Goal: Task Accomplishment & Management: Complete application form

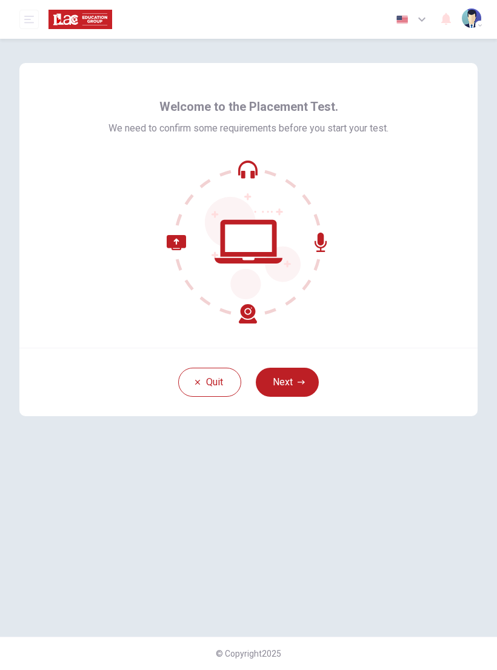
click at [324, 238] on icon at bounding box center [249, 242] width 164 height 164
click at [290, 378] on button "Next" at bounding box center [287, 382] width 63 height 29
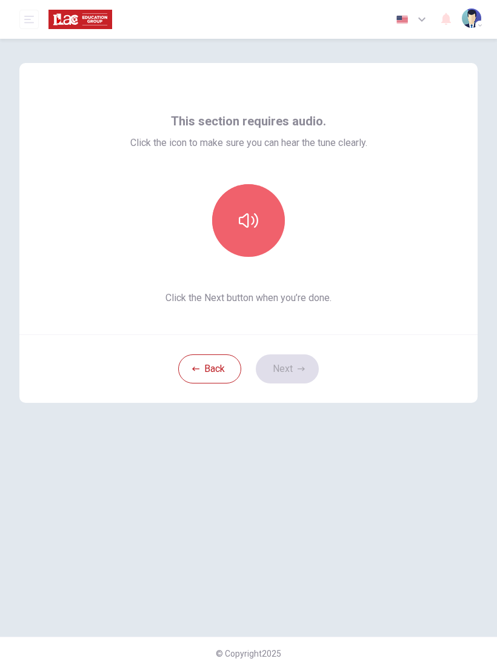
click at [256, 230] on button "button" at bounding box center [248, 220] width 73 height 73
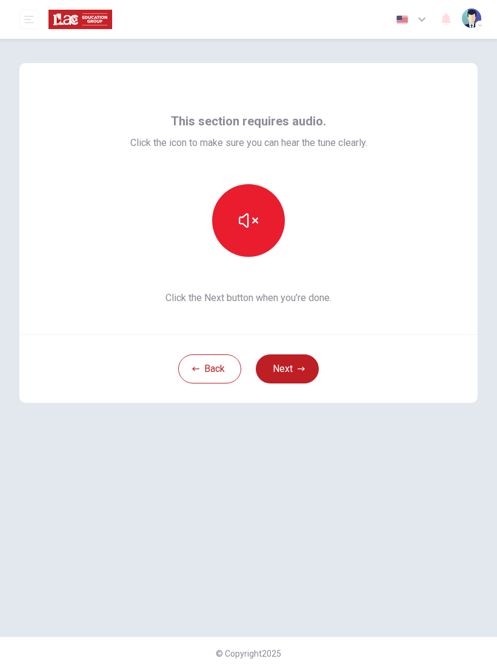
click at [263, 220] on button "button" at bounding box center [248, 220] width 73 height 73
click at [250, 235] on button "button" at bounding box center [248, 220] width 73 height 73
click at [256, 241] on button "button" at bounding box center [248, 220] width 73 height 73
click at [259, 230] on button "button" at bounding box center [248, 220] width 73 height 73
click at [253, 228] on icon "button" at bounding box center [248, 220] width 19 height 19
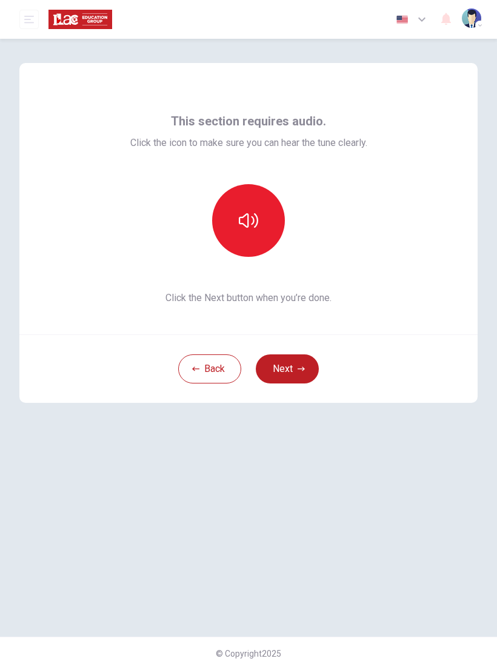
click at [277, 221] on button "button" at bounding box center [248, 220] width 73 height 73
click at [250, 230] on icon "button" at bounding box center [248, 220] width 19 height 19
click at [258, 222] on button "button" at bounding box center [248, 220] width 73 height 73
click at [251, 222] on icon "button" at bounding box center [248, 220] width 19 height 19
click at [258, 225] on button "button" at bounding box center [248, 220] width 73 height 73
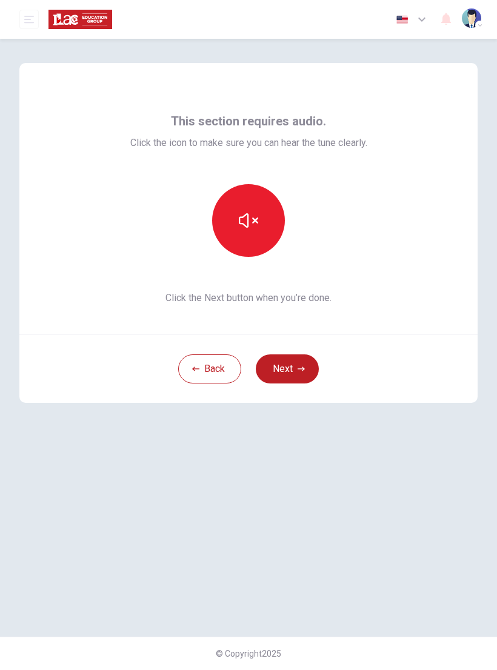
click at [292, 365] on button "Next" at bounding box center [287, 369] width 63 height 29
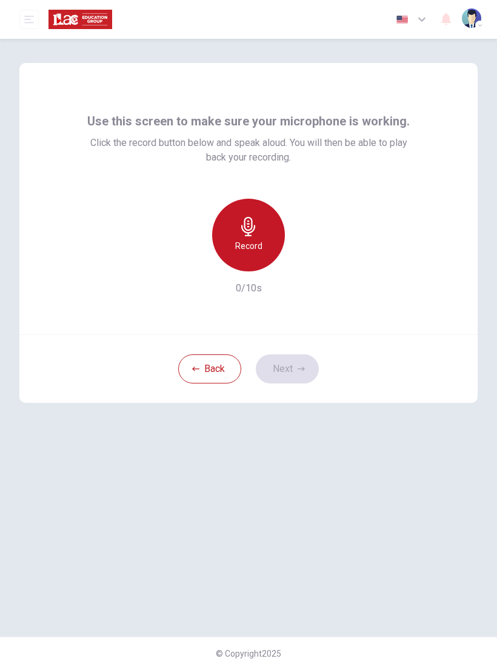
click at [255, 244] on h6 "Record" at bounding box center [248, 246] width 27 height 15
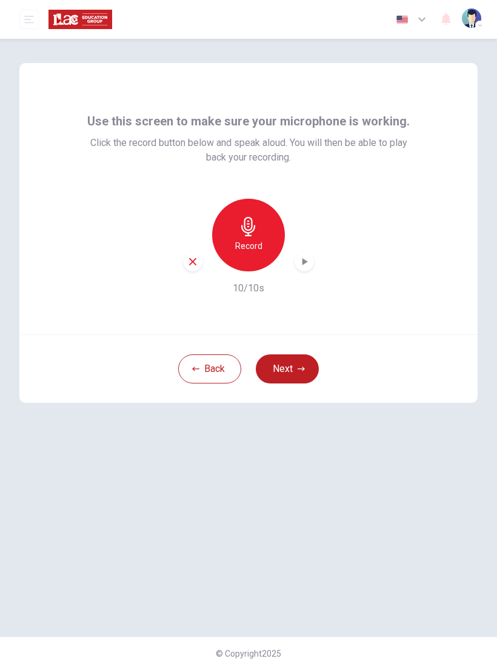
click at [302, 264] on icon "button" at bounding box center [304, 262] width 12 height 12
click at [302, 262] on icon "button" at bounding box center [304, 262] width 8 height 9
click at [291, 368] on button "Next" at bounding box center [287, 369] width 63 height 29
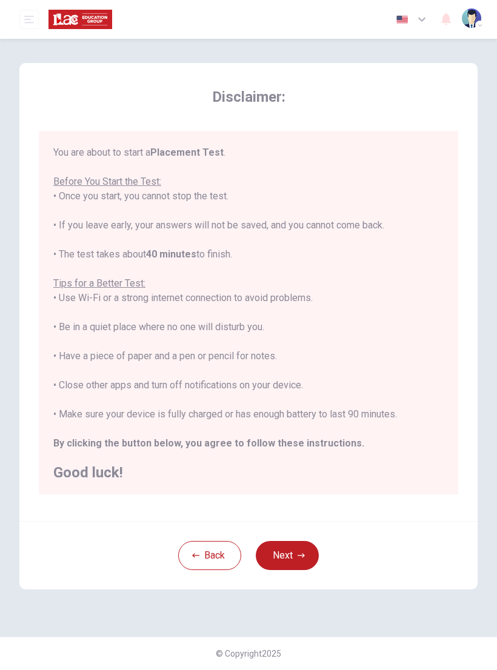
click at [293, 543] on button "Next" at bounding box center [287, 555] width 63 height 29
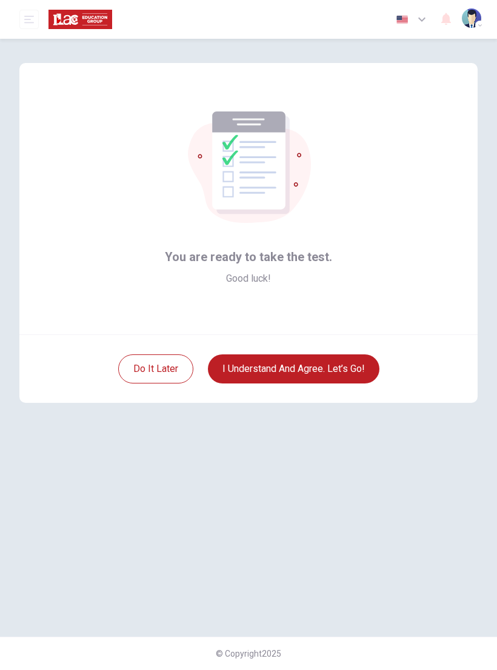
click at [335, 365] on button "I understand and agree. Let’s go!" at bounding box center [293, 369] width 171 height 29
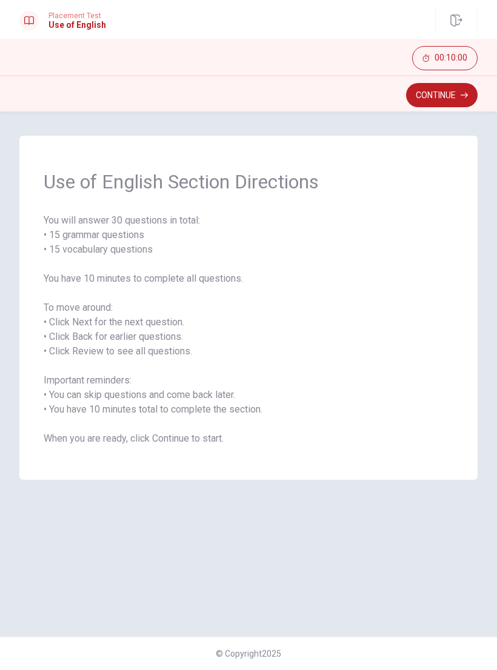
click at [444, 91] on button "Continue" at bounding box center [442, 95] width 72 height 24
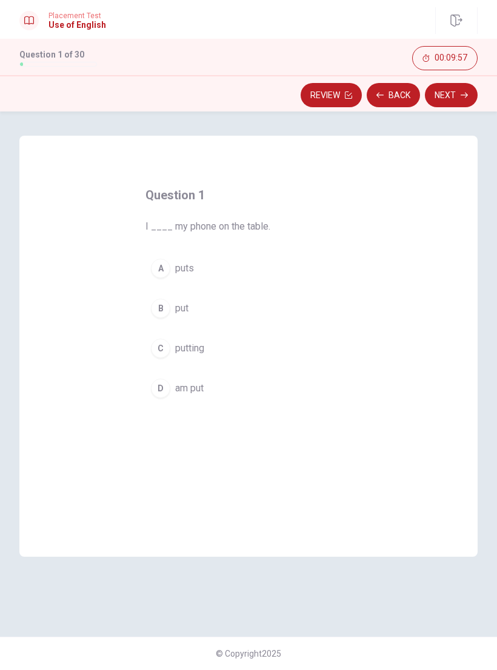
click at [173, 307] on button "B put" at bounding box center [248, 308] width 206 height 30
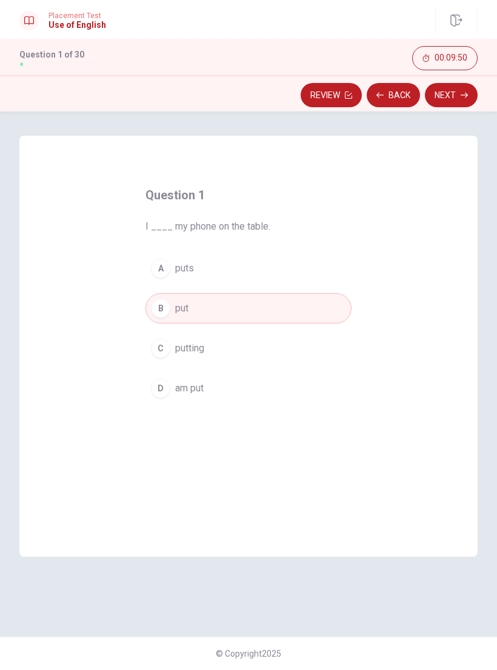
click at [456, 93] on button "Next" at bounding box center [451, 95] width 53 height 24
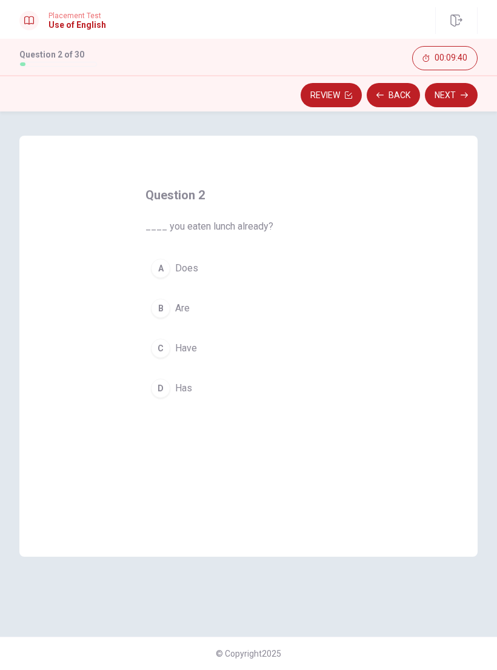
click at [191, 298] on button "B Are" at bounding box center [248, 308] width 206 height 30
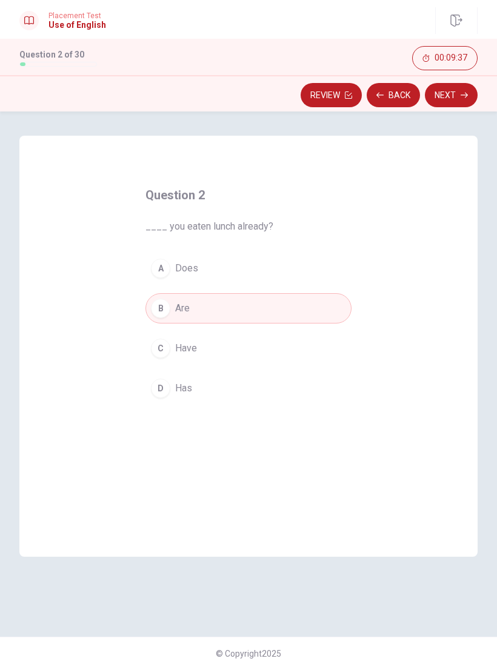
click at [453, 98] on button "Next" at bounding box center [451, 95] width 53 height 24
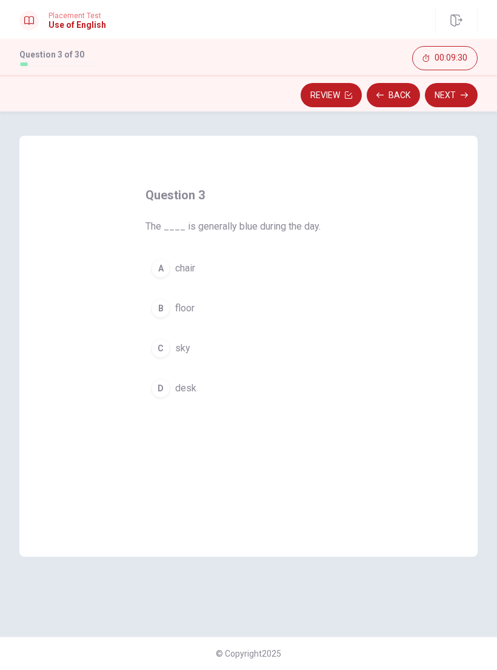
click at [197, 353] on button "C sky" at bounding box center [248, 348] width 206 height 30
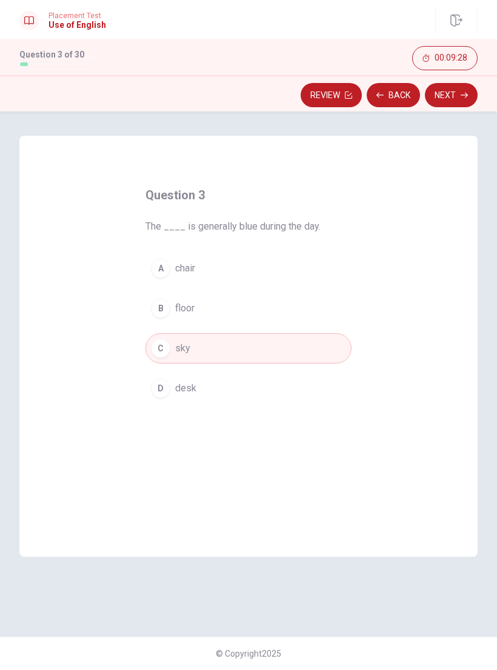
click at [458, 93] on button "Next" at bounding box center [451, 95] width 53 height 24
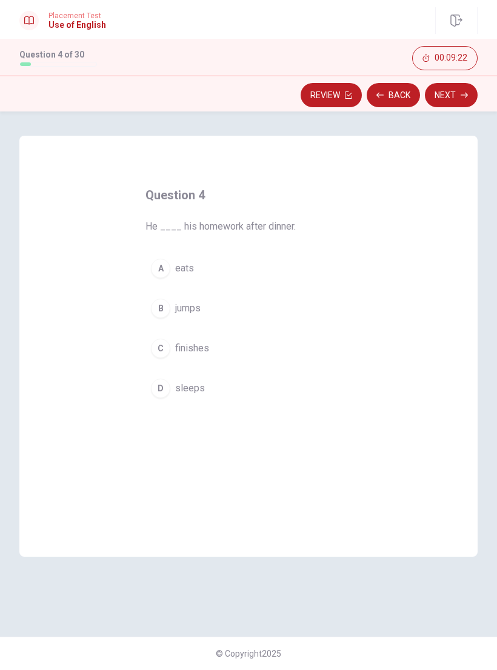
click at [218, 344] on button "C finishes" at bounding box center [248, 348] width 206 height 30
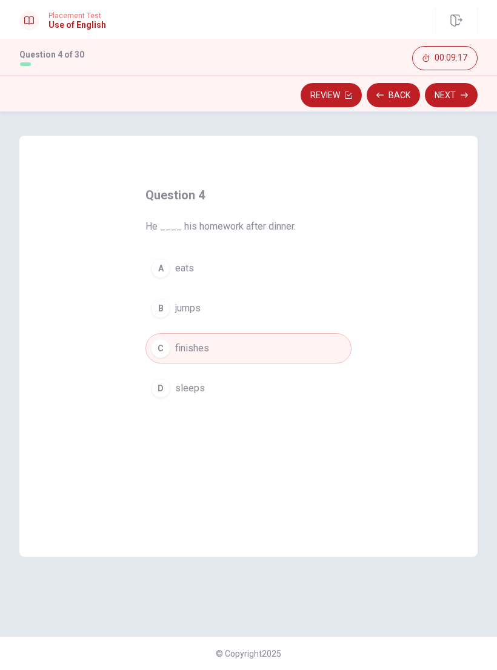
click at [454, 87] on button "Next" at bounding box center [451, 95] width 53 height 24
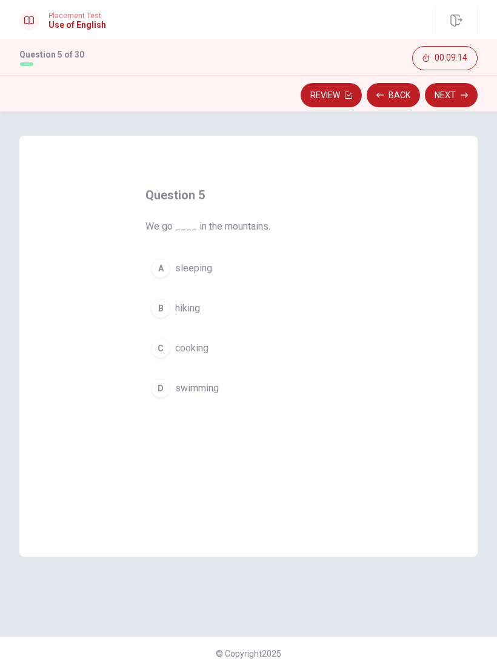
click at [224, 309] on button "B hiking" at bounding box center [248, 308] width 206 height 30
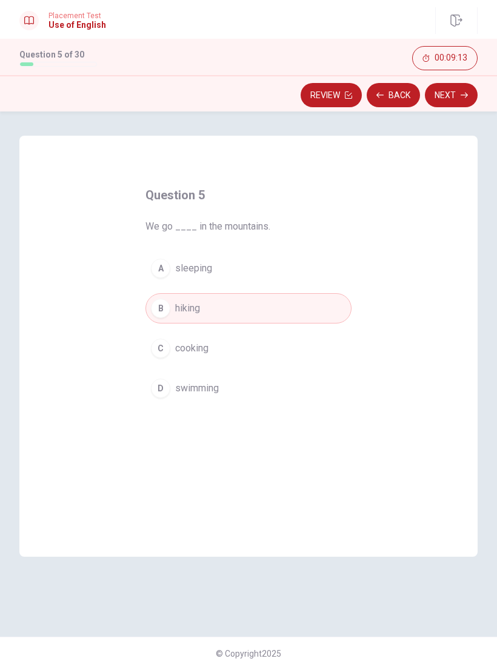
click at [453, 88] on button "Next" at bounding box center [451, 95] width 53 height 24
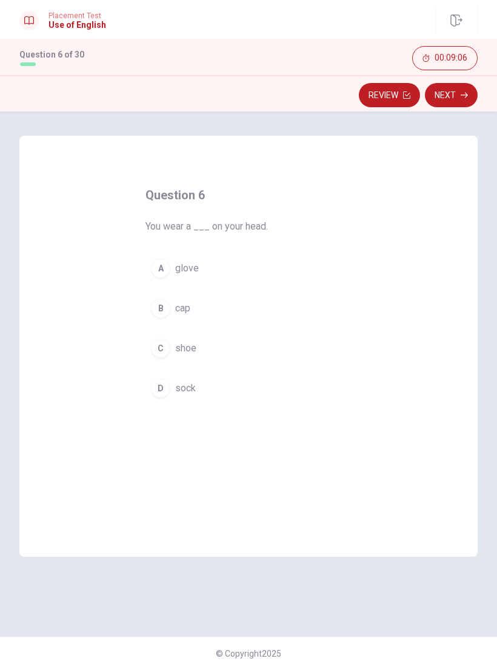
click at [216, 268] on button "A glove" at bounding box center [248, 268] width 206 height 30
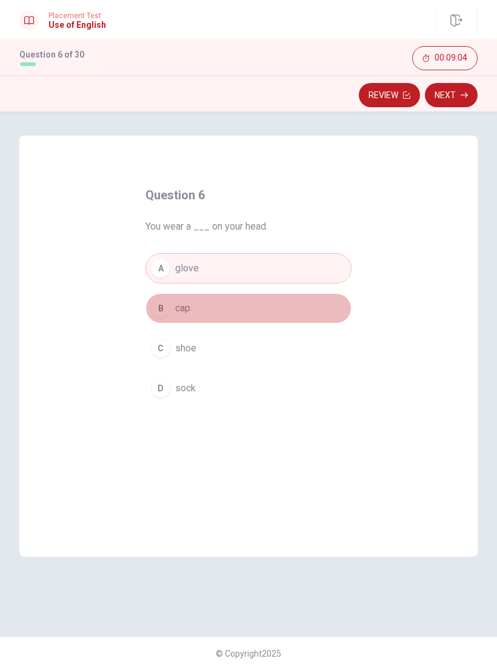
click at [230, 301] on button "B cap" at bounding box center [248, 308] width 206 height 30
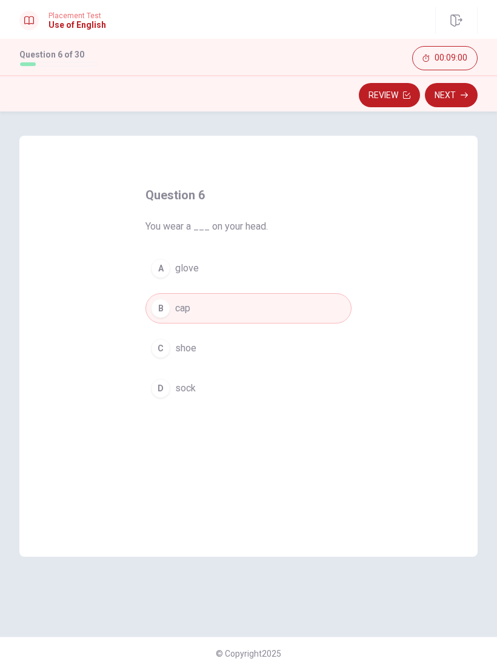
click at [450, 98] on button "Next" at bounding box center [451, 95] width 53 height 24
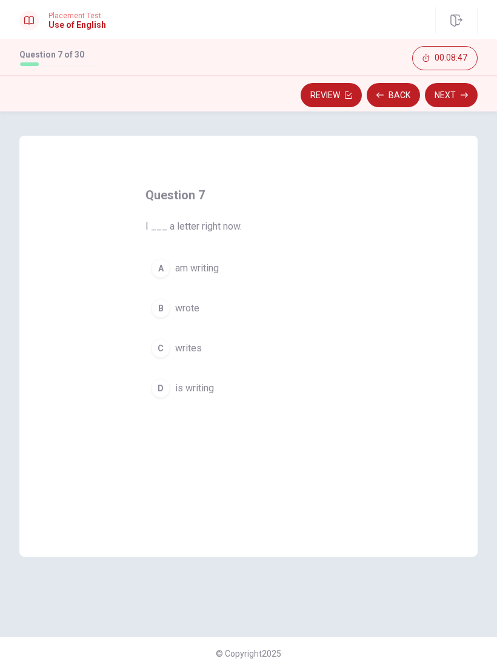
click at [247, 268] on button "A am writing" at bounding box center [248, 268] width 206 height 30
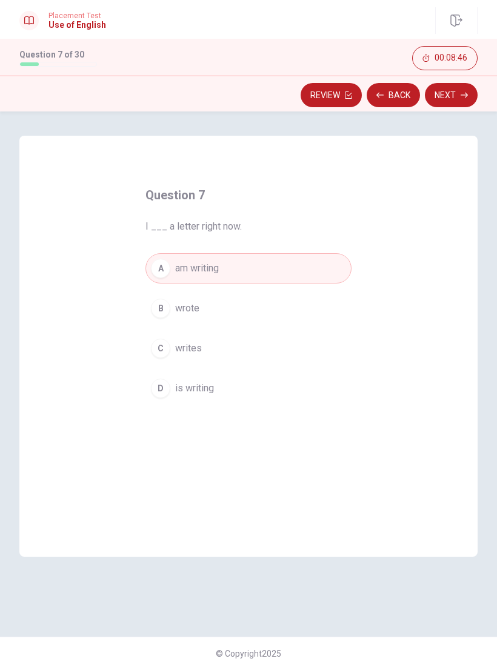
click at [454, 92] on button "Next" at bounding box center [451, 95] width 53 height 24
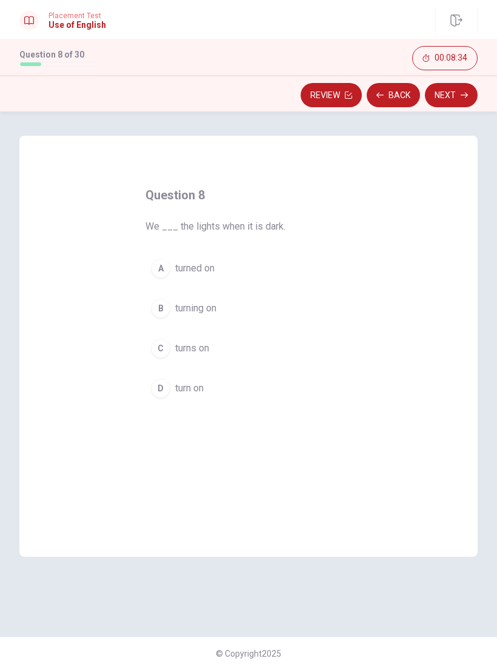
click at [217, 383] on button "D turn on" at bounding box center [248, 388] width 206 height 30
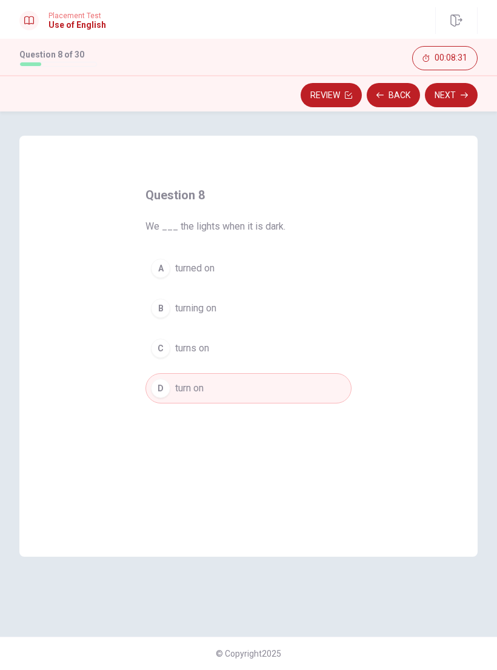
click at [458, 92] on button "Next" at bounding box center [451, 95] width 53 height 24
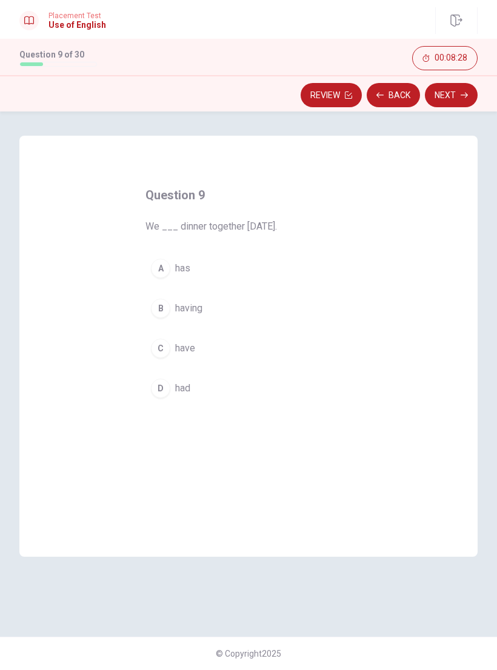
click at [220, 344] on button "C have" at bounding box center [248, 348] width 206 height 30
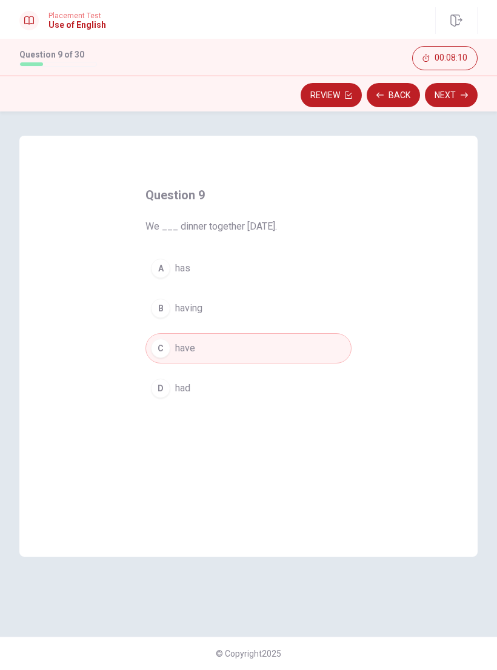
click at [454, 90] on button "Next" at bounding box center [451, 95] width 53 height 24
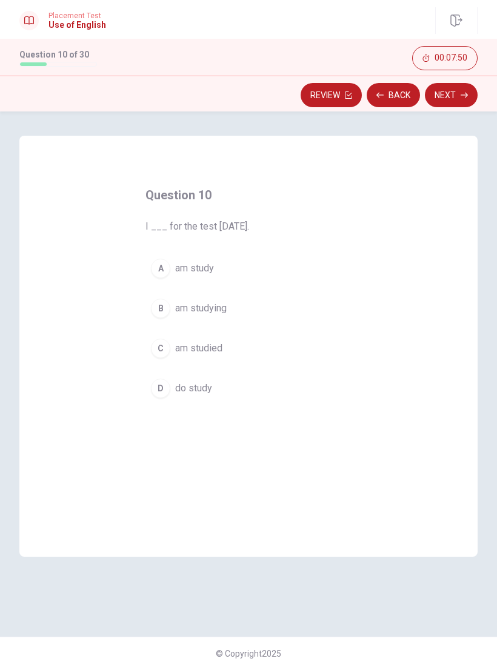
click at [195, 389] on span "do study" at bounding box center [193, 388] width 37 height 15
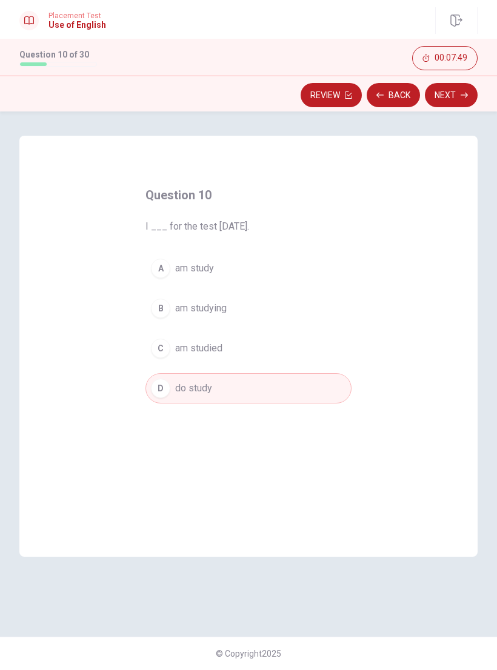
click at [454, 98] on button "Next" at bounding box center [451, 95] width 53 height 24
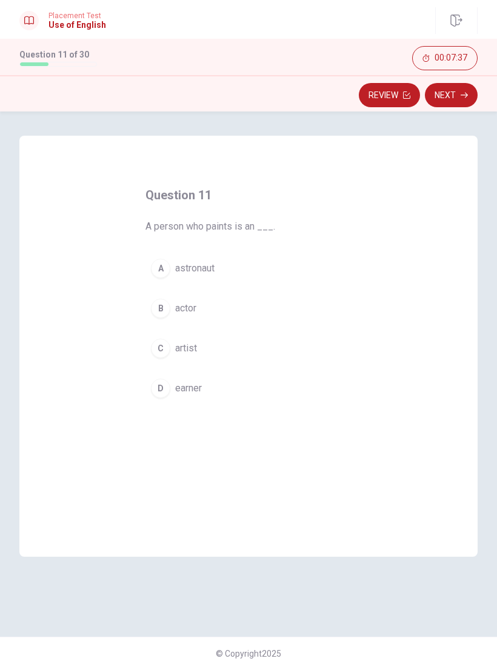
click at [200, 331] on div "A astronaut B actor C artist [PERSON_NAME]" at bounding box center [248, 328] width 206 height 150
click at [185, 355] on span "artist" at bounding box center [186, 348] width 22 height 15
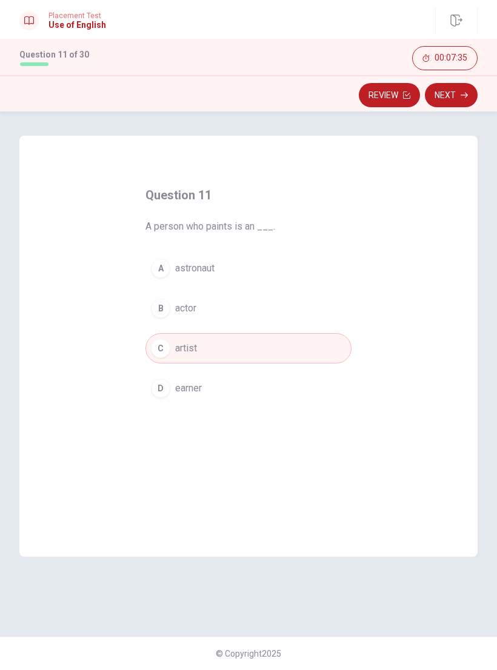
click at [453, 86] on button "Next" at bounding box center [451, 95] width 53 height 24
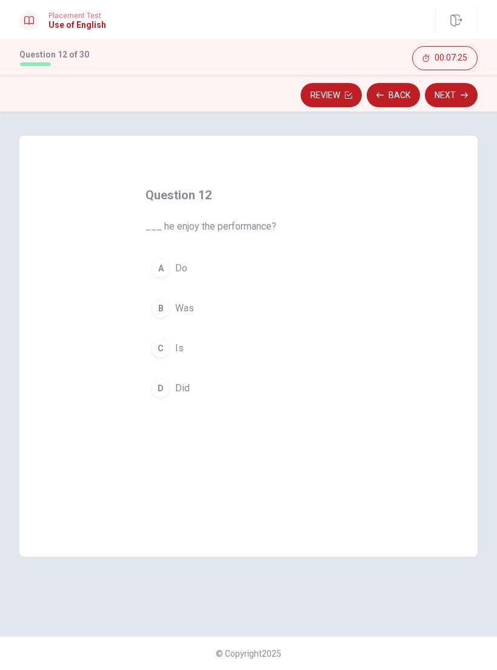
click at [183, 312] on span "Was" at bounding box center [184, 308] width 19 height 15
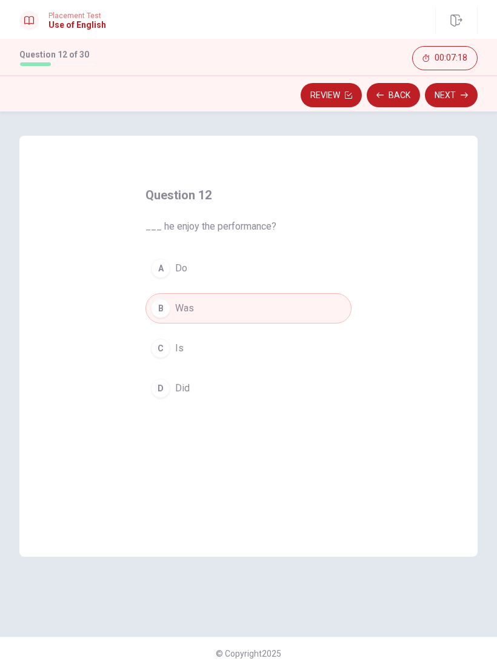
click at [201, 342] on button "C Is" at bounding box center [248, 348] width 206 height 30
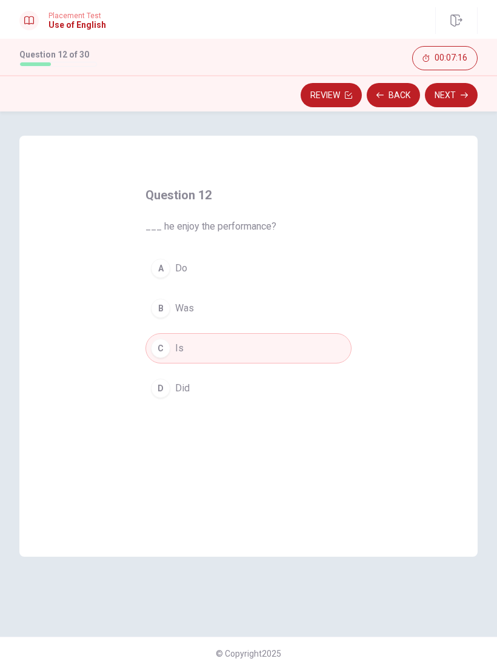
click at [455, 96] on button "Next" at bounding box center [451, 95] width 53 height 24
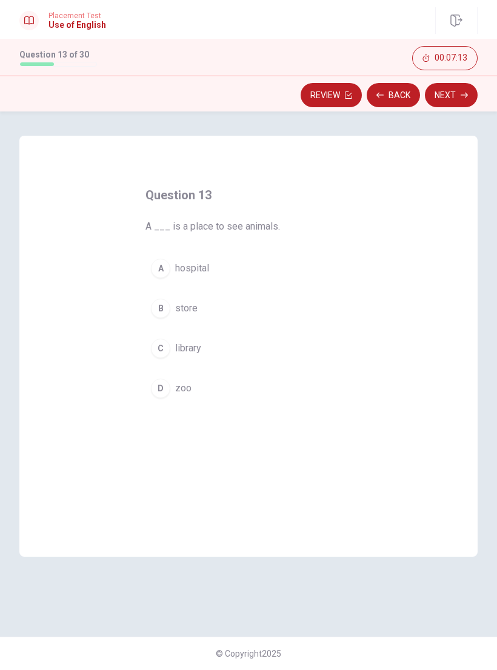
click at [223, 395] on button "D zoo" at bounding box center [248, 388] width 206 height 30
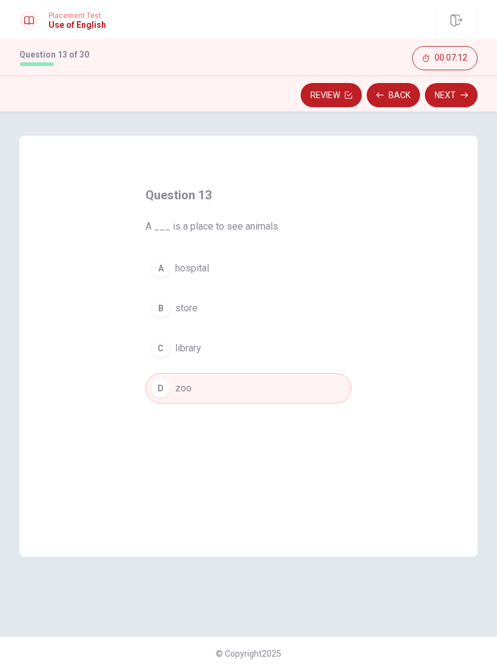
click at [462, 87] on button "Next" at bounding box center [451, 95] width 53 height 24
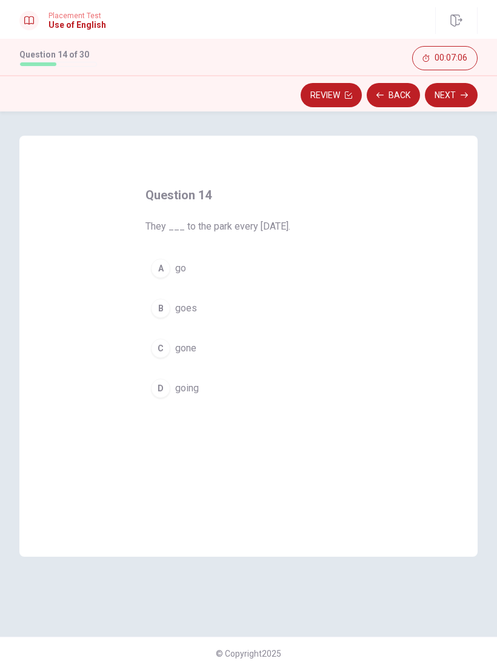
click at [273, 259] on button "A go" at bounding box center [248, 268] width 206 height 30
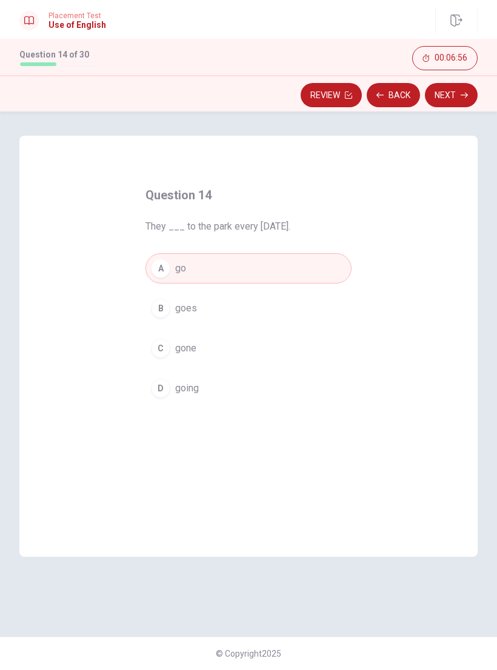
click at [452, 94] on button "Next" at bounding box center [451, 95] width 53 height 24
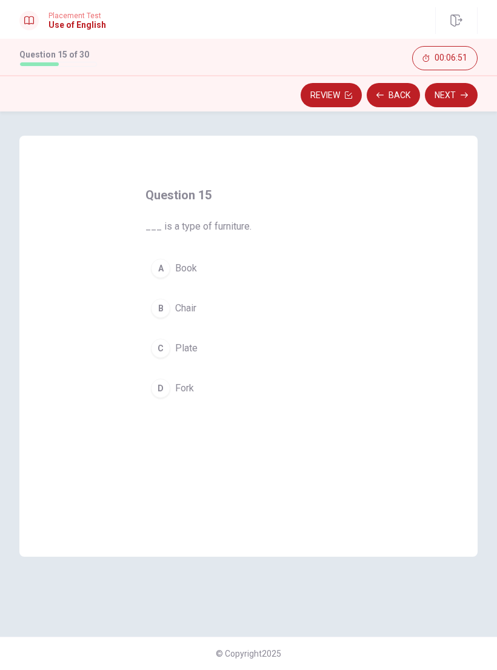
click at [254, 262] on button "A Book" at bounding box center [248, 268] width 206 height 30
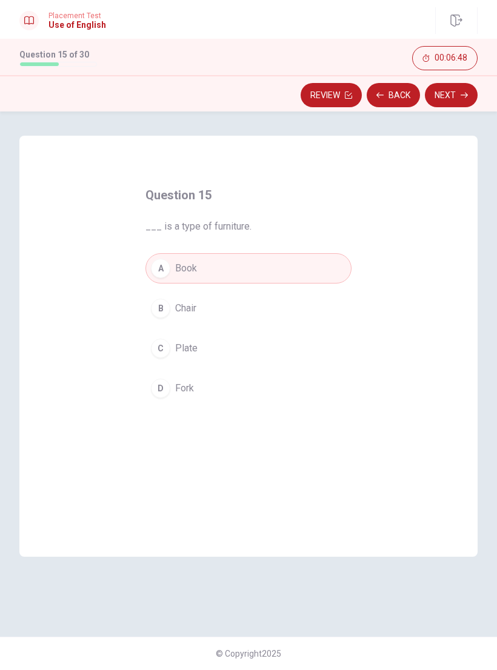
click at [462, 89] on button "Next" at bounding box center [451, 95] width 53 height 24
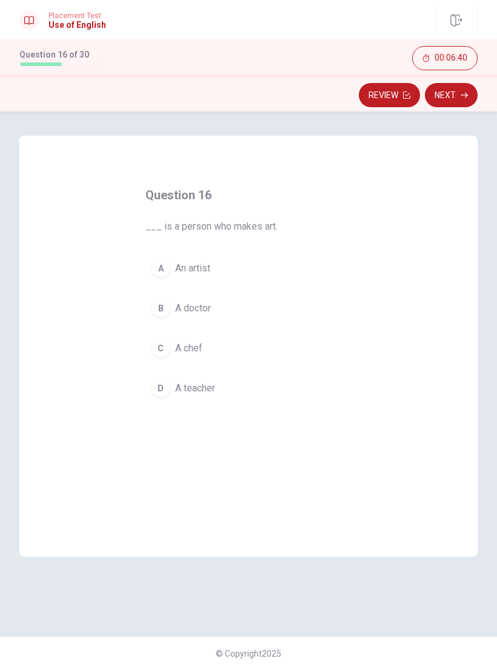
click at [287, 260] on button "A An artist" at bounding box center [248, 268] width 206 height 30
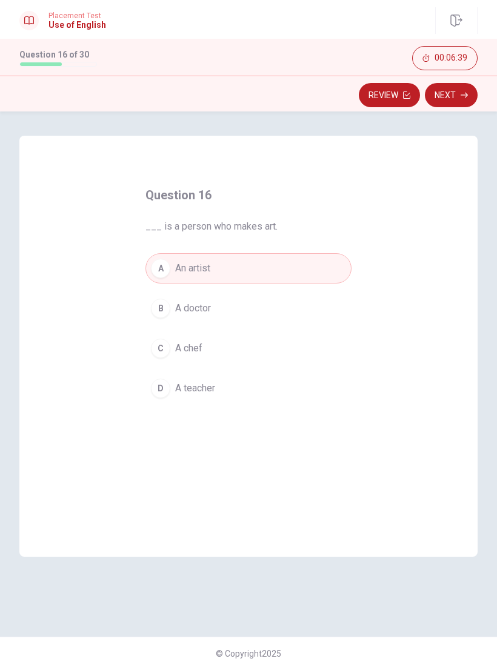
click at [455, 89] on button "Next" at bounding box center [451, 95] width 53 height 24
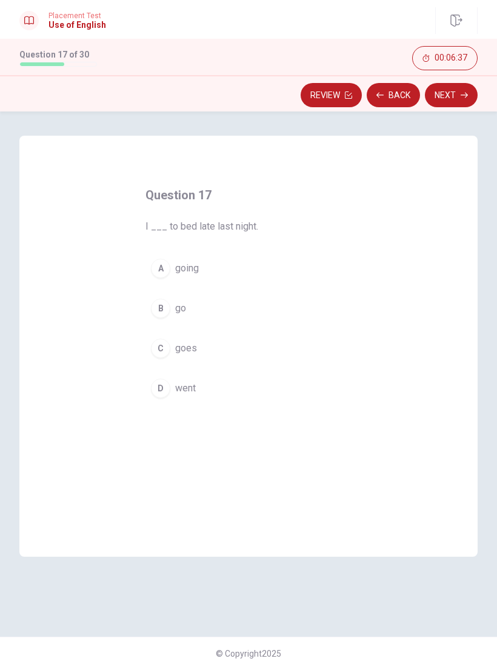
click at [275, 282] on button "A going" at bounding box center [248, 268] width 206 height 30
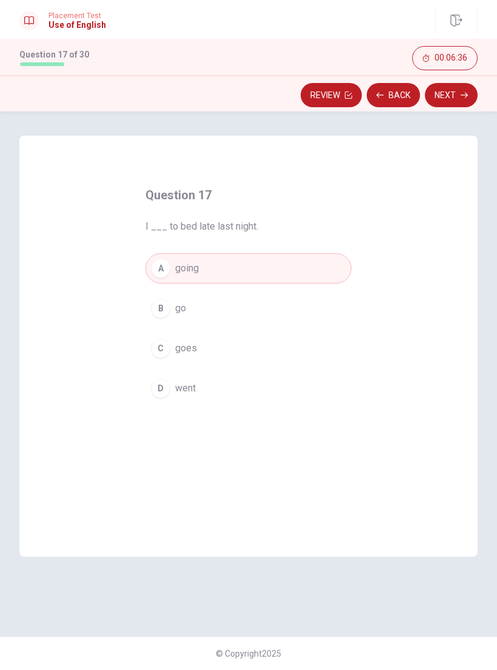
click at [280, 296] on button "B go" at bounding box center [248, 308] width 206 height 30
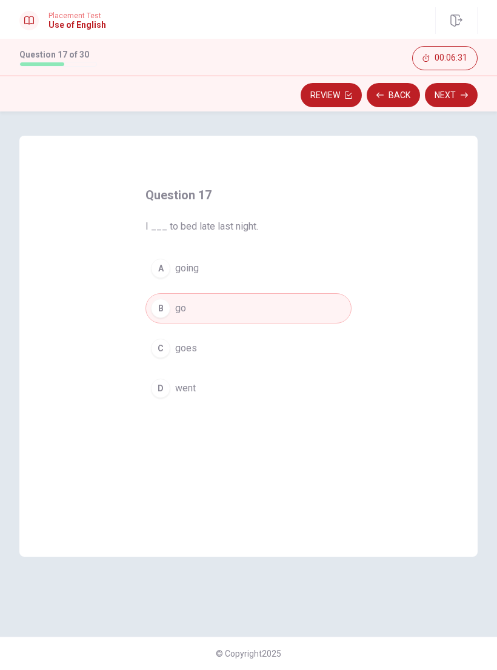
click at [265, 384] on button "D went" at bounding box center [248, 388] width 206 height 30
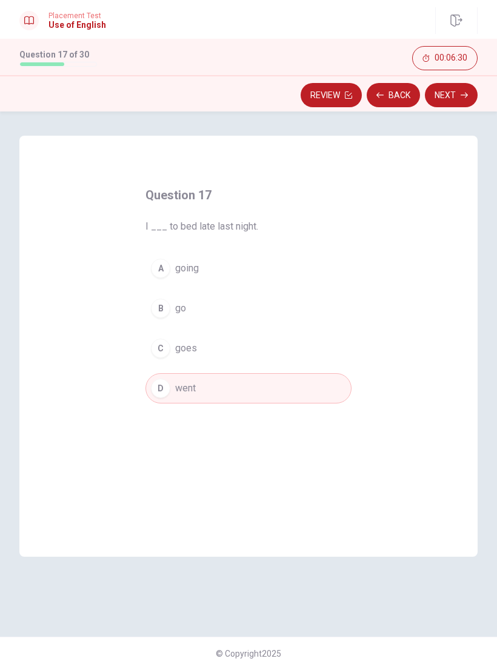
click at [278, 295] on button "B go" at bounding box center [248, 308] width 206 height 30
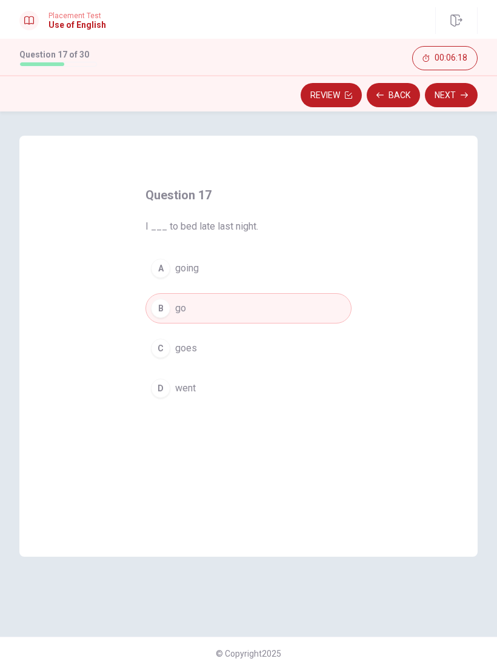
click at [460, 89] on button "Next" at bounding box center [451, 95] width 53 height 24
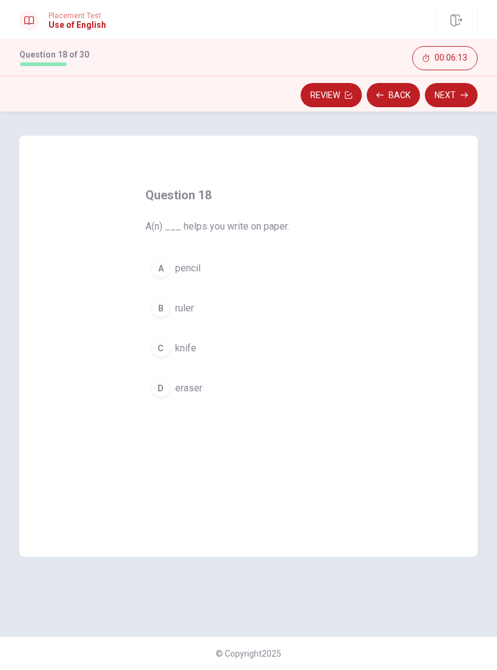
click at [269, 257] on button "A pencil" at bounding box center [248, 268] width 206 height 30
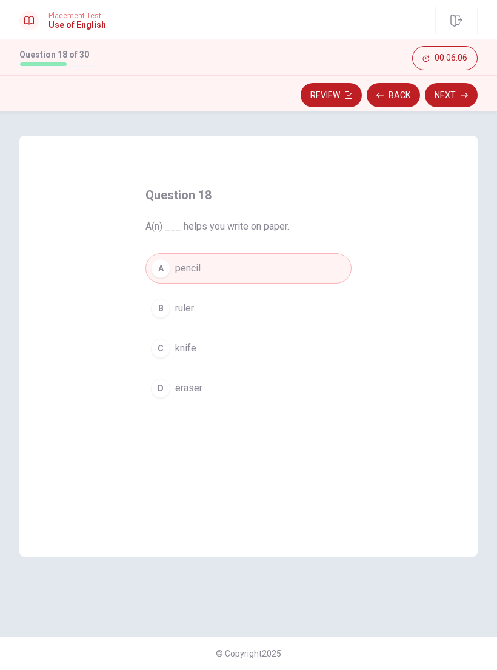
click at [459, 86] on button "Next" at bounding box center [451, 95] width 53 height 24
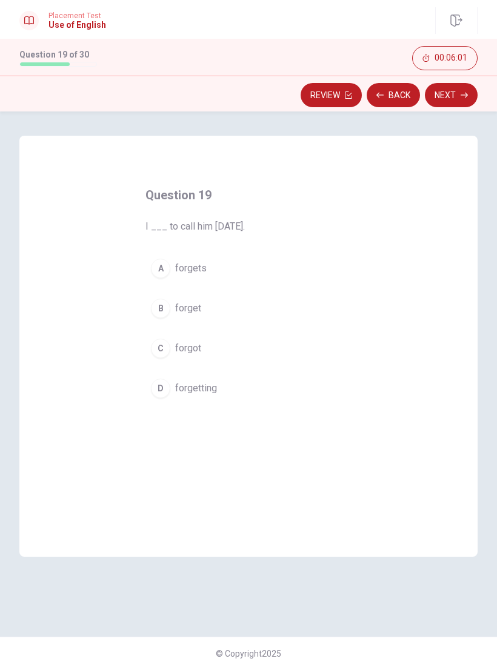
click at [252, 339] on button "C forgot" at bounding box center [248, 348] width 206 height 30
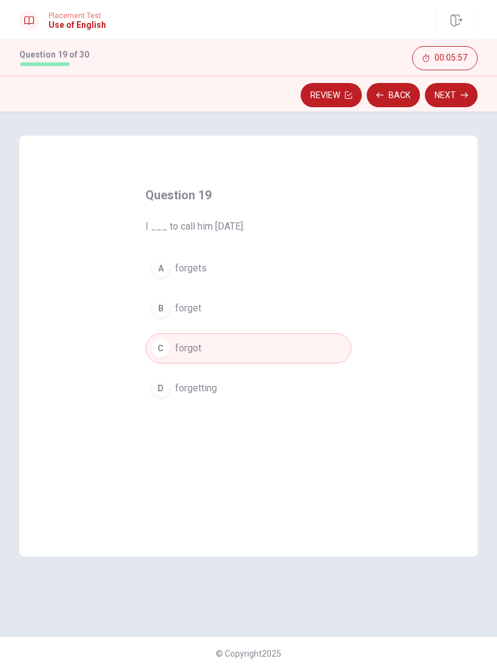
click at [453, 93] on button "Next" at bounding box center [451, 95] width 53 height 24
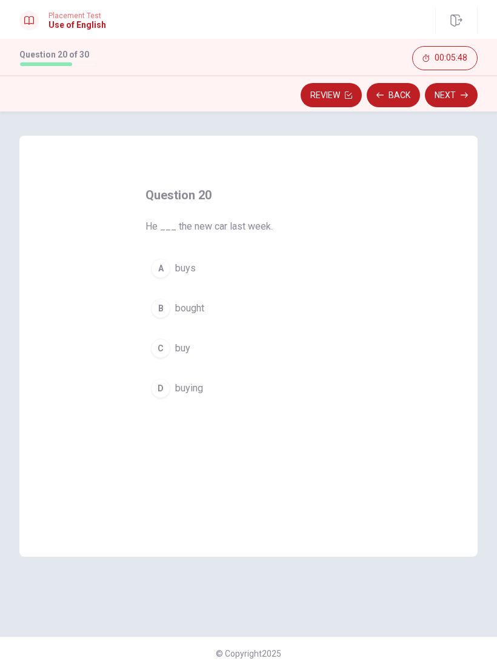
click at [261, 311] on button "B bought" at bounding box center [248, 308] width 206 height 30
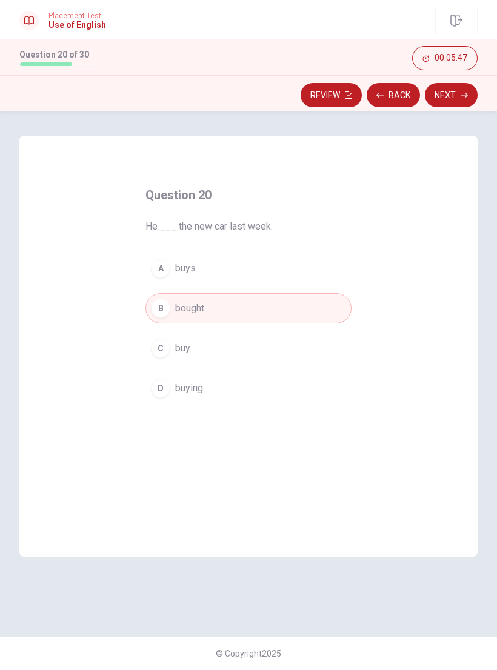
click at [455, 98] on button "Next" at bounding box center [451, 95] width 53 height 24
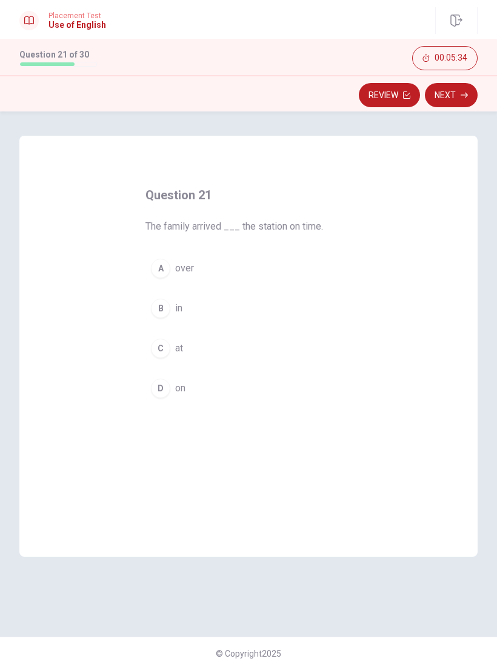
click at [282, 305] on button "B in" at bounding box center [248, 308] width 206 height 30
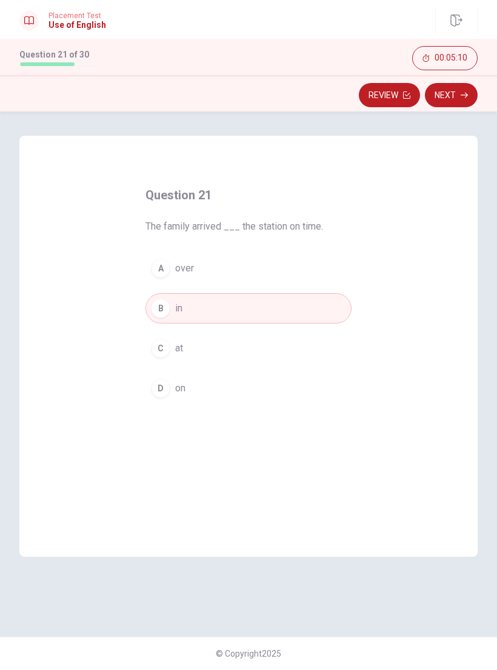
click at [458, 92] on button "Next" at bounding box center [451, 95] width 53 height 24
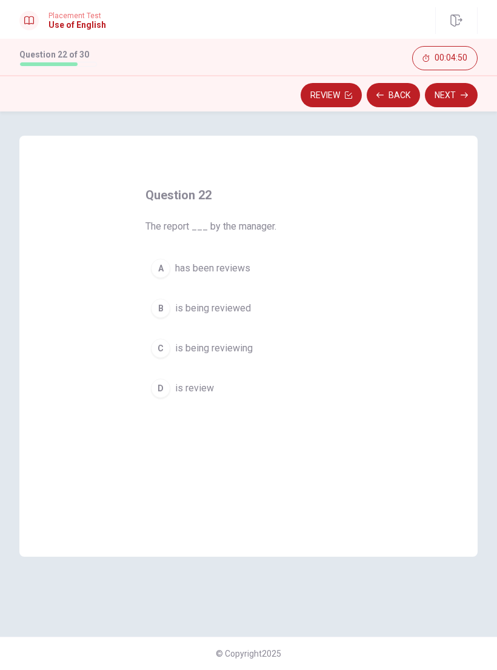
click at [273, 261] on button "A has been reviews" at bounding box center [248, 268] width 206 height 30
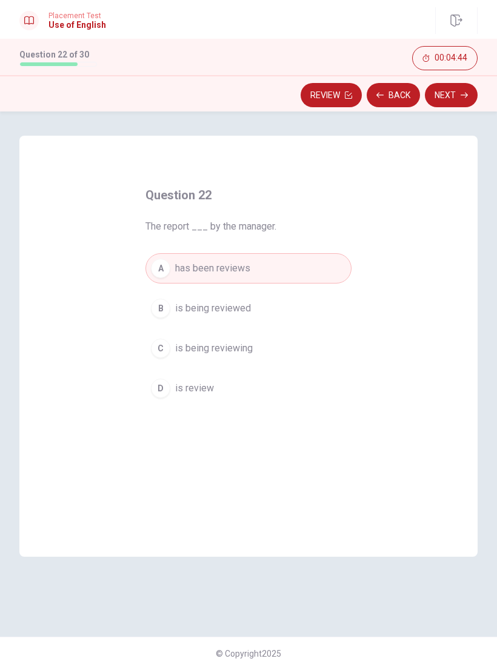
click at [291, 305] on button "B is being reviewed" at bounding box center [248, 308] width 206 height 30
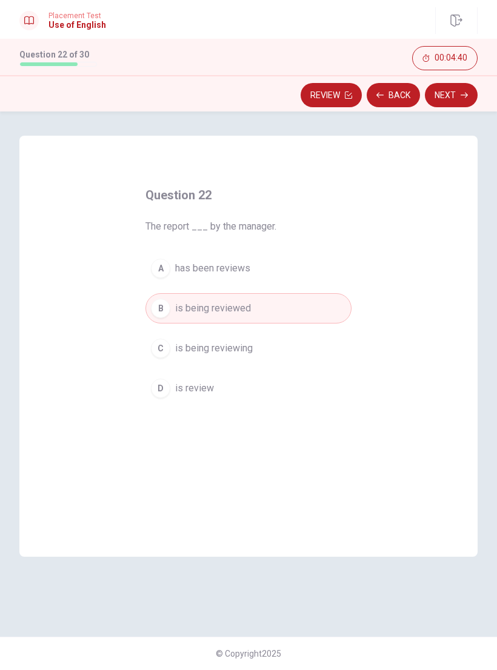
click at [462, 93] on icon "button" at bounding box center [464, 95] width 7 height 7
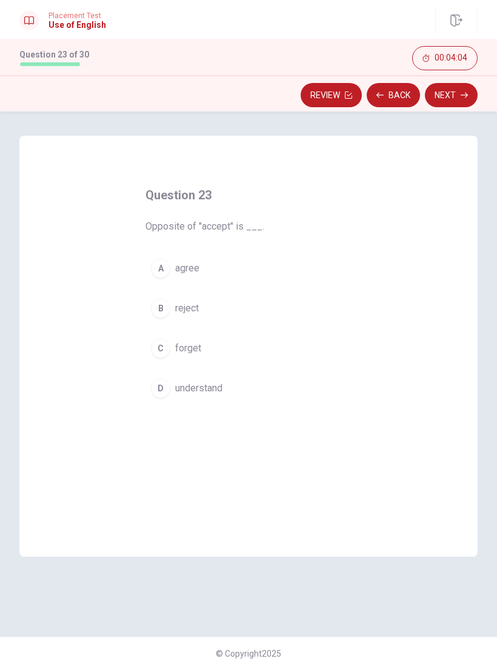
click at [165, 308] on div "B" at bounding box center [160, 308] width 19 height 19
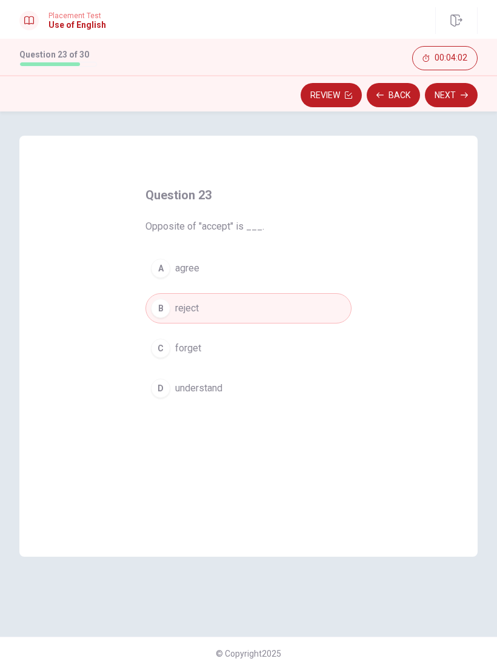
click at [448, 92] on button "Next" at bounding box center [451, 95] width 53 height 24
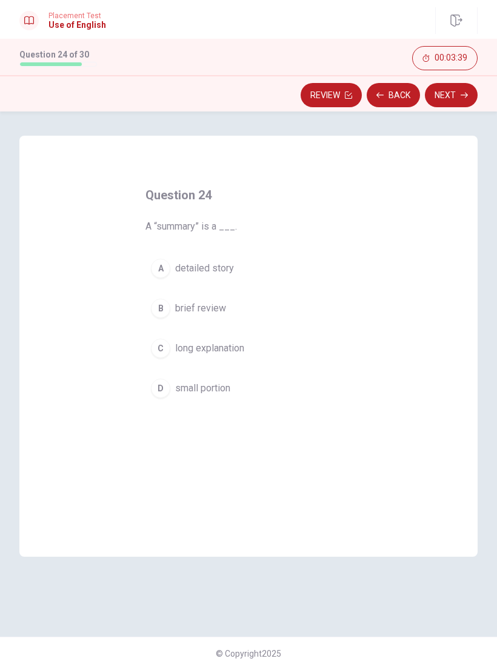
click at [206, 280] on button "A detailed story" at bounding box center [248, 268] width 206 height 30
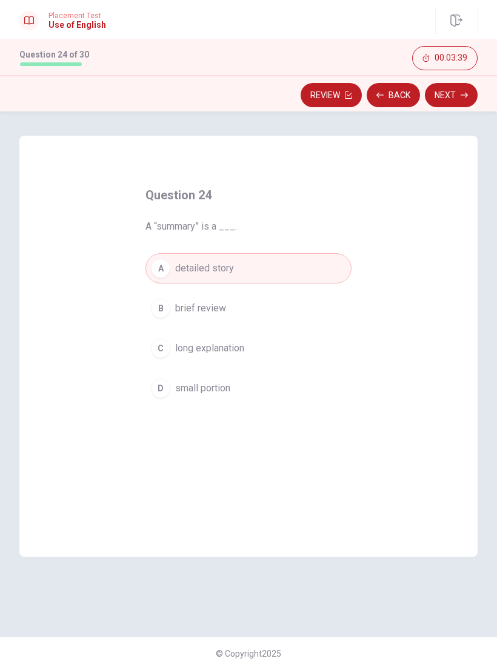
click at [458, 88] on button "Next" at bounding box center [451, 95] width 53 height 24
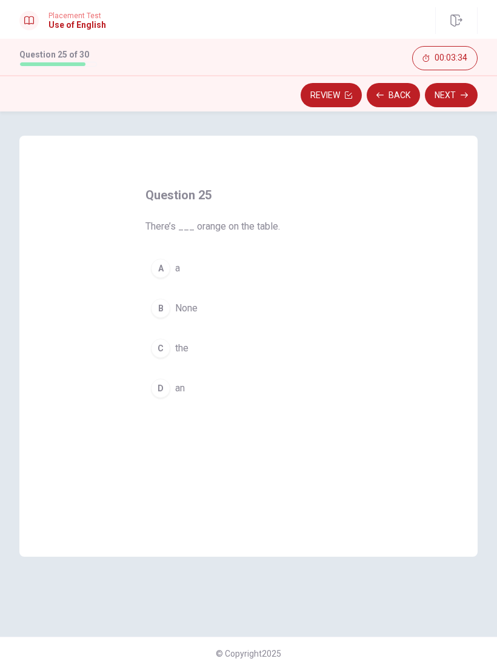
click at [219, 261] on button "A a" at bounding box center [248, 268] width 206 height 30
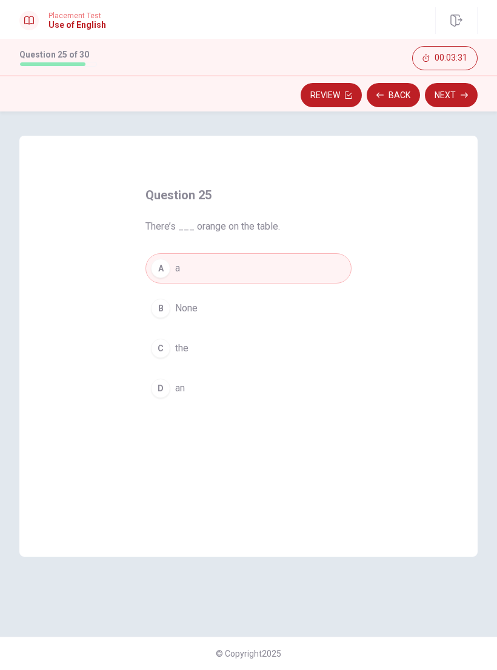
click at [456, 98] on button "Next" at bounding box center [451, 95] width 53 height 24
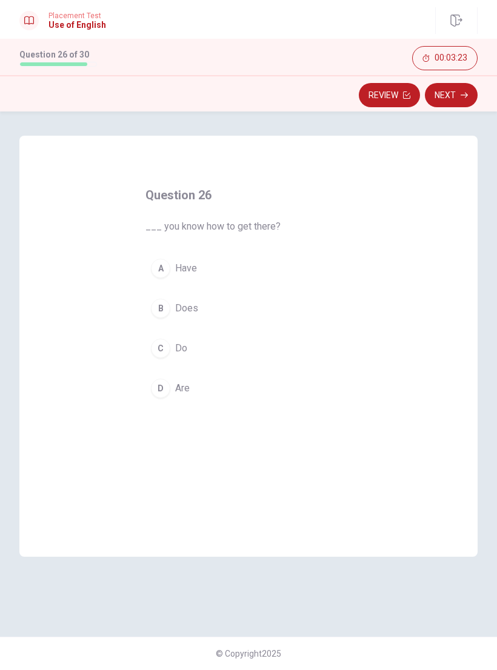
click at [258, 341] on button "C Do" at bounding box center [248, 348] width 206 height 30
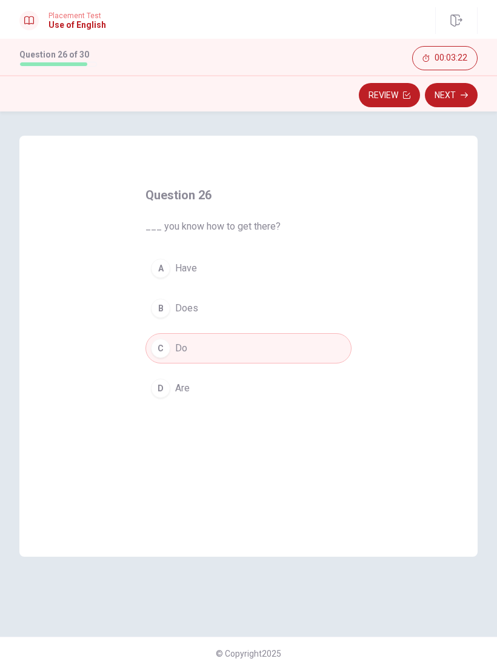
click at [453, 93] on button "Next" at bounding box center [451, 95] width 53 height 24
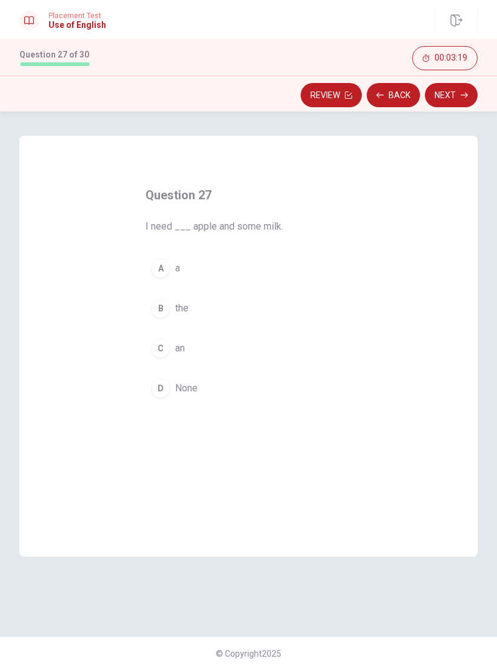
click at [282, 264] on button "A a" at bounding box center [248, 268] width 206 height 30
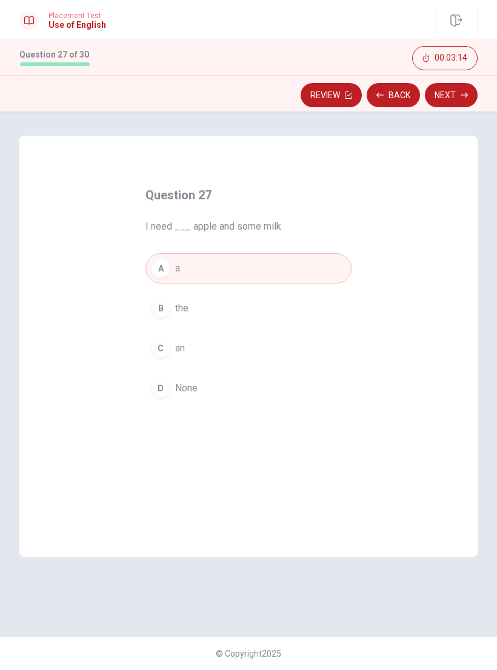
click at [454, 95] on button "Next" at bounding box center [451, 95] width 53 height 24
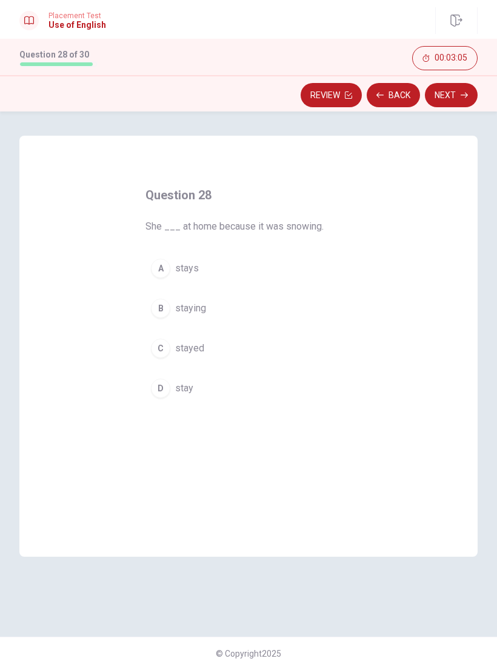
click at [284, 345] on button "C stayed" at bounding box center [248, 348] width 206 height 30
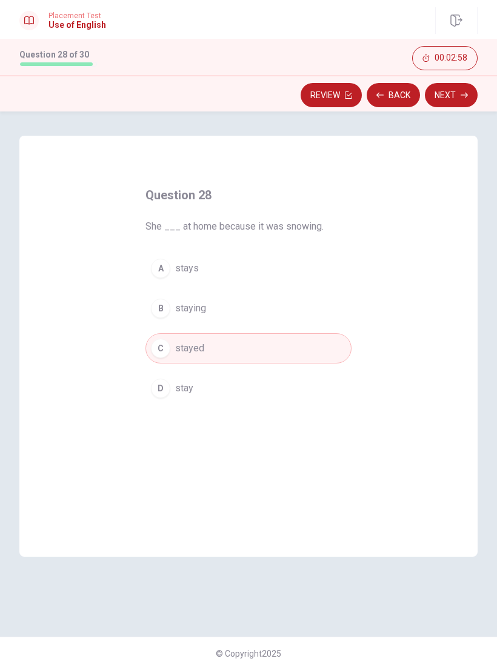
click at [458, 98] on button "Next" at bounding box center [451, 95] width 53 height 24
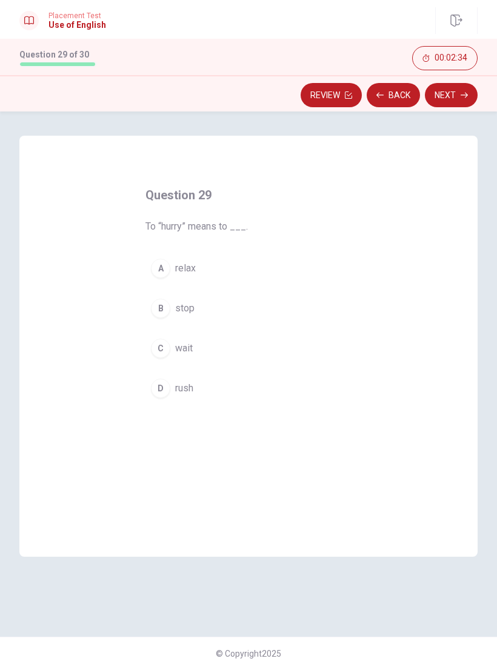
click at [155, 391] on div "D" at bounding box center [160, 388] width 19 height 19
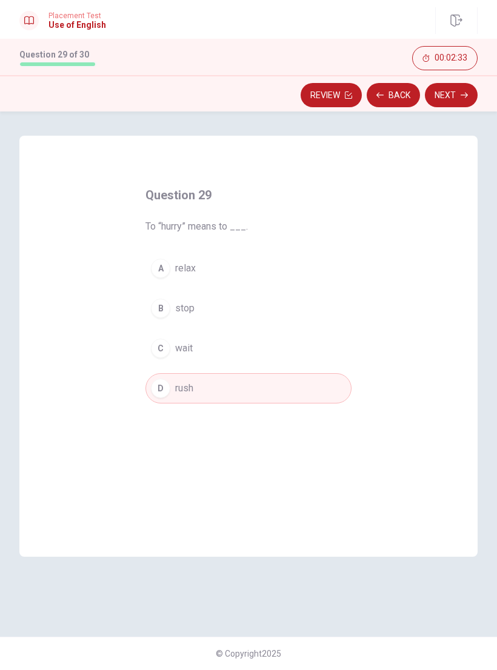
click at [458, 84] on button "Next" at bounding box center [451, 95] width 53 height 24
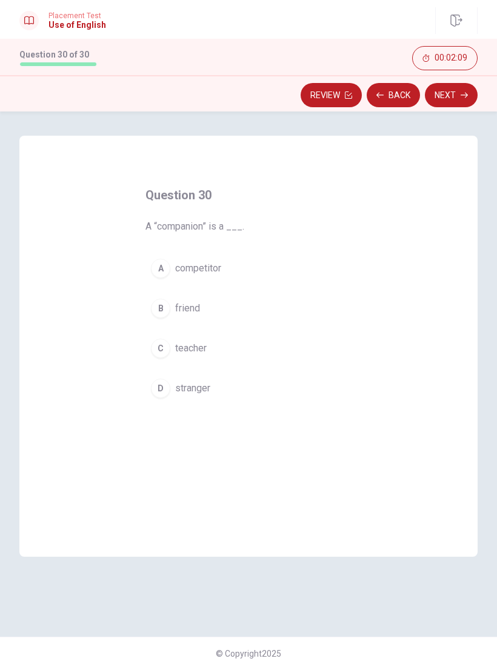
click at [183, 301] on button "B friend" at bounding box center [248, 308] width 206 height 30
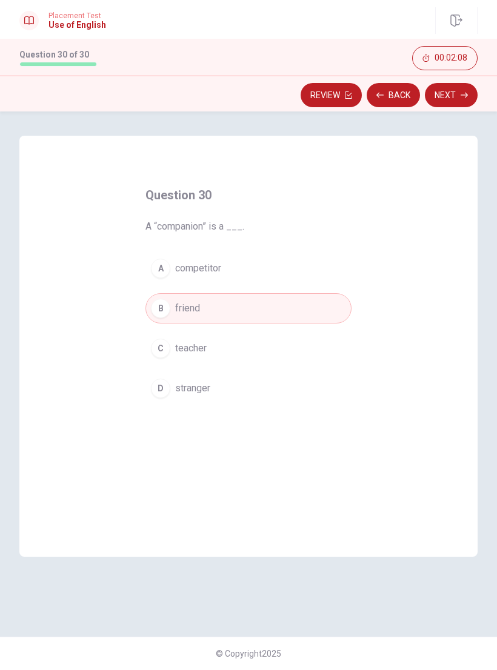
click at [451, 91] on button "Next" at bounding box center [451, 95] width 53 height 24
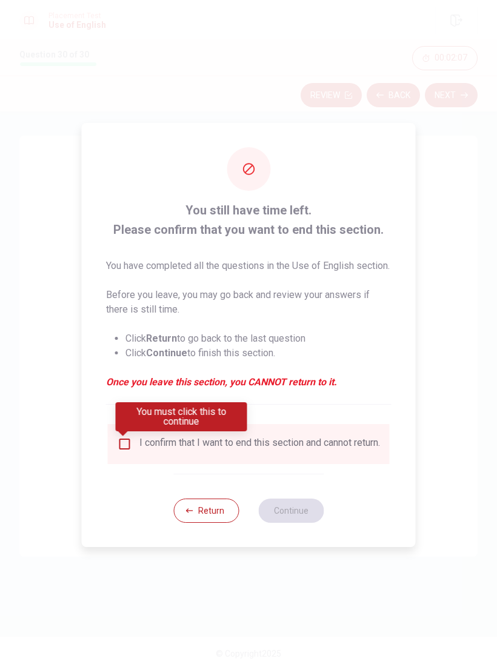
click at [125, 440] on input "You must click this to continue" at bounding box center [125, 444] width 15 height 15
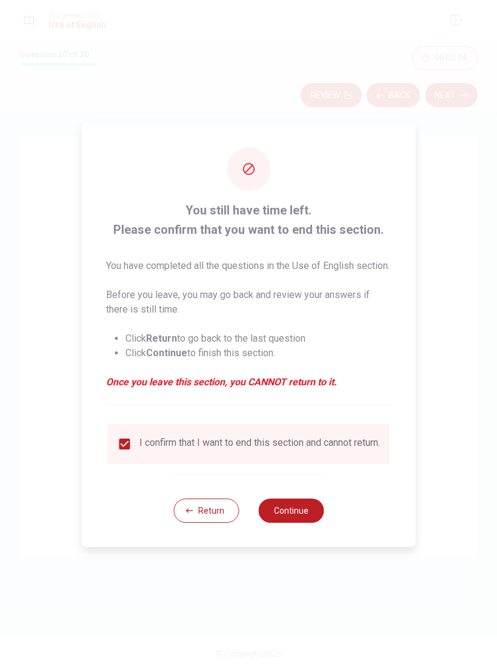
click at [295, 519] on button "Continue" at bounding box center [290, 511] width 65 height 24
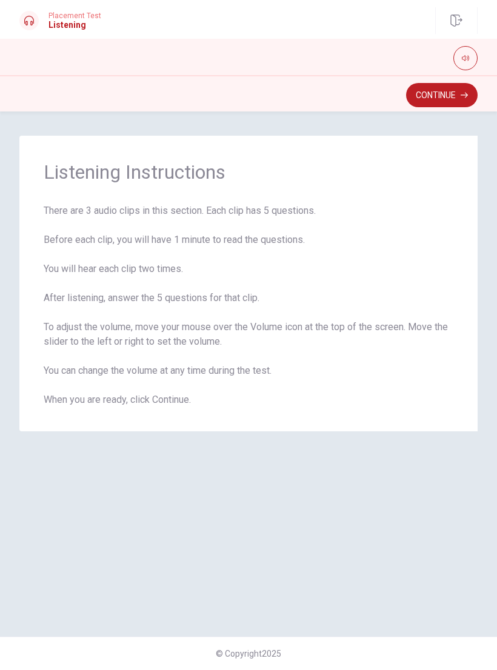
click at [451, 92] on button "Continue" at bounding box center [442, 95] width 72 height 24
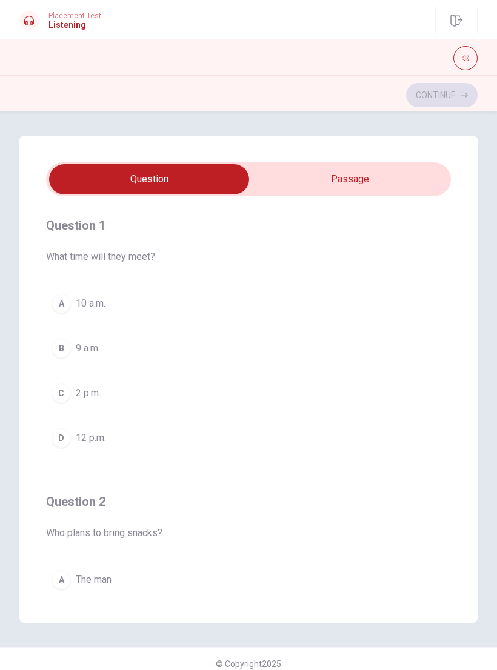
type input "8"
click at [357, 172] on input "checkbox" at bounding box center [148, 179] width 607 height 30
checkbox input "true"
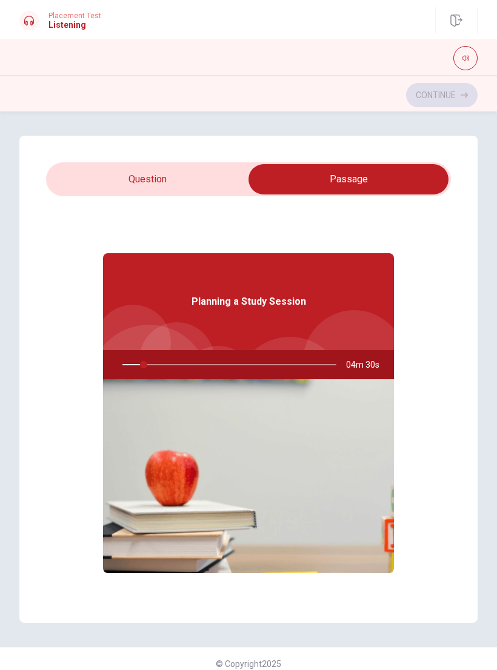
type input "10"
click at [188, 176] on input "checkbox" at bounding box center [348, 179] width 607 height 30
checkbox input "false"
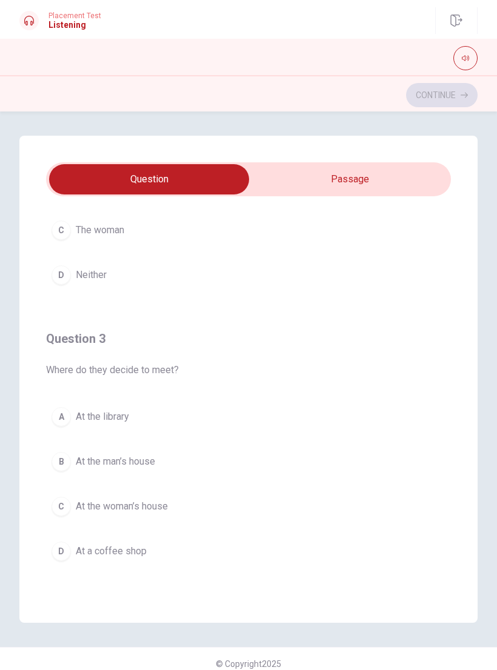
scroll to position [445, 0]
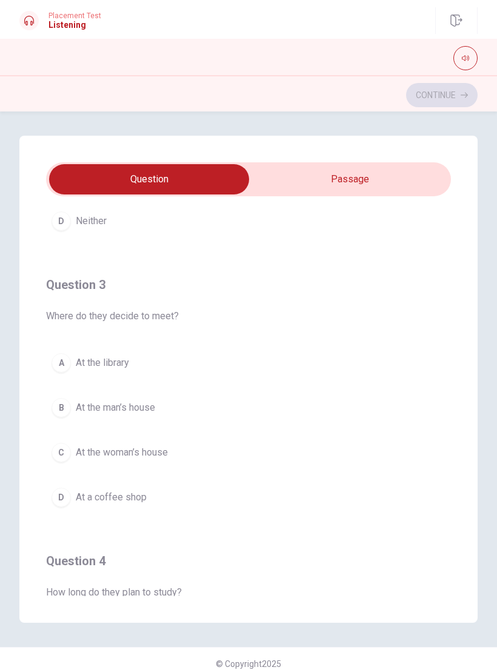
type input "16"
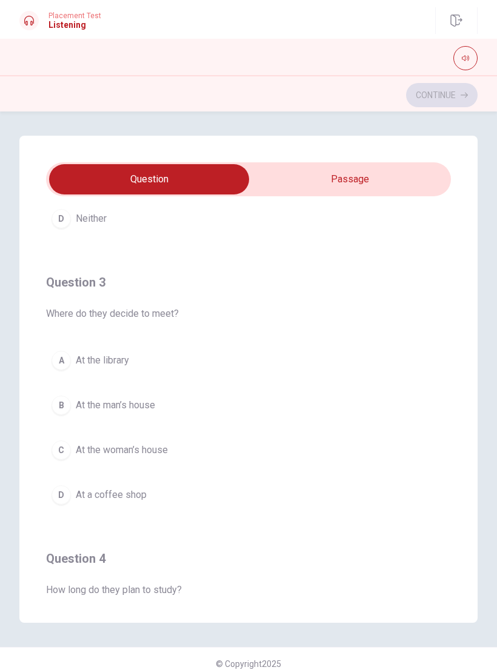
click at [371, 183] on input "checkbox" at bounding box center [148, 179] width 607 height 30
checkbox input "true"
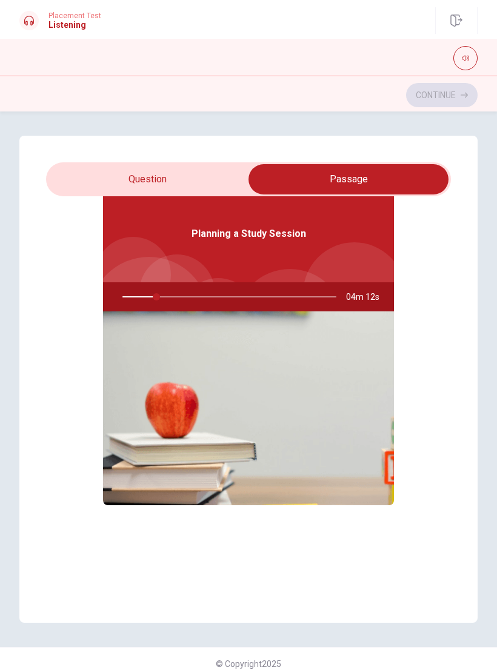
scroll to position [68, 0]
click at [313, 241] on div "Planning a Study Session" at bounding box center [248, 233] width 291 height 97
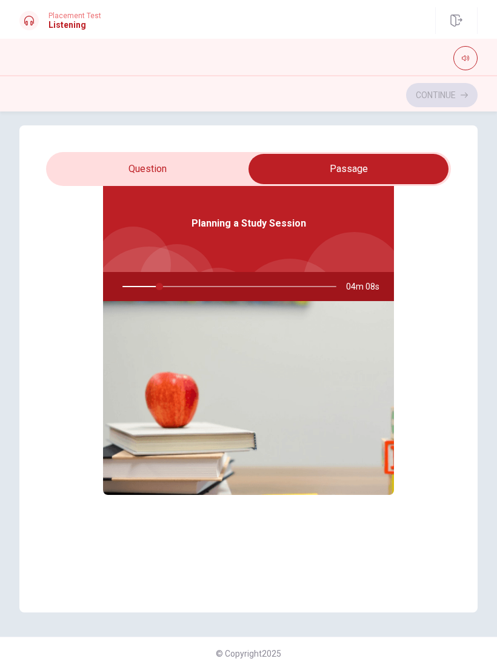
click at [340, 387] on img at bounding box center [248, 398] width 291 height 194
click at [320, 388] on img at bounding box center [248, 398] width 291 height 194
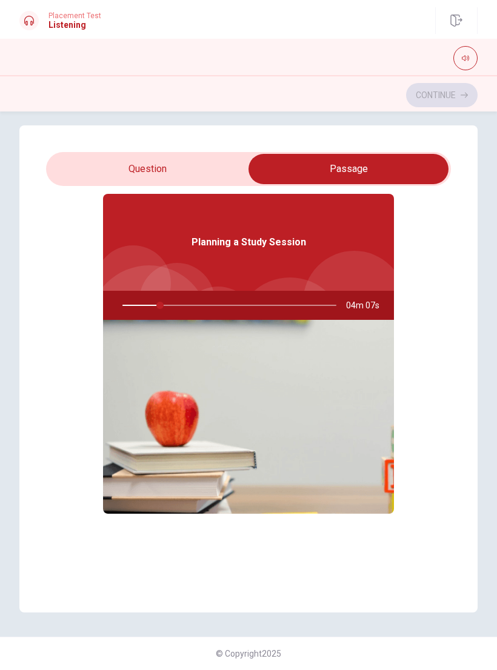
scroll to position [45, 0]
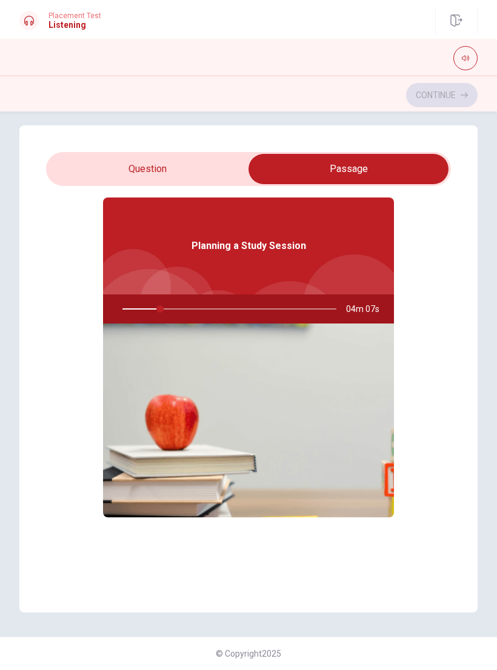
type input "18"
click at [201, 170] on input "checkbox" at bounding box center [348, 169] width 607 height 30
checkbox input "false"
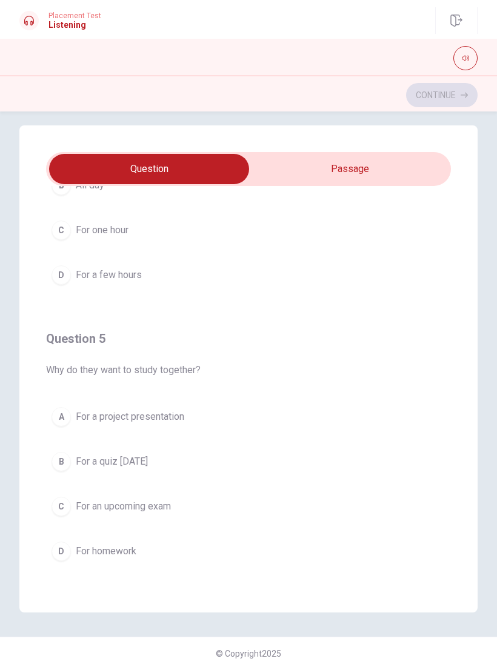
scroll to position [982, 0]
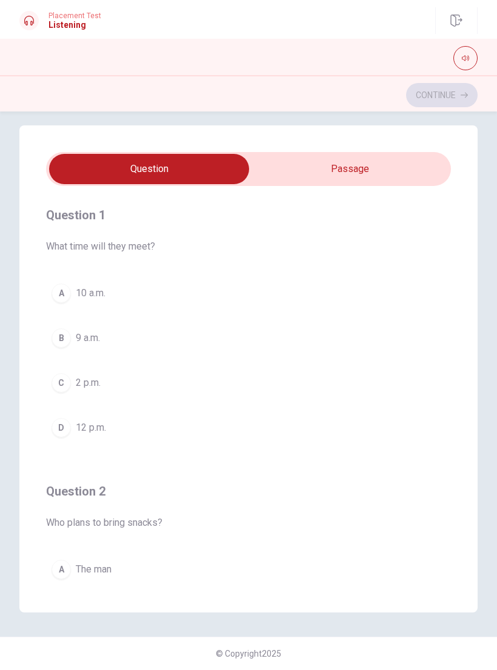
type input "27"
click at [359, 168] on input "checkbox" at bounding box center [148, 169] width 607 height 30
checkbox input "true"
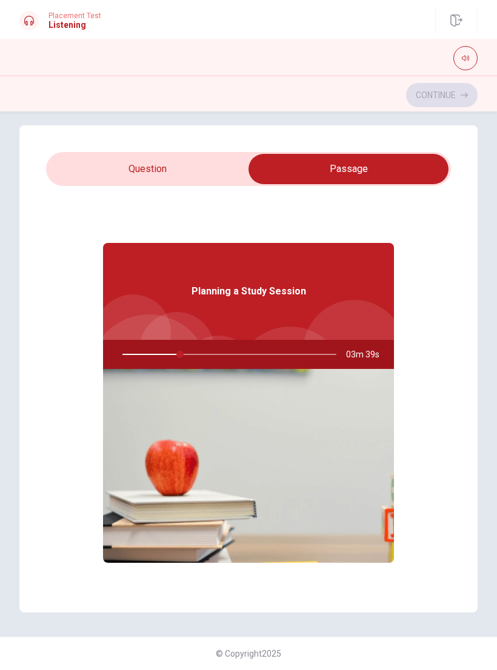
type input "27"
click at [190, 171] on input "checkbox" at bounding box center [348, 169] width 607 height 30
checkbox input "false"
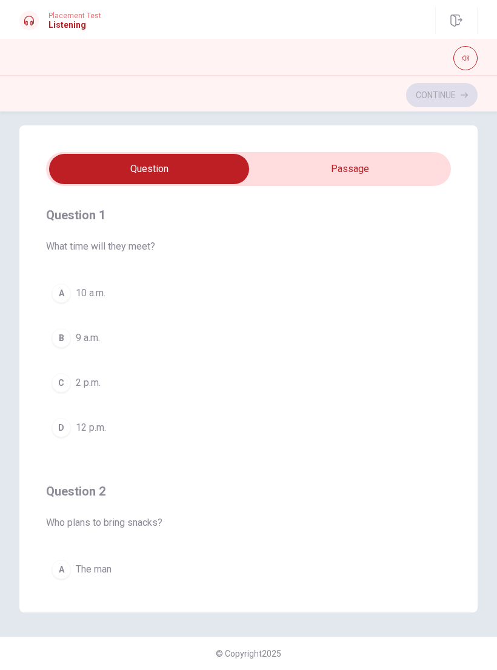
type input "28"
click at [386, 165] on input "checkbox" at bounding box center [148, 169] width 607 height 30
checkbox input "true"
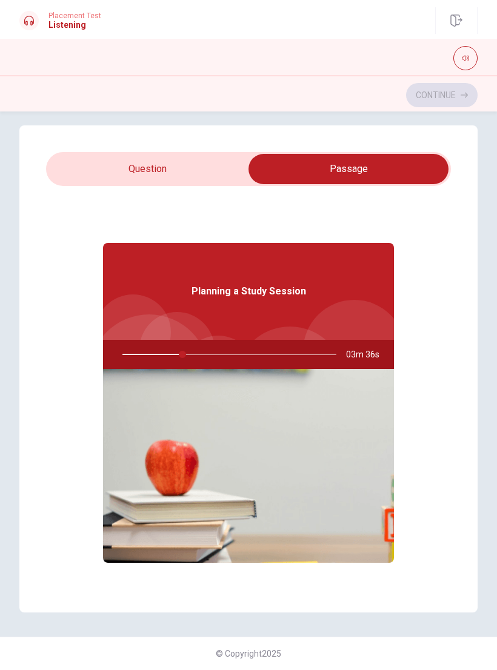
type input "28"
click at [187, 170] on input "checkbox" at bounding box center [348, 169] width 607 height 30
checkbox input "false"
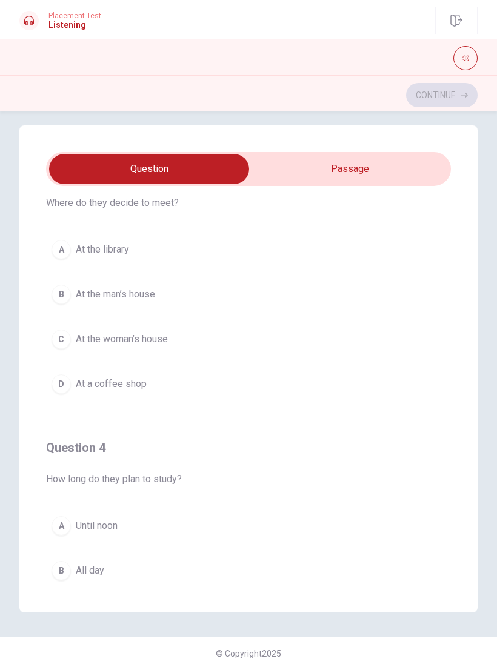
scroll to position [595, 0]
click at [136, 252] on button "A At the library" at bounding box center [248, 251] width 405 height 30
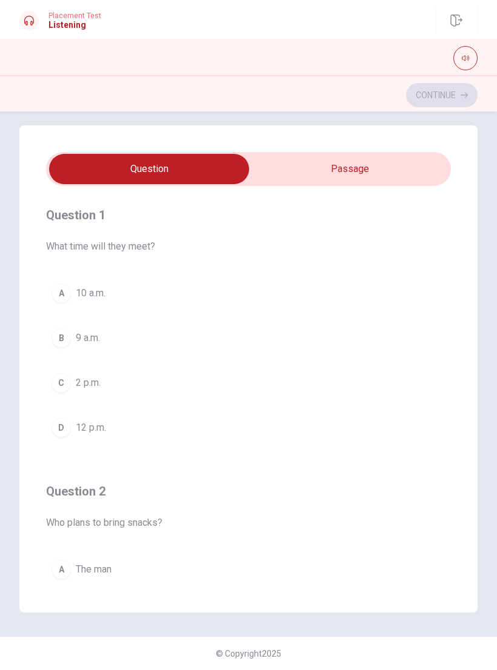
scroll to position [0, 0]
click at [210, 288] on button "A 10 a.m." at bounding box center [248, 293] width 405 height 30
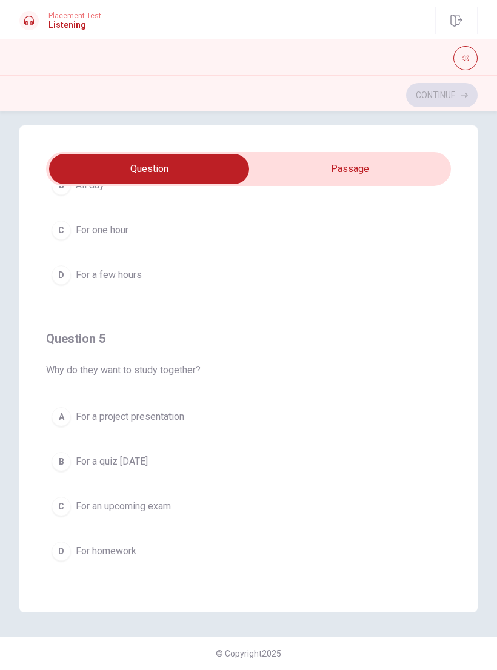
scroll to position [982, 0]
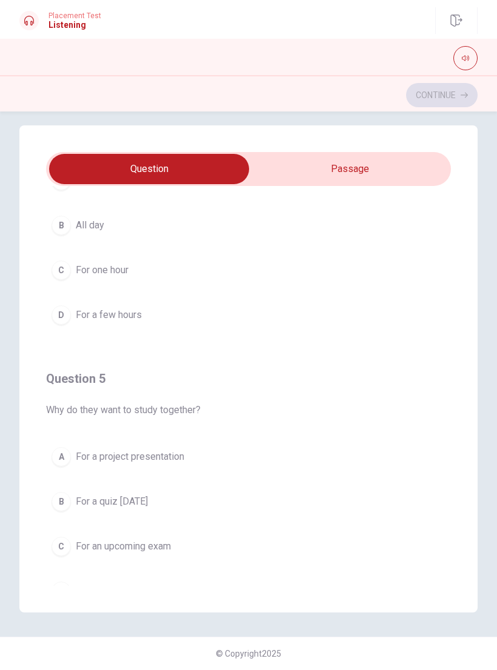
type input "40"
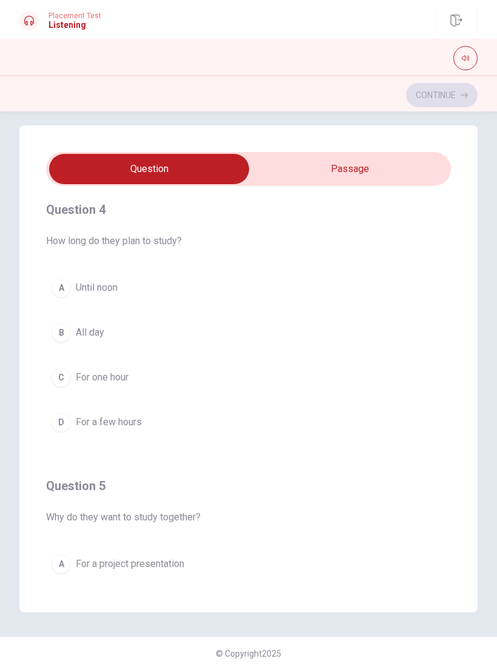
click at [344, 167] on input "checkbox" at bounding box center [148, 169] width 607 height 30
checkbox input "true"
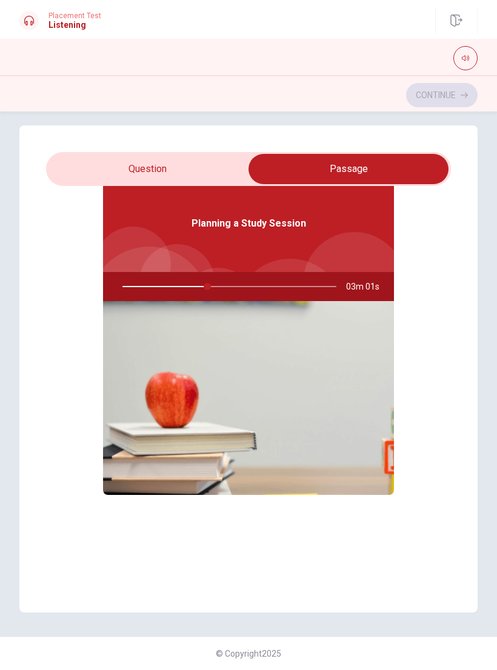
type input "40"
click at [162, 175] on input "checkbox" at bounding box center [348, 169] width 607 height 30
checkbox input "false"
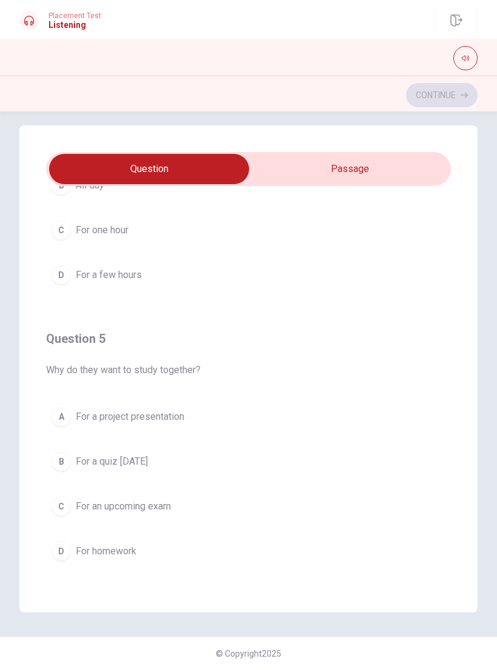
scroll to position [982, 0]
click at [218, 468] on button "B For a quiz [DATE]" at bounding box center [248, 462] width 405 height 30
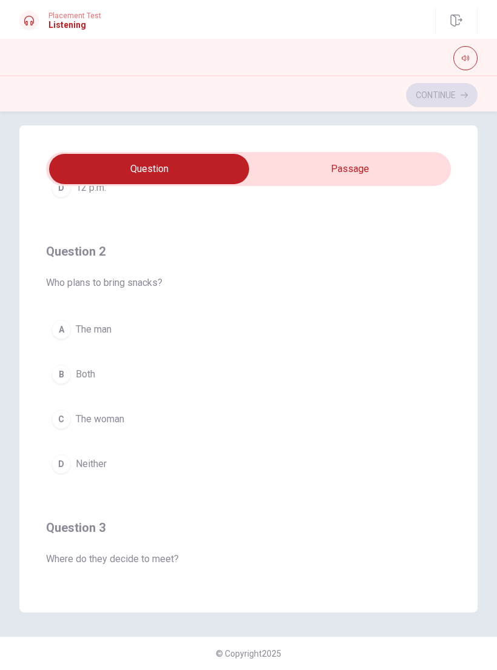
scroll to position [239, 0]
click at [176, 415] on button "C The woman" at bounding box center [248, 420] width 405 height 30
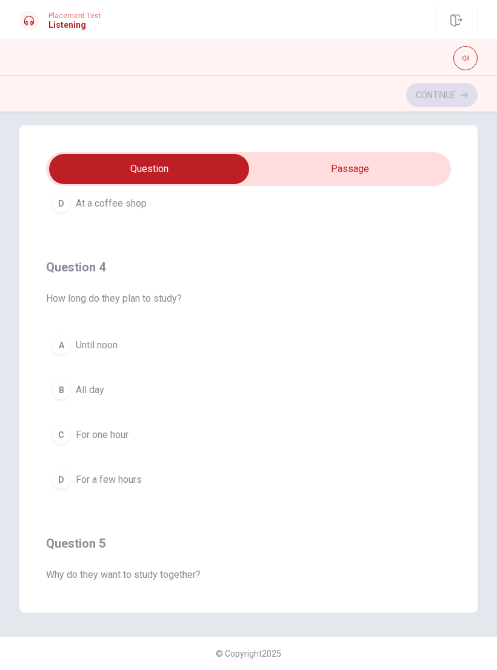
scroll to position [779, 0]
click at [161, 388] on button "B All day" at bounding box center [248, 388] width 405 height 30
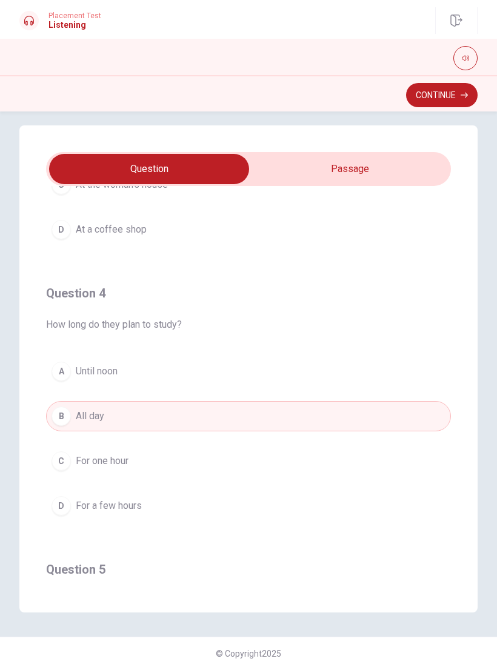
scroll to position [750, 0]
click at [208, 377] on button "A Until noon" at bounding box center [248, 373] width 405 height 30
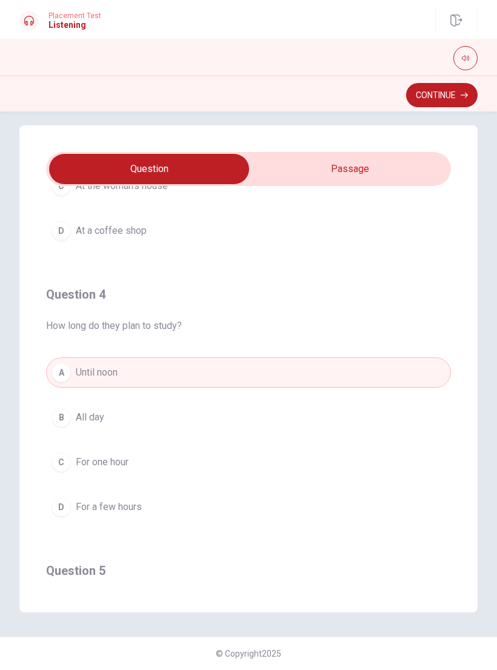
click at [211, 422] on button "B All day" at bounding box center [248, 417] width 405 height 30
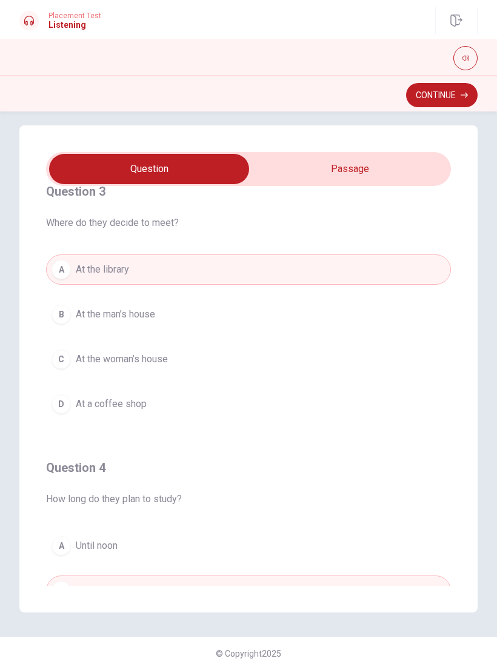
type input "53"
click at [338, 166] on input "checkbox" at bounding box center [148, 169] width 607 height 30
checkbox input "true"
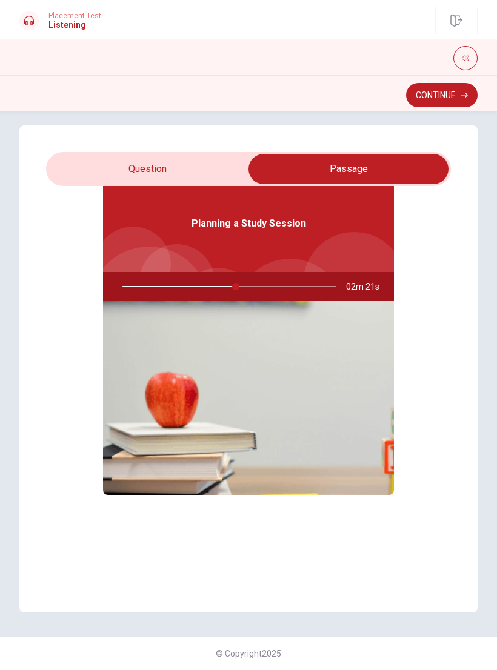
scroll to position [68, 0]
type input "53"
click at [192, 165] on input "checkbox" at bounding box center [348, 169] width 607 height 30
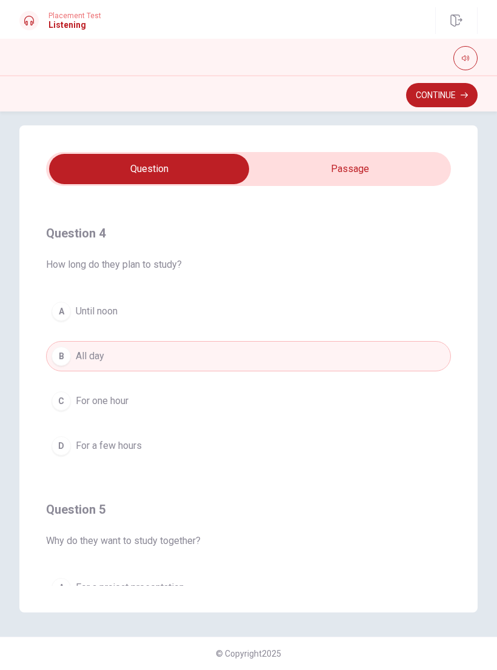
scroll to position [768, 0]
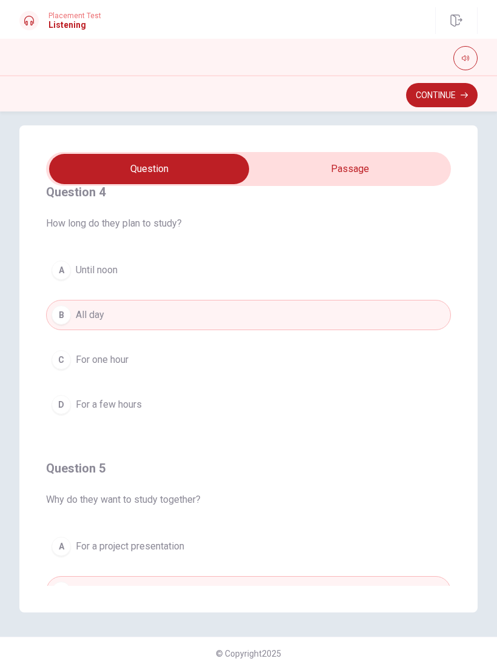
click at [399, 150] on div "Question 1 What time will they meet? A 10 a.m. B 9 a.m. C 2 p.m. D 12 p.m. Ques…" at bounding box center [248, 368] width 458 height 487
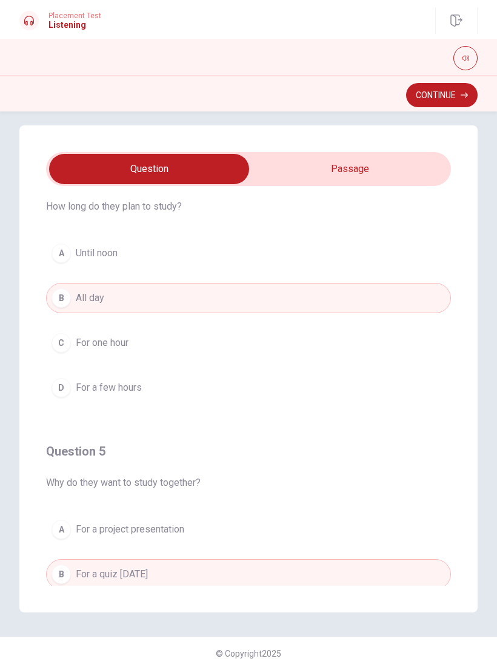
click at [399, 150] on div "Question 1 What time will they meet? A 10 a.m. B 9 a.m. C 2 p.m. D 12 p.m. Ques…" at bounding box center [248, 368] width 458 height 487
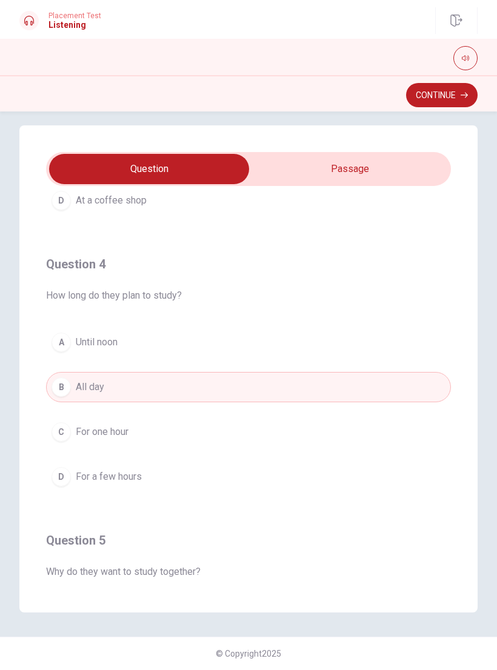
click at [393, 156] on input "checkbox" at bounding box center [148, 169] width 607 height 30
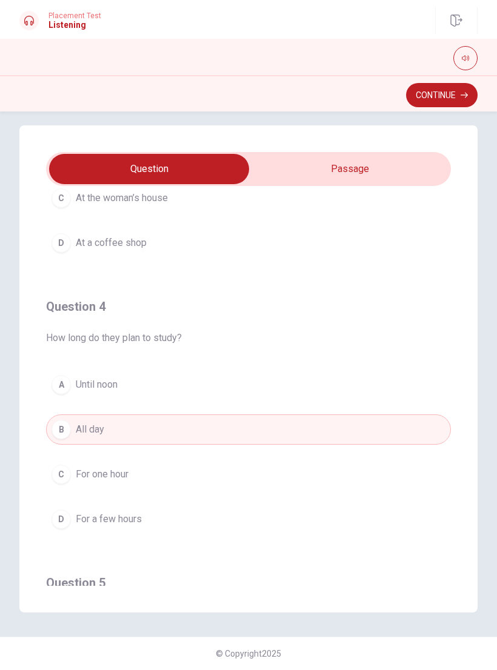
checkbox input "true"
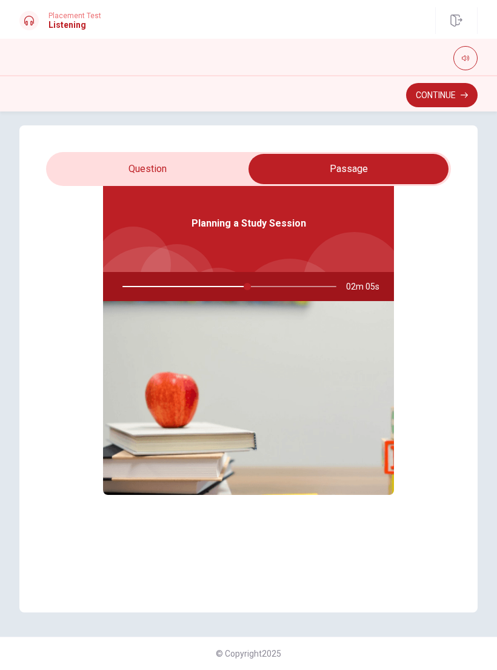
scroll to position [68, 0]
type input "59"
click at [195, 168] on input "checkbox" at bounding box center [348, 169] width 607 height 30
checkbox input "false"
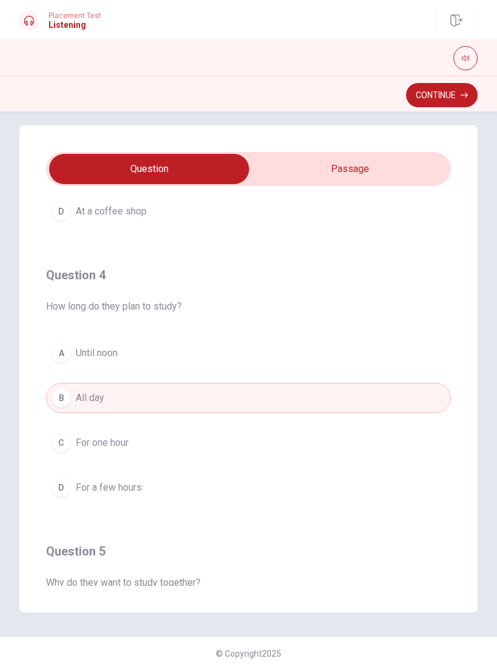
scroll to position [771, 0]
click at [188, 482] on button "D For a few hours" at bounding box center [248, 486] width 405 height 30
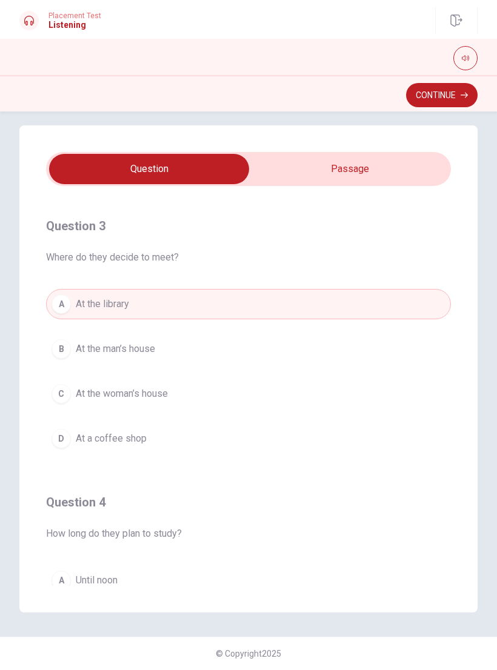
scroll to position [540, 0]
type input "66"
click at [375, 171] on input "checkbox" at bounding box center [148, 169] width 607 height 30
checkbox input "true"
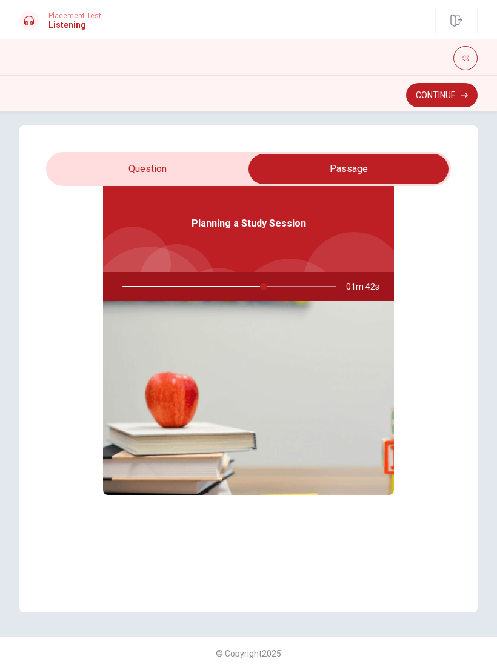
scroll to position [68, 0]
type input "66"
click at [304, 284] on div at bounding box center [227, 286] width 238 height 29
checkbox input "false"
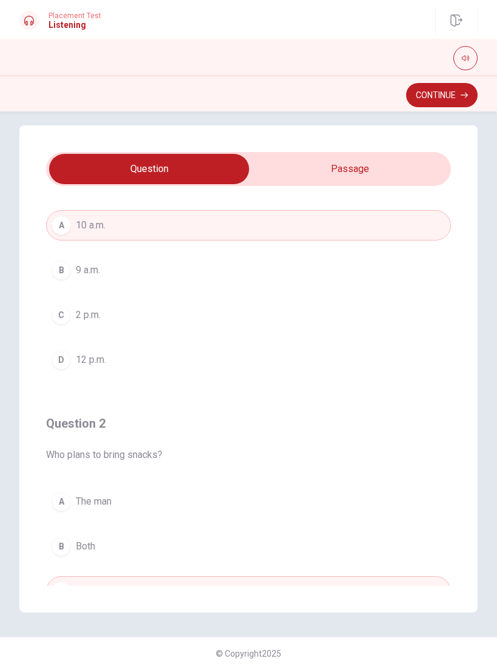
type input "67"
click at [359, 170] on input "checkbox" at bounding box center [148, 169] width 607 height 30
checkbox input "true"
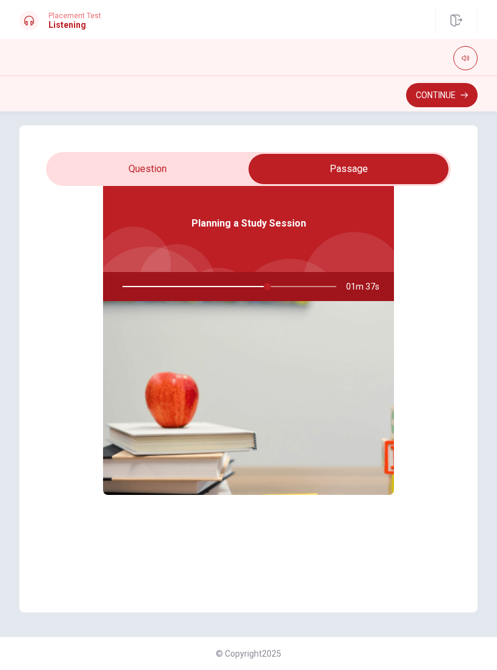
click at [445, 97] on button "Continue" at bounding box center [442, 95] width 72 height 24
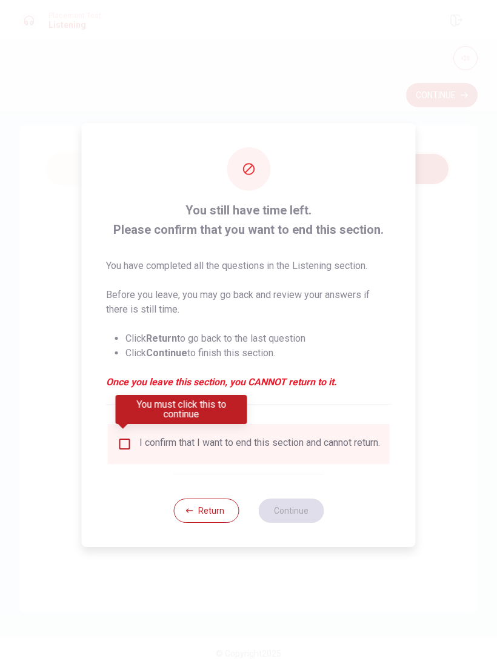
click at [125, 437] on input "You must click this to continue" at bounding box center [125, 444] width 15 height 15
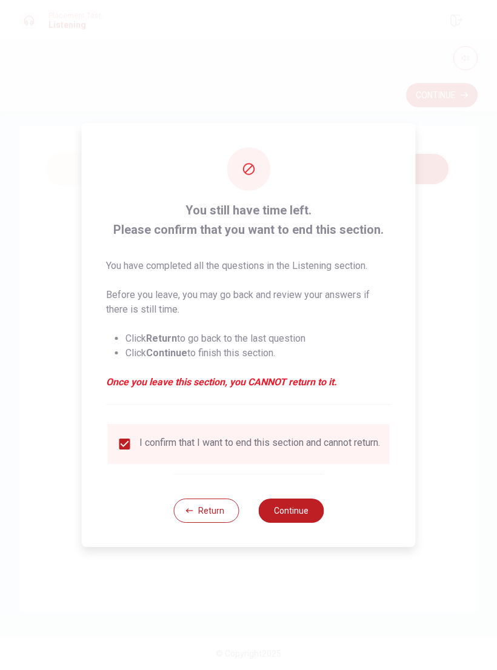
click at [296, 509] on button "Continue" at bounding box center [290, 511] width 65 height 24
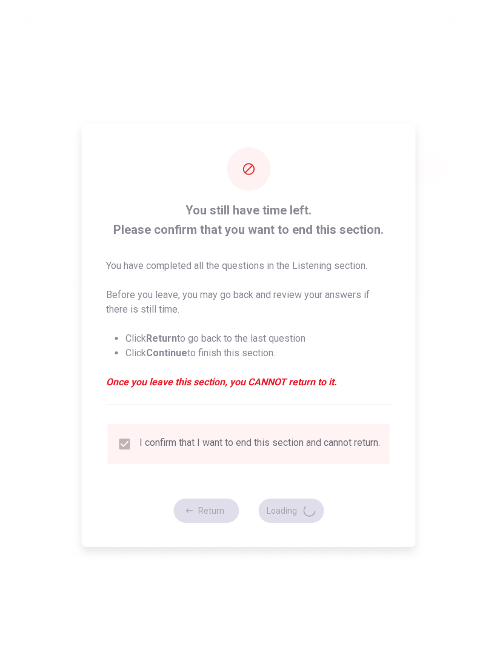
type input "69"
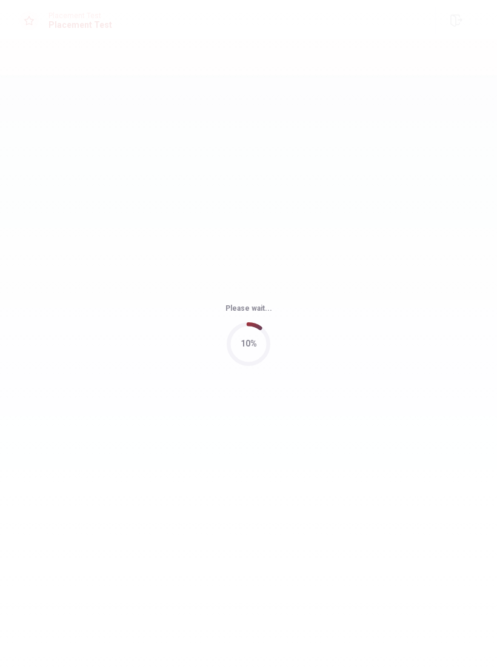
scroll to position [0, 0]
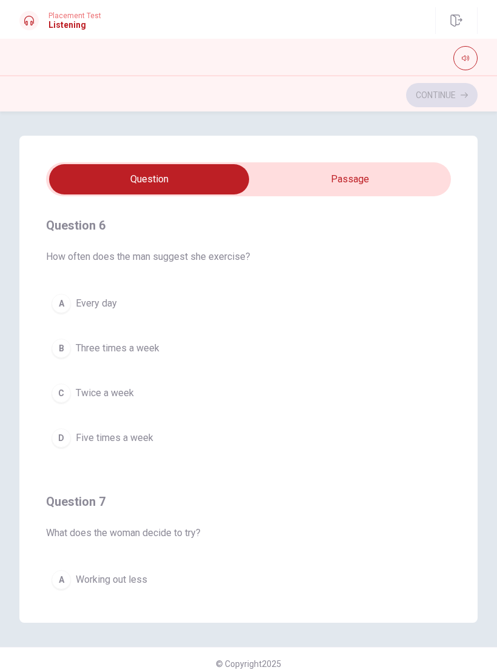
type input "1"
click at [394, 179] on input "checkbox" at bounding box center [148, 179] width 607 height 30
checkbox input "true"
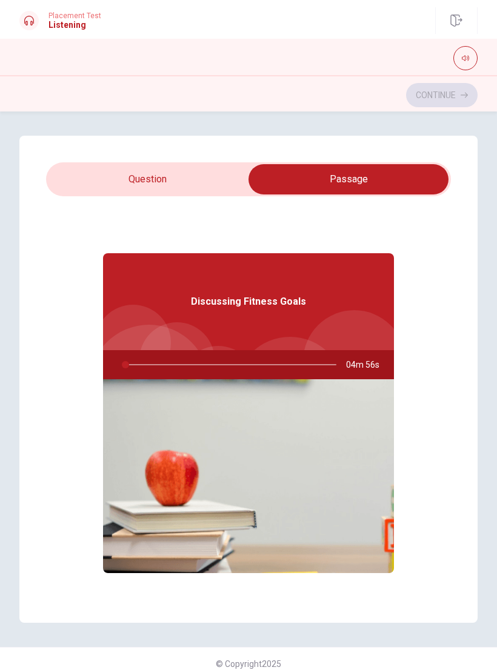
type input "2"
click at [184, 178] on input "checkbox" at bounding box center [348, 179] width 607 height 30
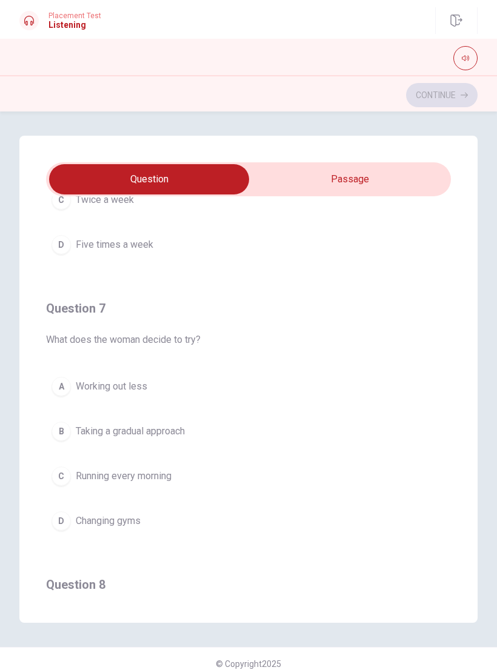
scroll to position [193, 0]
click at [355, 174] on input "checkbox" at bounding box center [148, 179] width 607 height 30
checkbox input "true"
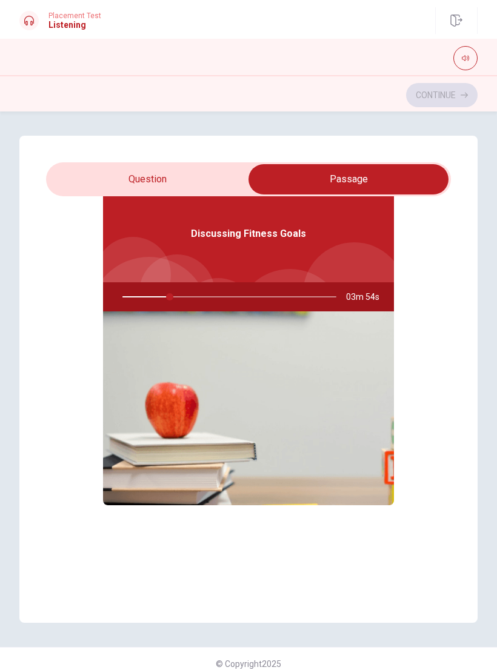
scroll to position [68, 0]
type input "22"
click at [177, 183] on input "checkbox" at bounding box center [348, 179] width 607 height 30
checkbox input "false"
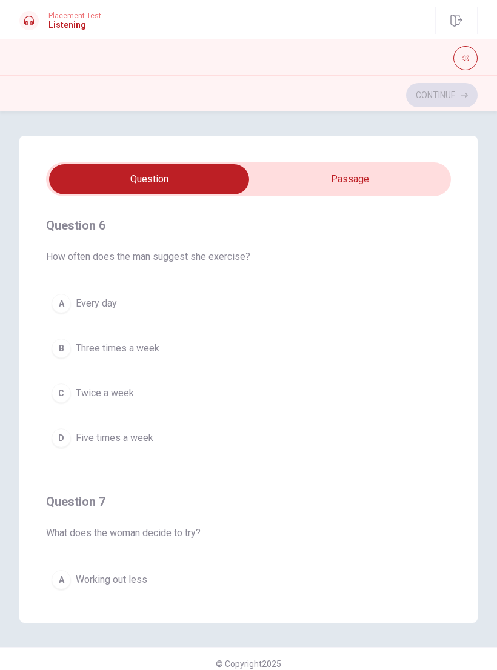
scroll to position [0, 0]
click at [144, 348] on span "Three times a week" at bounding box center [118, 348] width 84 height 15
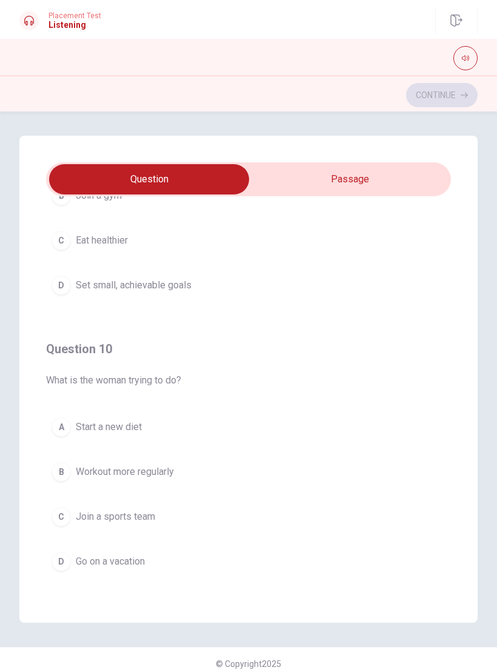
scroll to position [982, 0]
click at [159, 468] on span "Workout more regularly" at bounding box center [125, 472] width 98 height 15
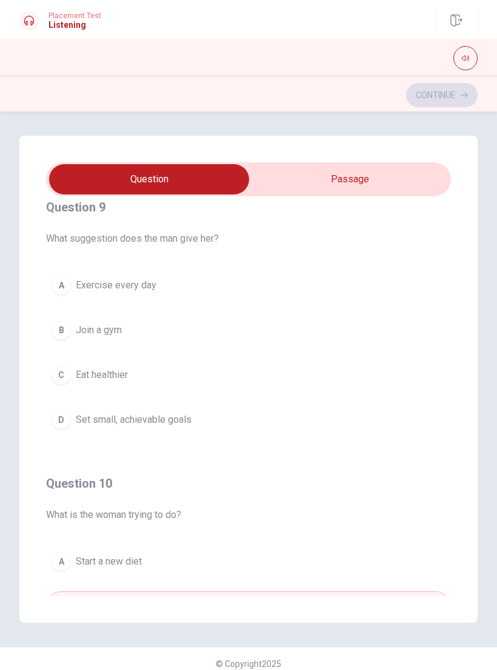
scroll to position [841, 0]
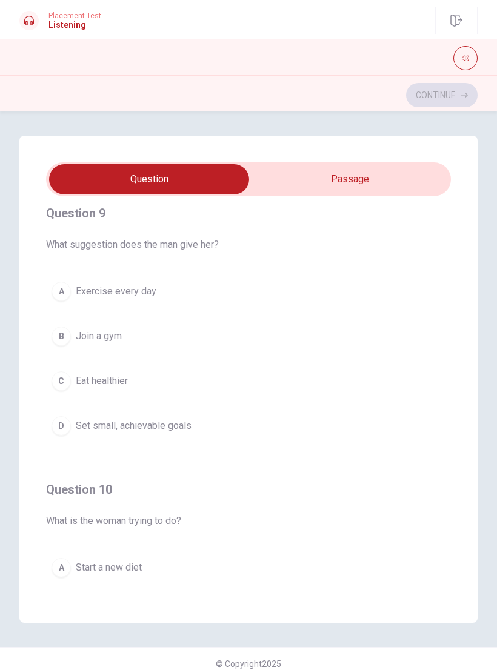
click at [185, 428] on span "Set small, achievable goals" at bounding box center [134, 426] width 116 height 15
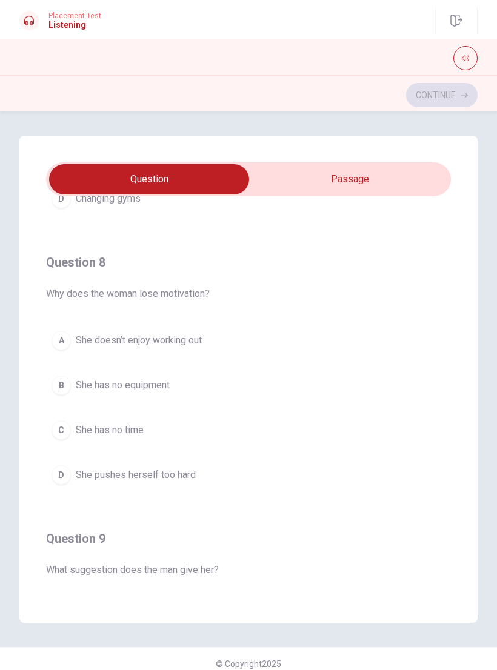
scroll to position [515, 0]
click at [186, 428] on button "C She has no time" at bounding box center [248, 431] width 405 height 30
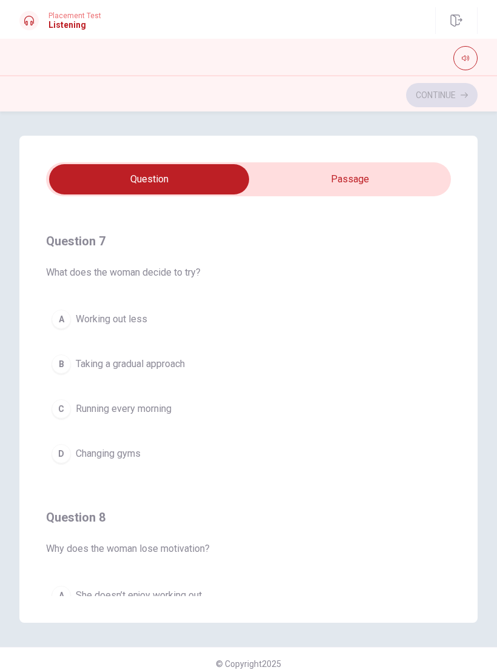
scroll to position [260, 0]
click at [206, 406] on button "C Running every morning" at bounding box center [248, 410] width 405 height 30
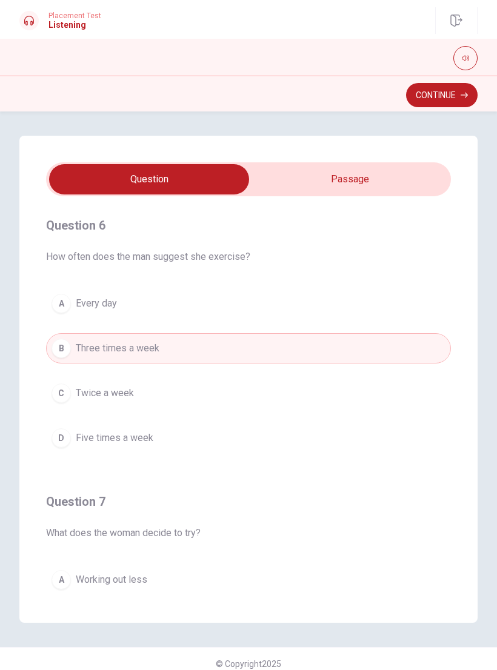
scroll to position [0, 0]
click at [457, 95] on button "Continue" at bounding box center [442, 95] width 72 height 24
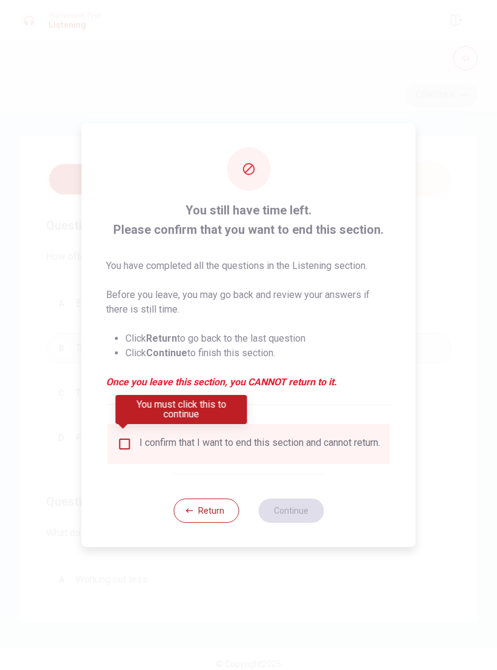
click at [126, 439] on input "You must click this to continue" at bounding box center [125, 444] width 15 height 15
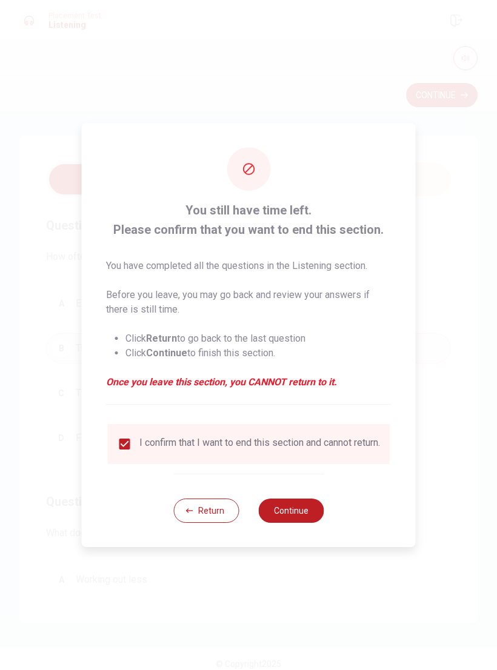
click at [295, 513] on button "Continue" at bounding box center [290, 511] width 65 height 24
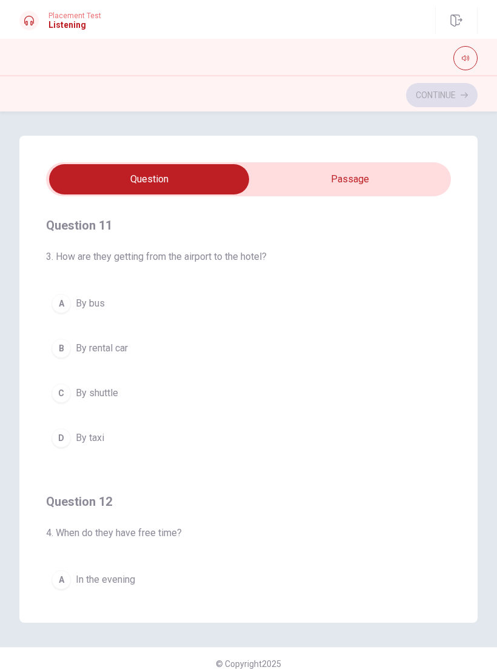
click at [376, 180] on input "checkbox" at bounding box center [148, 179] width 607 height 30
checkbox input "true"
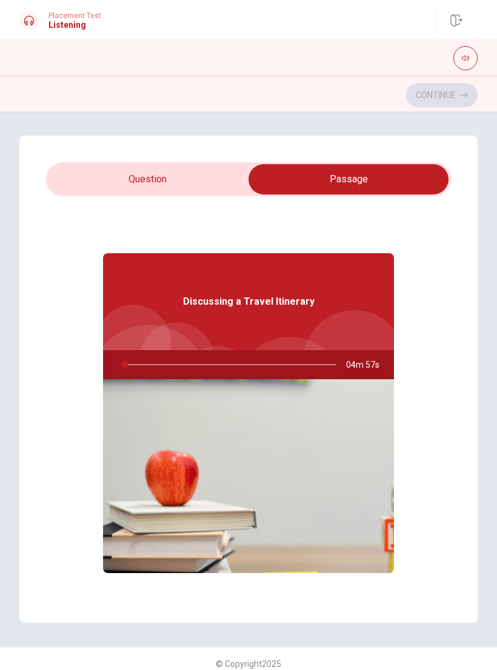
type input "1"
click at [187, 182] on input "checkbox" at bounding box center [348, 179] width 607 height 30
checkbox input "false"
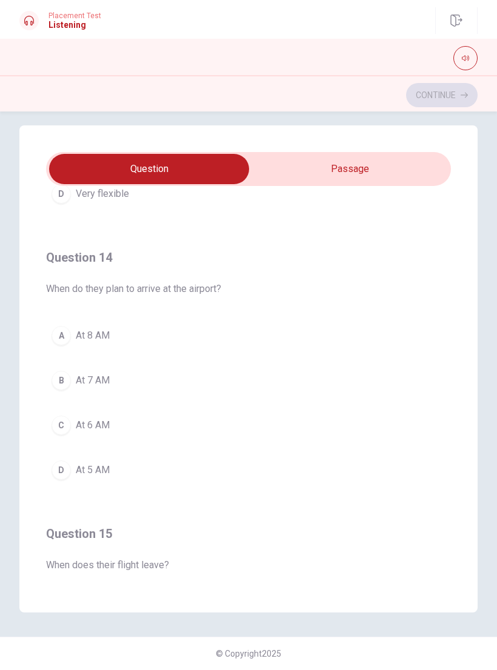
scroll to position [796, 0]
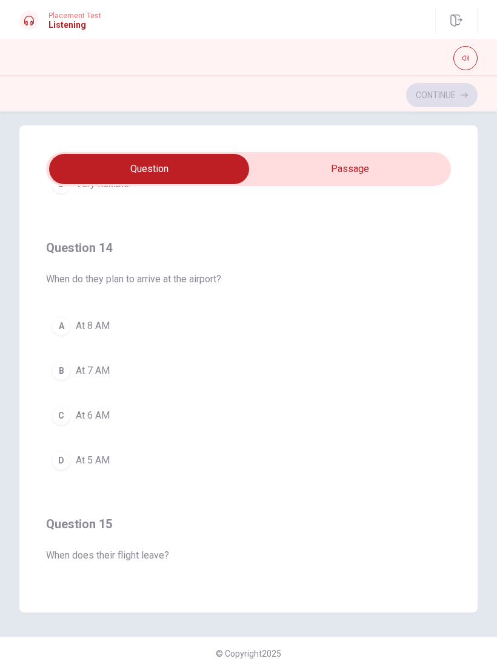
click at [216, 405] on button "C At 6 AM" at bounding box center [248, 416] width 405 height 30
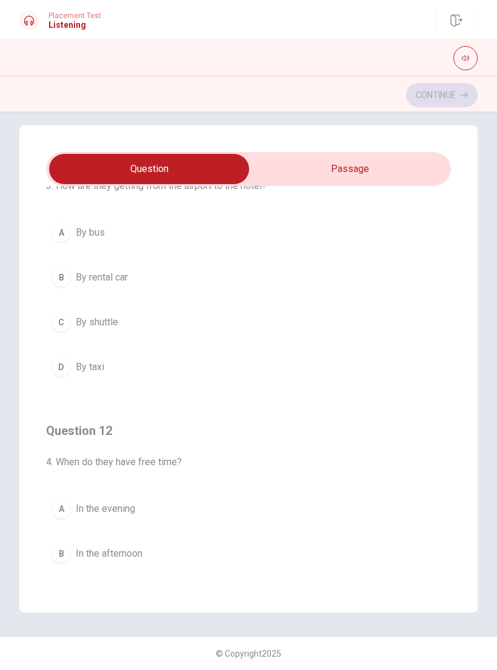
scroll to position [57, 0]
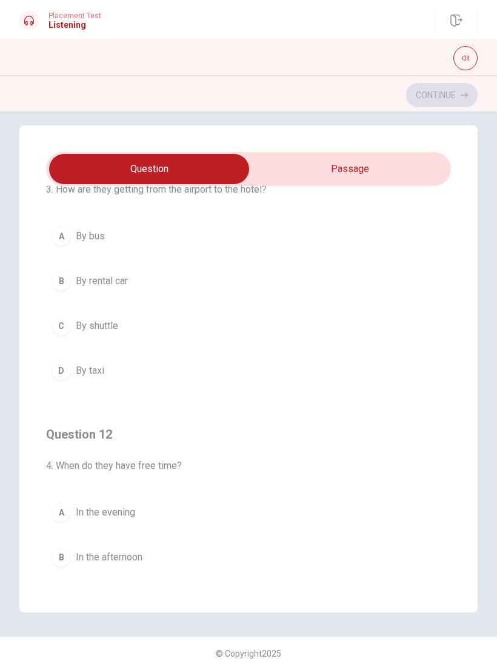
click at [242, 334] on button "C By shuttle" at bounding box center [248, 326] width 405 height 30
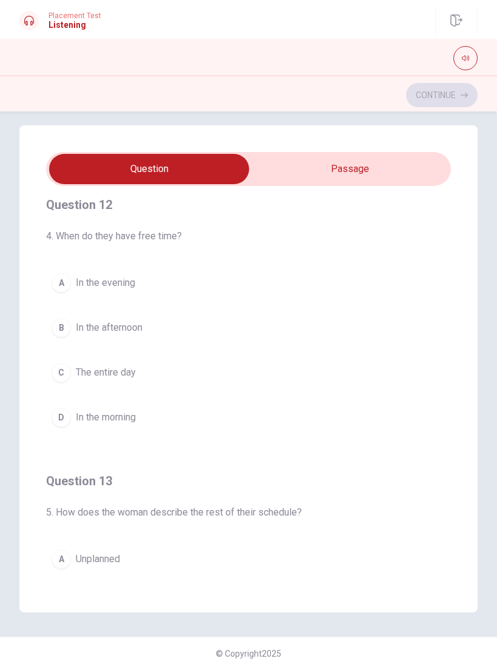
scroll to position [255, 0]
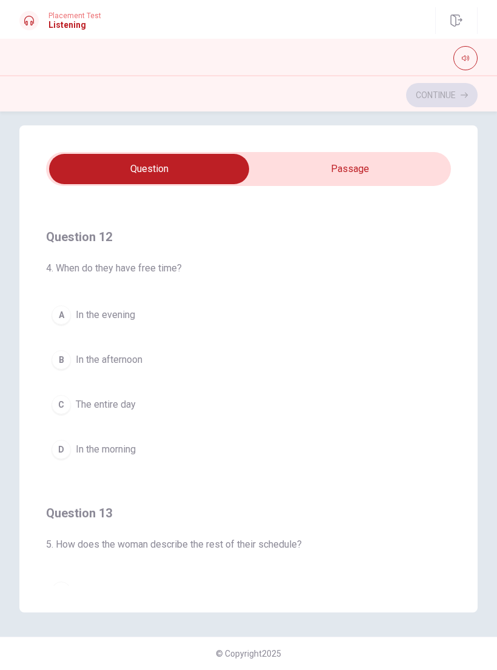
click at [231, 358] on button "B In the afternoon" at bounding box center [248, 360] width 405 height 30
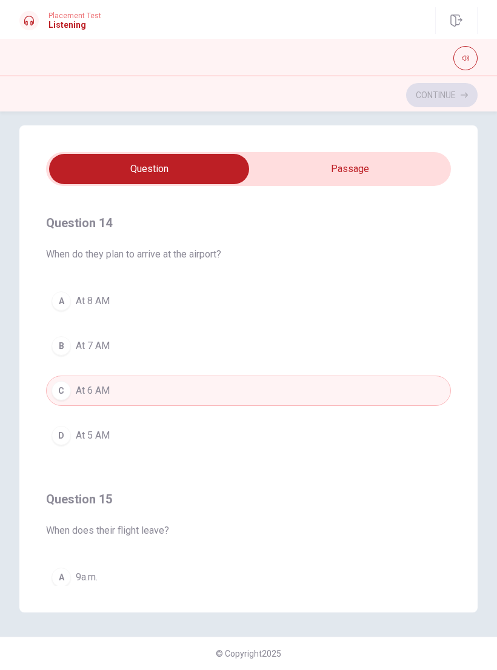
scroll to position [821, 0]
click at [338, 305] on button "A At 8 AM" at bounding box center [248, 302] width 405 height 30
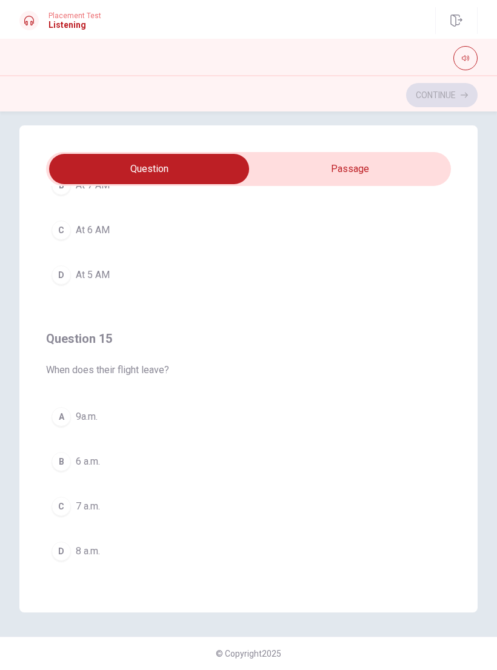
click at [302, 455] on button "B 6 a.m." at bounding box center [248, 462] width 405 height 30
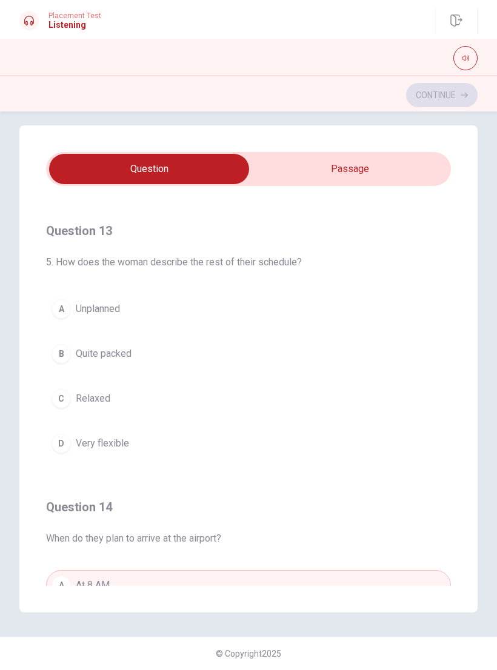
scroll to position [533, 0]
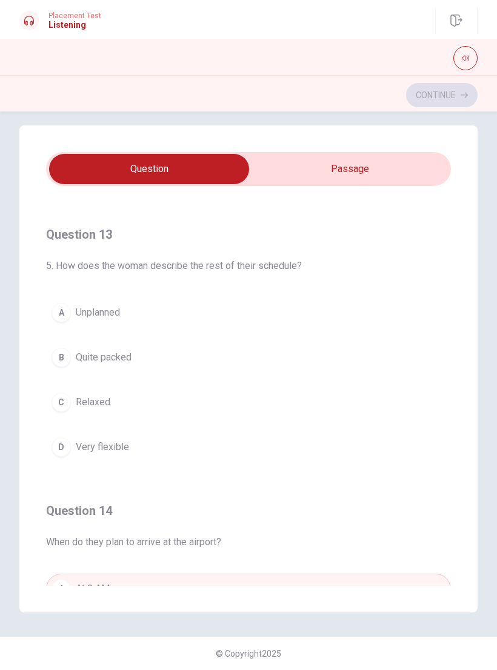
click at [245, 347] on button "B Quite packed" at bounding box center [248, 357] width 405 height 30
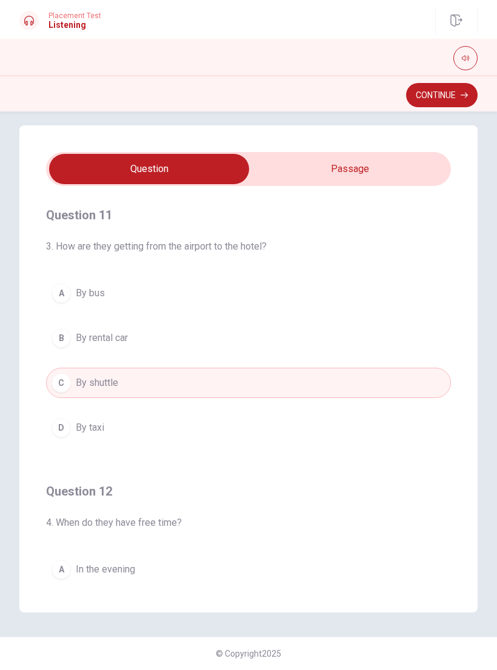
scroll to position [0, 0]
click at [447, 97] on button "Continue" at bounding box center [442, 95] width 72 height 24
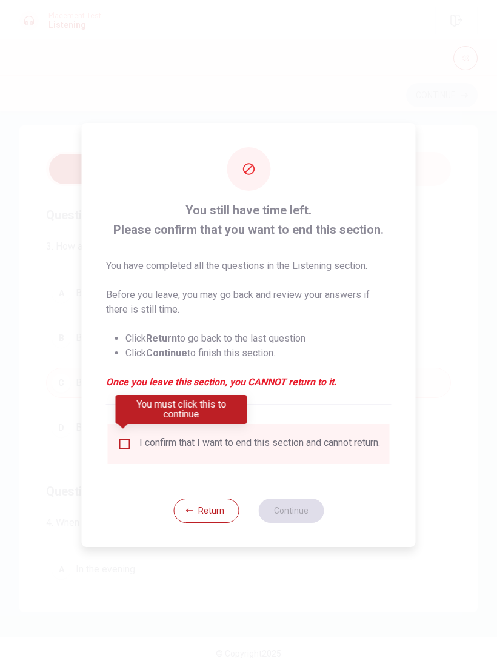
click at [124, 437] on input "You must click this to continue" at bounding box center [125, 444] width 15 height 15
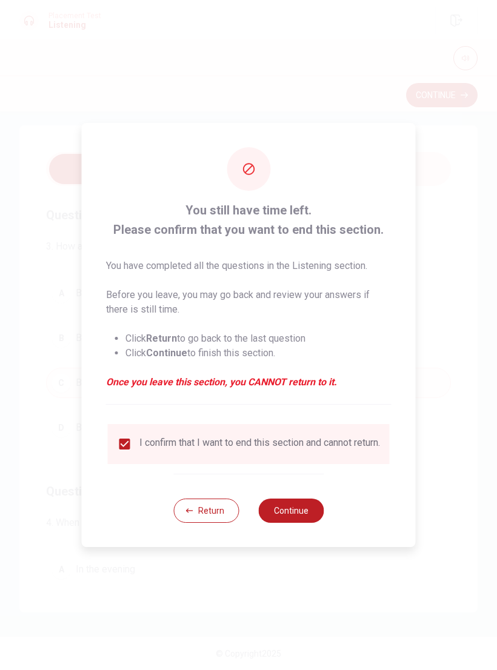
click at [293, 516] on button "Continue" at bounding box center [290, 511] width 65 height 24
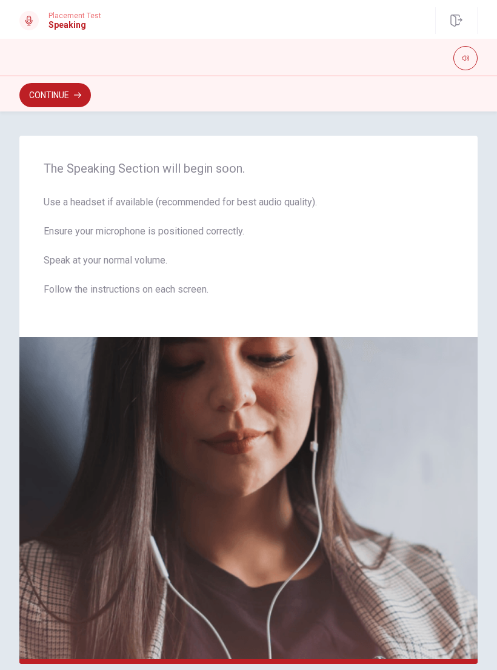
click at [61, 95] on button "Continue" at bounding box center [55, 95] width 72 height 24
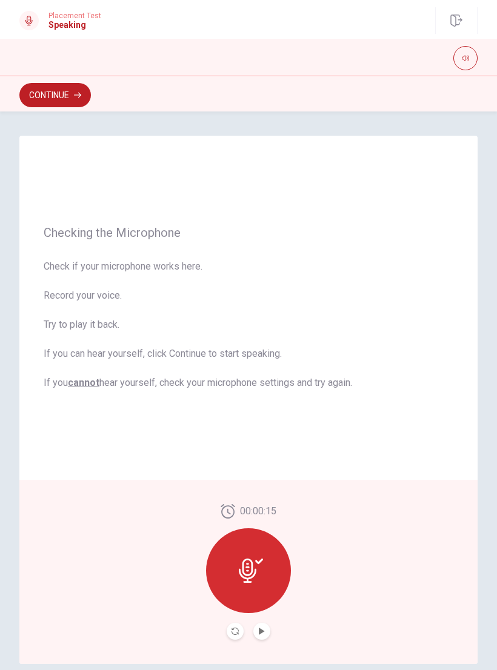
click at [262, 623] on button "Play Audio" at bounding box center [261, 631] width 17 height 17
click at [262, 556] on div at bounding box center [248, 570] width 85 height 85
click at [65, 92] on button "Continue" at bounding box center [55, 95] width 72 height 24
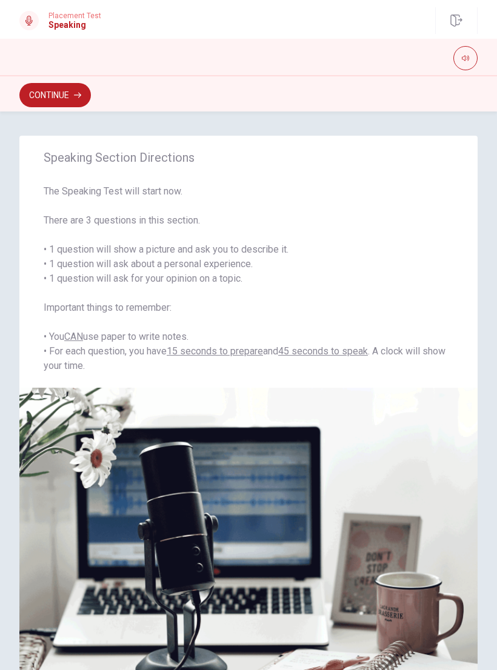
click at [66, 98] on button "Continue" at bounding box center [55, 95] width 72 height 24
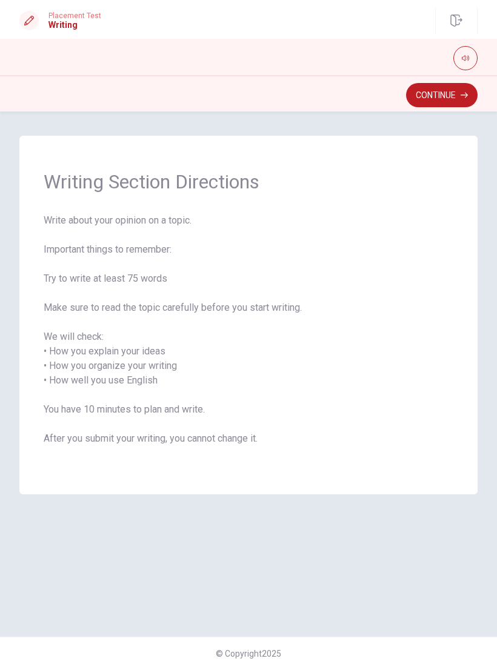
click at [442, 91] on button "Continue" at bounding box center [442, 95] width 72 height 24
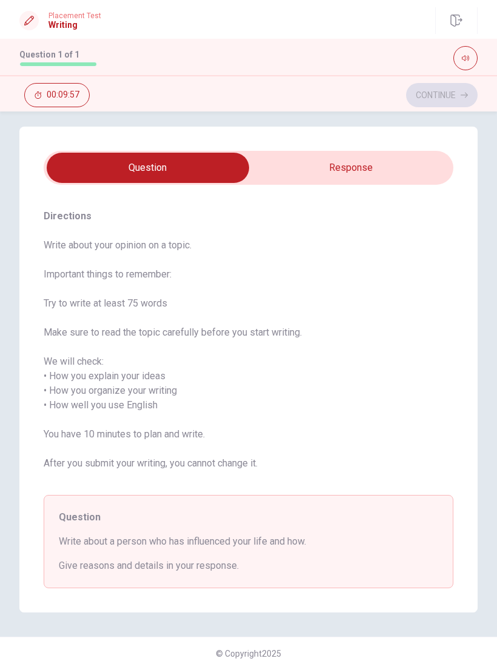
scroll to position [9, 0]
click at [373, 163] on input "checkbox" at bounding box center [148, 168] width 614 height 30
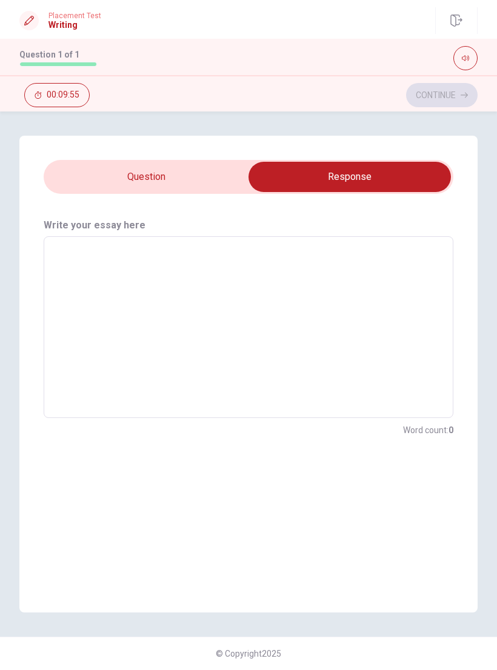
click at [179, 169] on input "checkbox" at bounding box center [349, 177] width 614 height 30
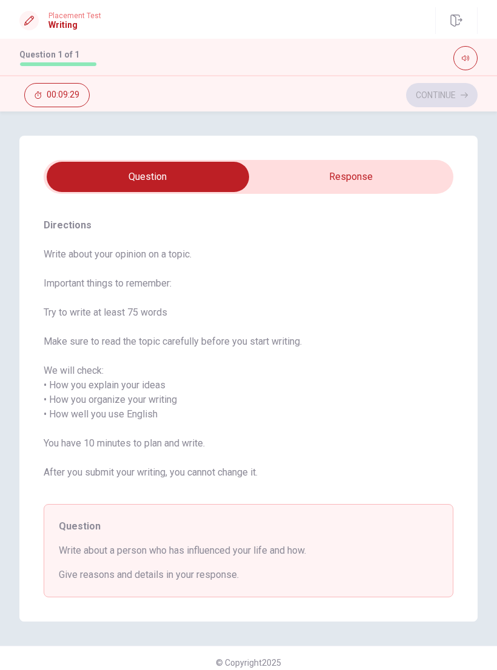
click at [390, 164] on input "checkbox" at bounding box center [148, 177] width 614 height 30
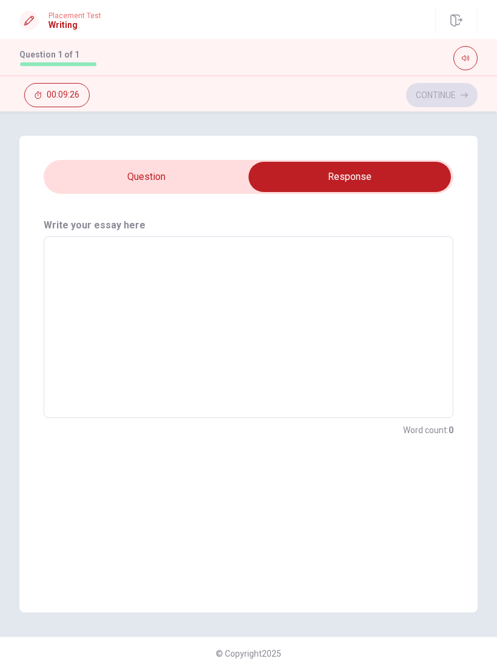
click at [95, 174] on input "checkbox" at bounding box center [349, 177] width 614 height 30
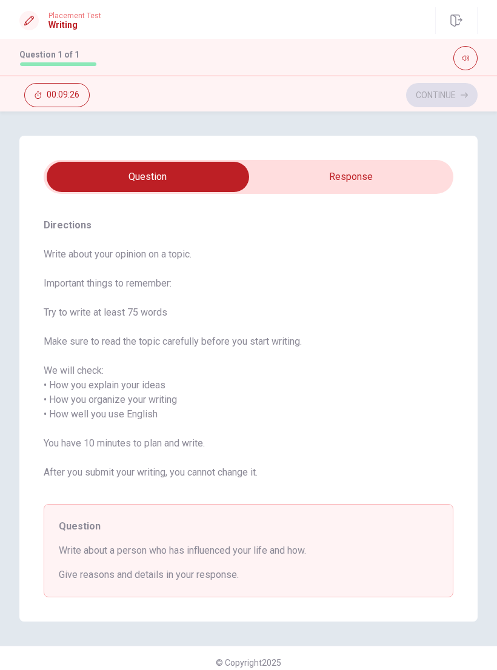
click at [394, 186] on input "checkbox" at bounding box center [148, 177] width 614 height 30
checkbox input "true"
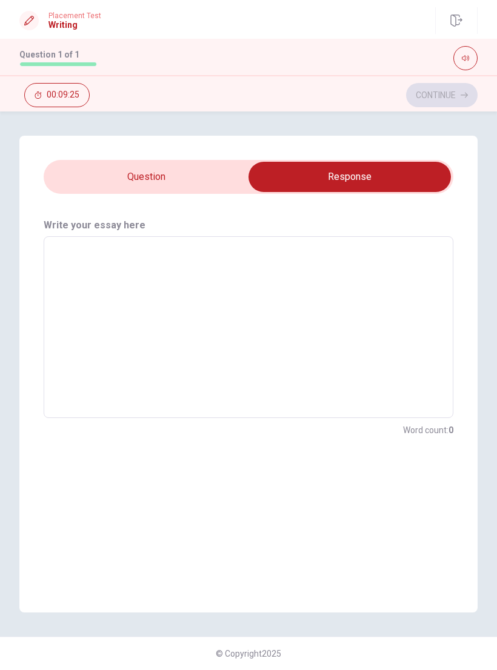
click at [345, 261] on textarea at bounding box center [248, 328] width 393 height 162
type textarea "F"
type textarea "x"
type textarea "Fi"
type textarea "x"
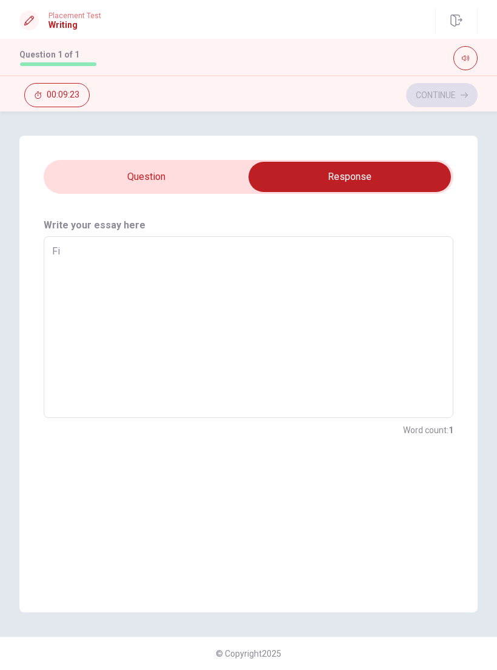
type textarea "Fir"
type textarea "x"
type textarea "Firs"
type textarea "x"
type textarea "First"
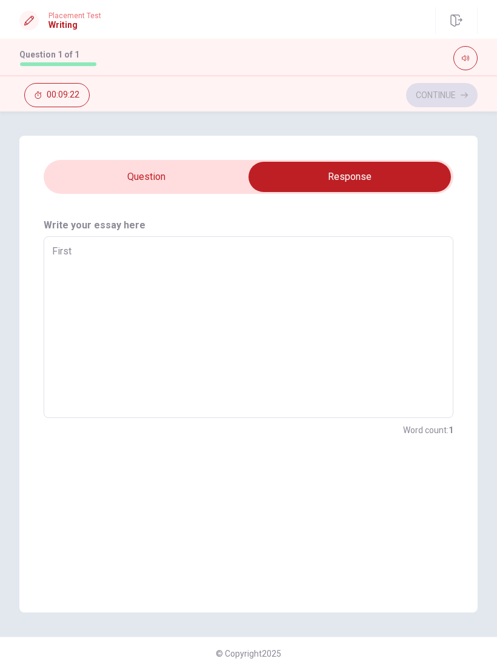
type textarea "x"
type textarea "Firstl"
type textarea "x"
type textarea "Firstly"
type textarea "x"
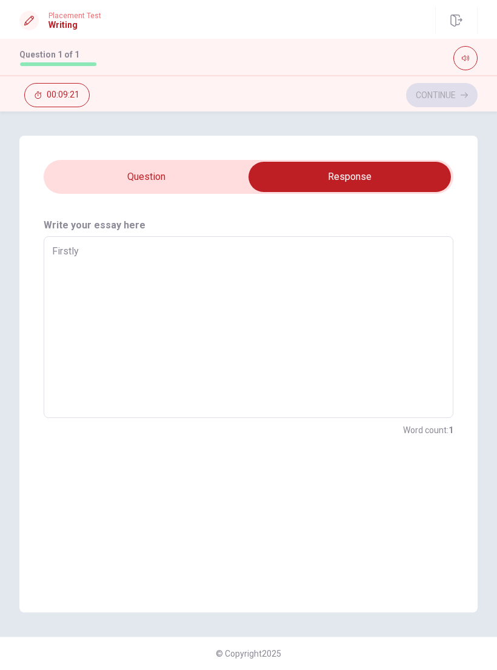
type textarea "Firstly"
type textarea "x"
type textarea "Firstly o"
type textarea "x"
type textarea "Firstly om"
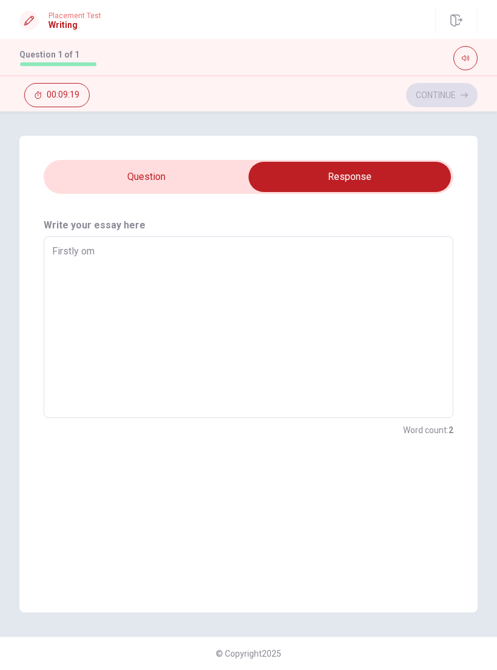
type textarea "x"
type textarea "Firstly o"
type textarea "x"
type textarea "Firstly"
type textarea "x"
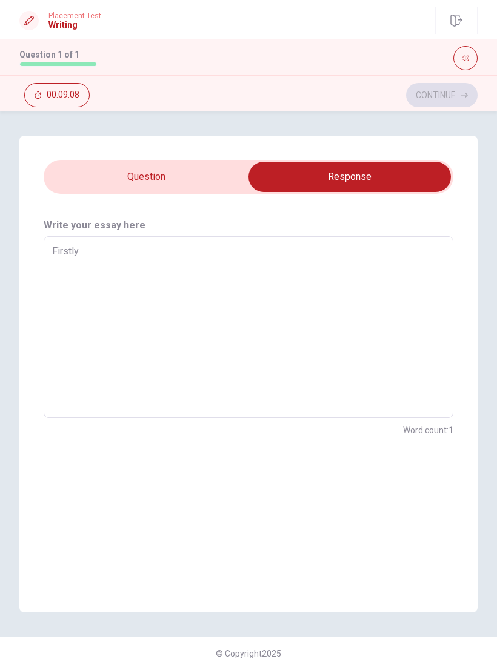
type textarea "Firstly o"
type textarea "x"
type textarea "Firstly on"
type textarea "x"
type textarea "Firstly one"
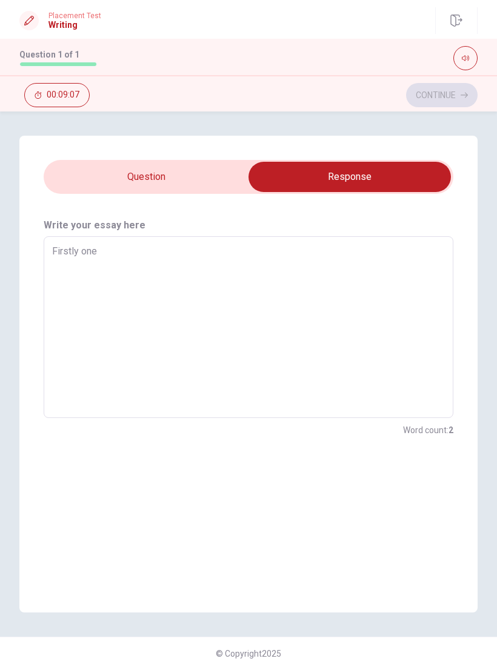
type textarea "x"
type textarea "Firstly one"
type textarea "x"
type textarea "Firstly one"
type textarea "x"
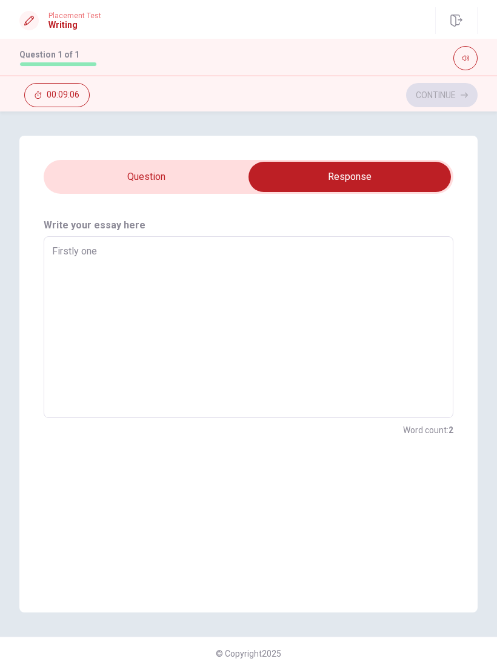
type textarea "Firstly on"
type textarea "x"
type textarea "Firstly o"
type textarea "x"
type textarea "Firstly"
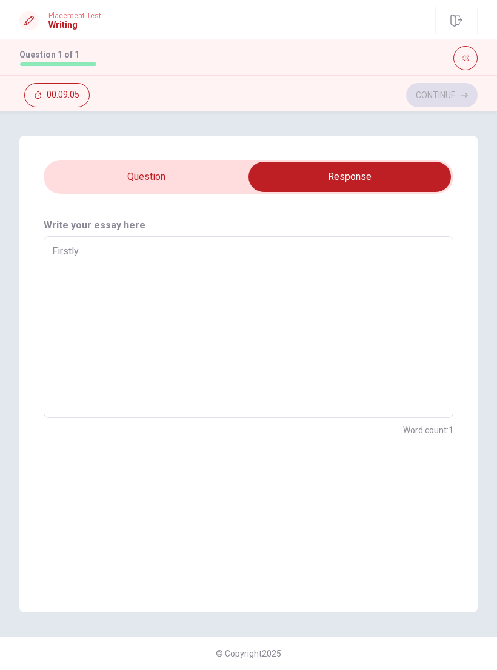
type textarea "x"
type textarea "Firstly"
type textarea "x"
type textarea "Firstly"
type textarea "x"
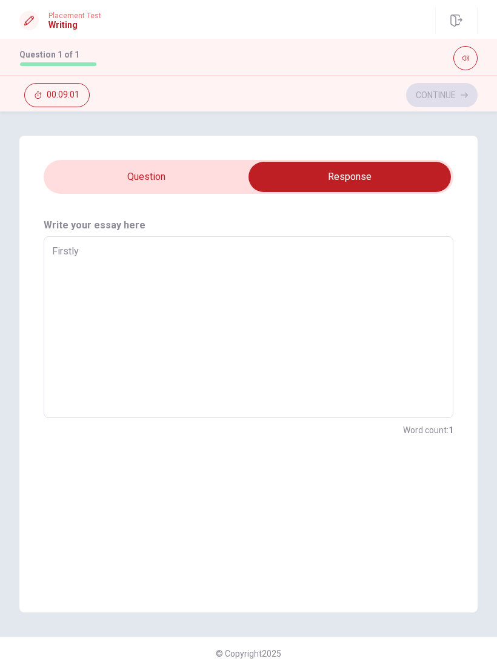
type textarea "Firstly f"
type textarea "x"
type textarea "Firstly fo"
type textarea "x"
type textarea "Firstly for"
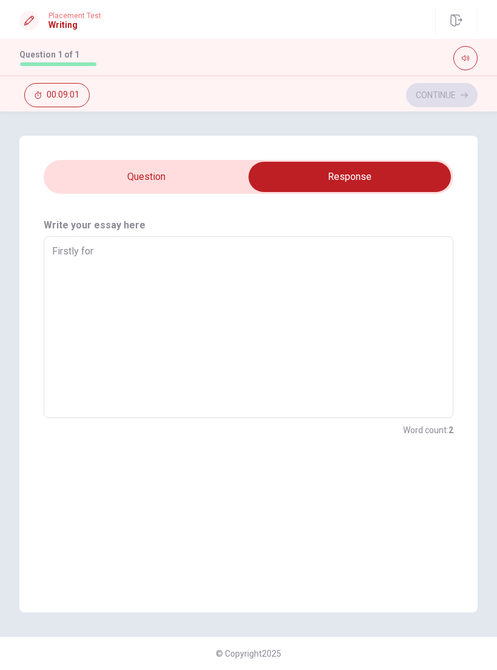
type textarea "x"
type textarea "Firstly form"
type textarea "x"
type textarea "Firstly form1"
type textarea "x"
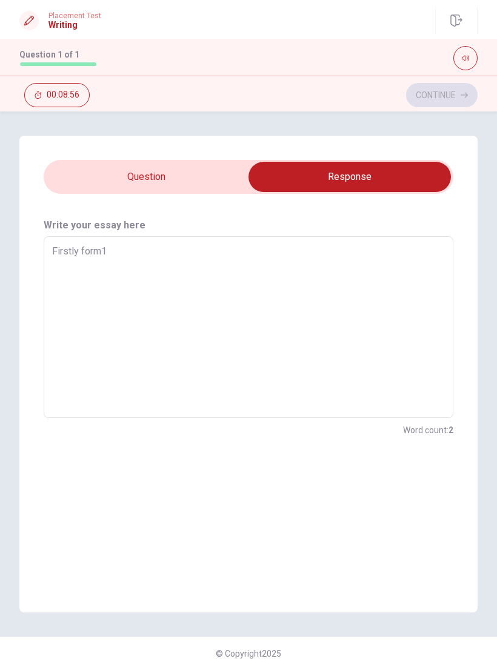
type textarea "Firstly form1)"
type textarea "x"
type textarea "Firstly form1"
type textarea "x"
type textarea "Firstly form1-"
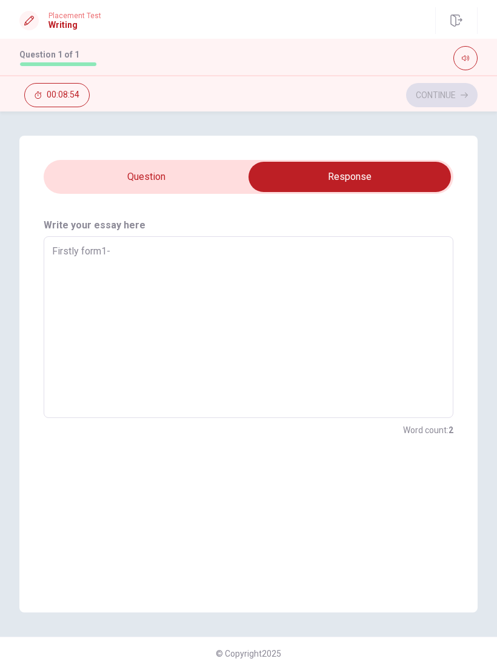
type textarea "x"
type textarea "Firstly form1-)"
type textarea "x"
click at [121, 184] on input "checkbox" at bounding box center [349, 177] width 614 height 30
checkbox input "false"
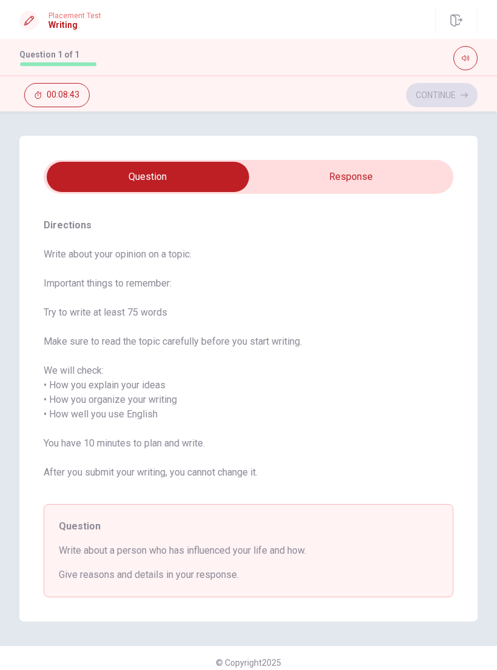
type textarea "x"
click at [356, 170] on input "checkbox" at bounding box center [148, 177] width 614 height 30
checkbox input "true"
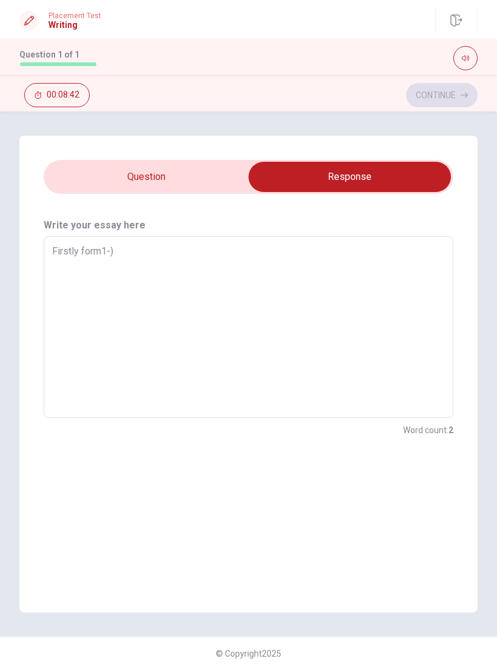
click at [302, 250] on textarea "Firstly form1-)" at bounding box center [248, 328] width 393 height 162
type textarea "x"
type textarea "Firstly form1-)"
type textarea "x"
type textarea "Firstly form1-) ı"
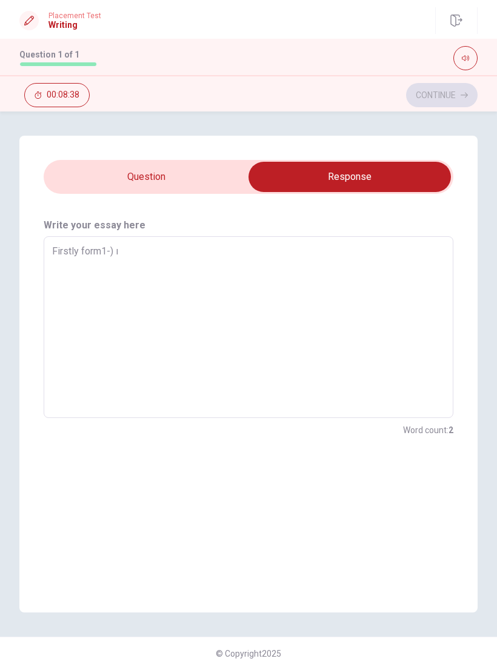
type textarea "x"
type textarea "Firstly form1-)"
type textarea "x"
type textarea "Firstly form1-) I"
type textarea "x"
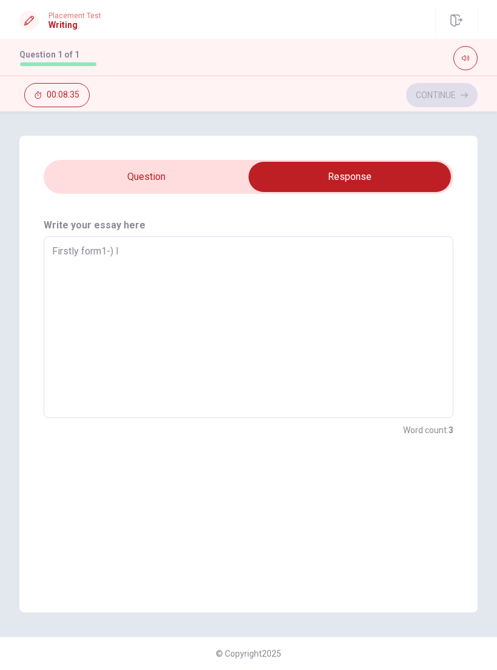
type textarea "Firstly form1-) I"
type textarea "x"
type textarea "Firstly form1-) I A"
type textarea "x"
type textarea "Firstly form1-) I AM"
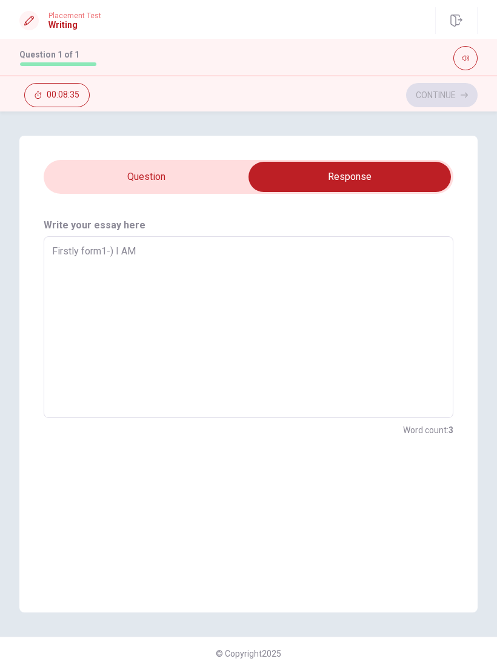
type textarea "x"
type textarea "Firstly form1-) I AM"
type textarea "x"
type textarea "Firstly form1-) I AM g"
type textarea "x"
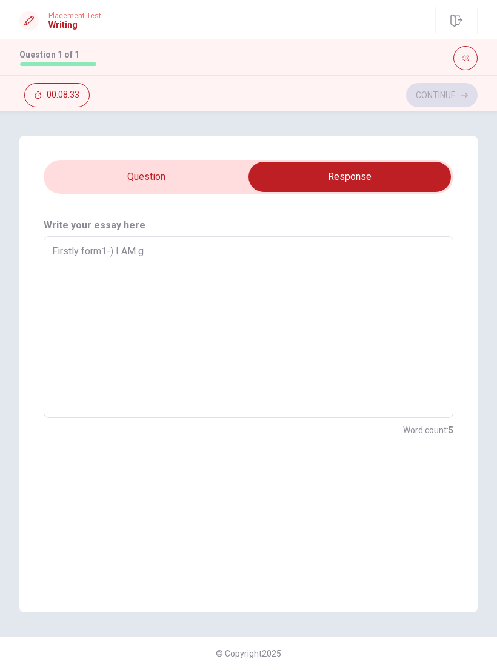
type textarea "Firstly form1-) I AM gi"
type textarea "x"
type textarea "Firstly form1-) I AM gis"
type textarea "x"
type textarea "Firstly form1-) I AM gisr"
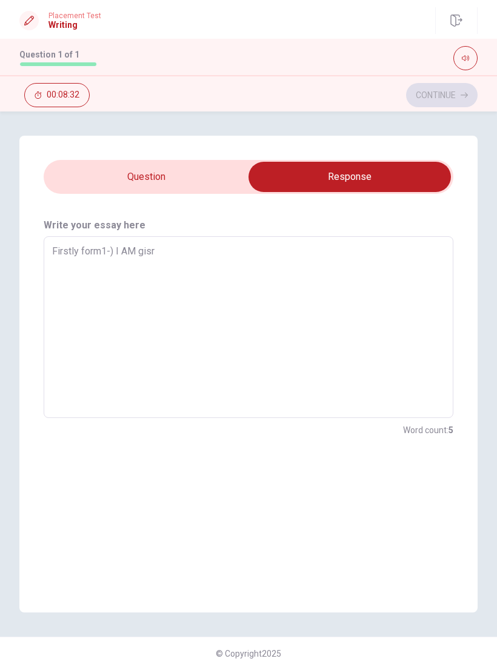
type textarea "x"
type textarea "Firstly form1-) I AM gisrl"
type textarea "x"
type textarea "Firstly form1-) I AM gisrly"
type textarea "x"
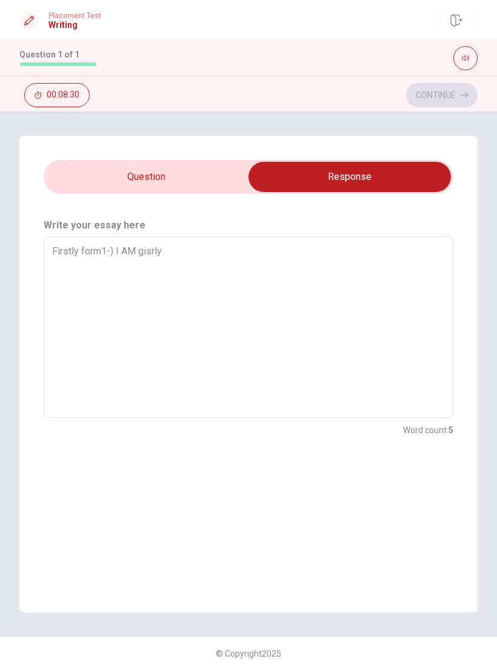
type textarea "Firstly form1-) I AM gisrl"
type textarea "x"
type textarea "Firstly form1-) I AM gisr"
type textarea "x"
type textarea "Firstly form1-) I AM gis"
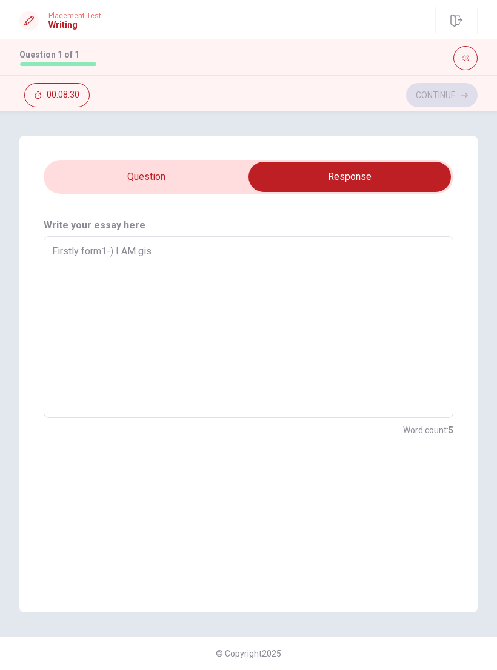
type textarea "x"
type textarea "Firstly form1-) I AM gi"
type textarea "x"
type textarea "Firstly form1-) I AM g"
type textarea "x"
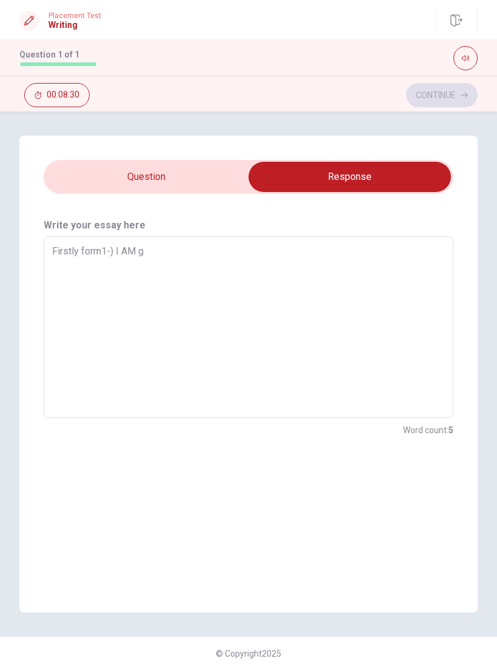
type textarea "Firstly form1-) I AM"
type textarea "x"
type textarea "Firstly form1-) I AM f"
type textarea "x"
type textarea "Firstly form1-) I AM fi"
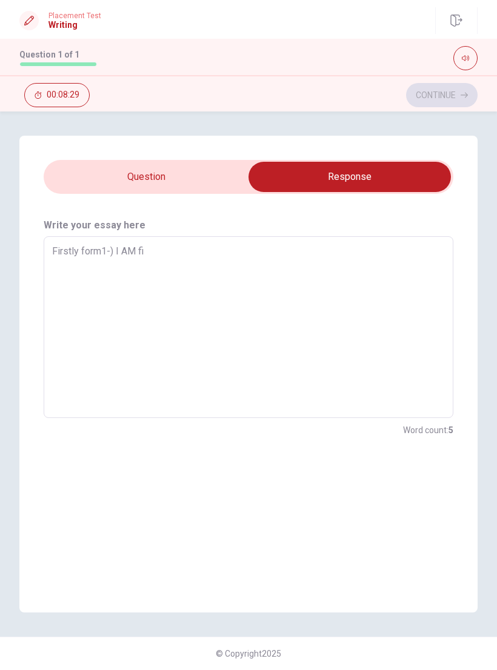
type textarea "x"
type textarea "Firstly form1-) I AM fir"
type textarea "x"
type textarea "Firstly form1-) I AM firs"
type textarea "x"
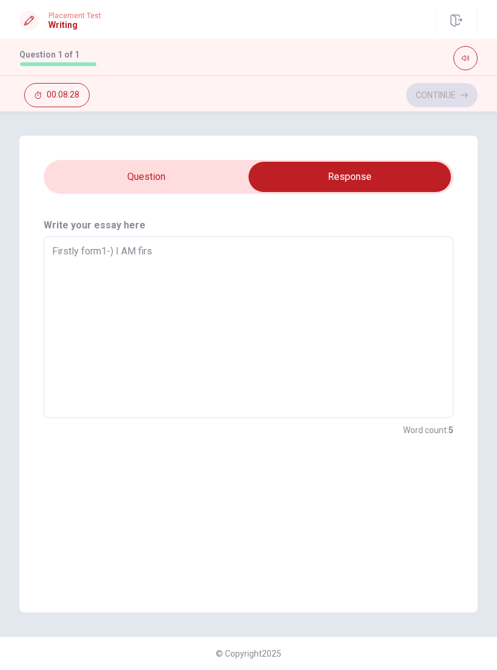
type textarea "Firstly form1-) I AM first"
type textarea "x"
type textarea "Firstly form1-) I AM firstl"
type textarea "x"
type textarea "Firstly form1-) I AM firstly"
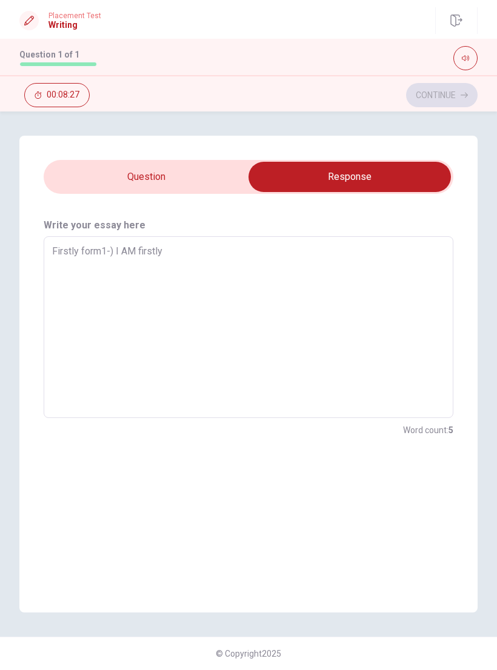
type textarea "x"
type textarea "Firstly form1-) I AM firstly"
type textarea "x"
type textarea "Firstly form1-) I AM firstly t"
type textarea "x"
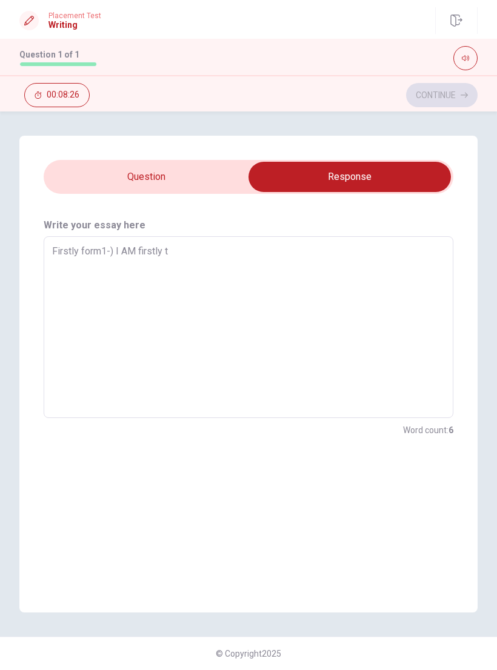
type textarea "Firstly form1-) I AM firstly th"
type textarea "x"
type textarea "Firstly form1-) I AM firstly thi"
type textarea "x"
type textarea "Firstly form1-) I AM firstly thin"
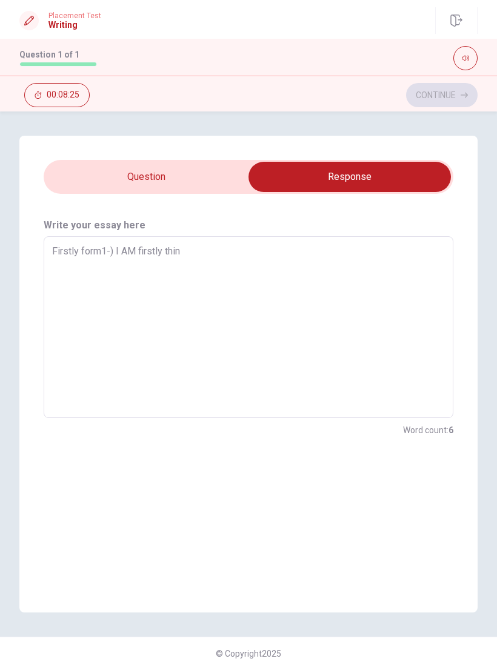
type textarea "x"
type textarea "Firstly form1-) I AM firstly thin"
type textarea "x"
type textarea "Firstly form1-) I AM firstly thin a"
type textarea "x"
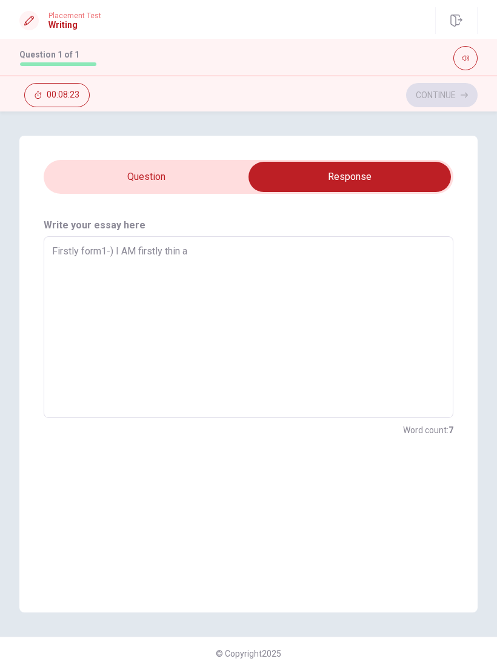
type textarea "Firstly form1-) I AM firstly thin"
type textarea "x"
type textarea "Firstly form1-) I AM firstly thin"
type textarea "x"
type textarea "Firstly form1-) I AM firstly think"
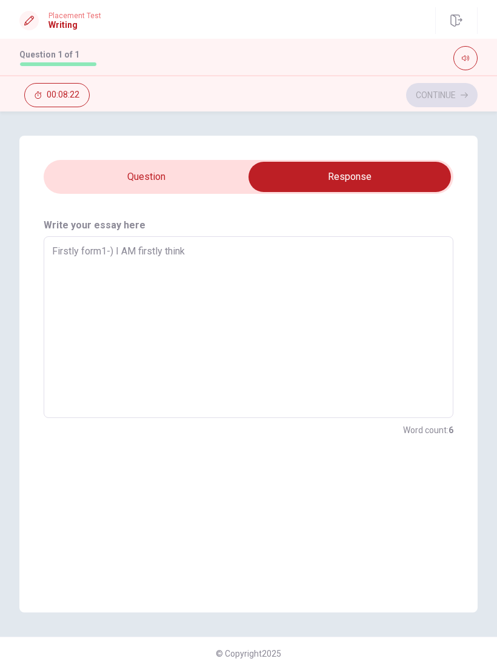
type textarea "x"
type textarea "Firstly form1-) I AM firstly think"
type textarea "x"
type textarea "Firstly form1-) I AM firstly think a"
type textarea "x"
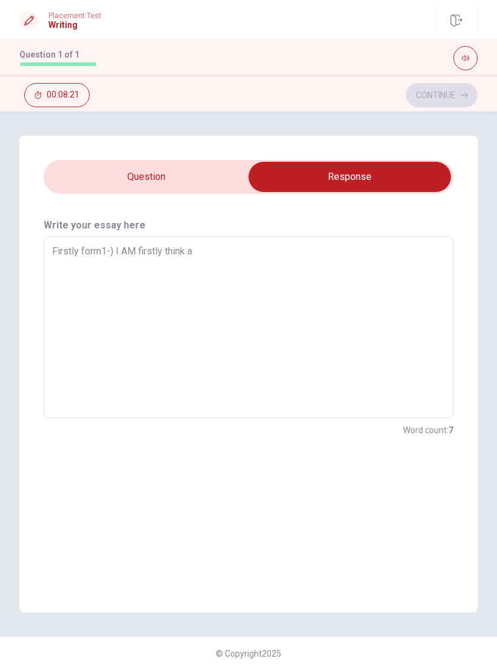
type textarea "Firstly form1-) I AM firstly think an"
type textarea "x"
type textarea "Firstly form1-) I AM firstly think and"
type textarea "x"
type textarea "Firstly form1-) I AM firstly think and"
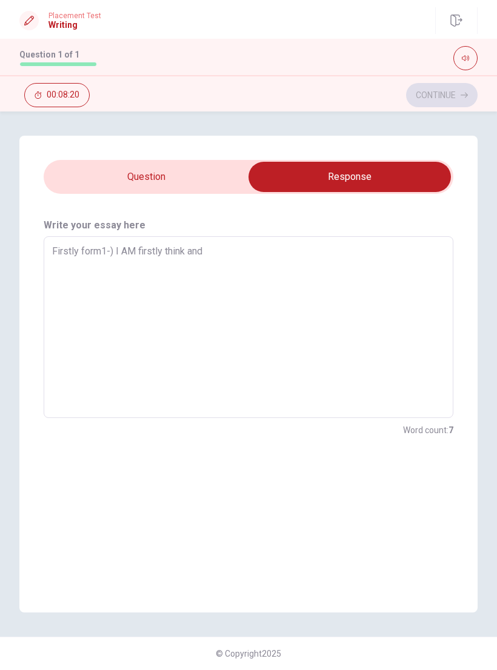
type textarea "x"
type textarea "Firstly form1-) I AM firstly think and l"
type textarea "x"
type textarea "Firstly form1-) I AM firstly think and ls"
type textarea "x"
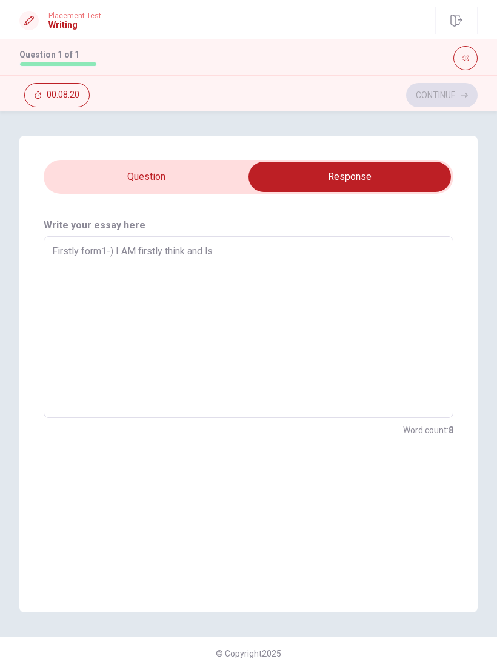
type textarea "Firstly form1-) I AM firstly think and lst"
type textarea "x"
type textarea "Firstly form1-) I AM firstly think and lste"
click at [148, 176] on input "checkbox" at bounding box center [349, 177] width 614 height 30
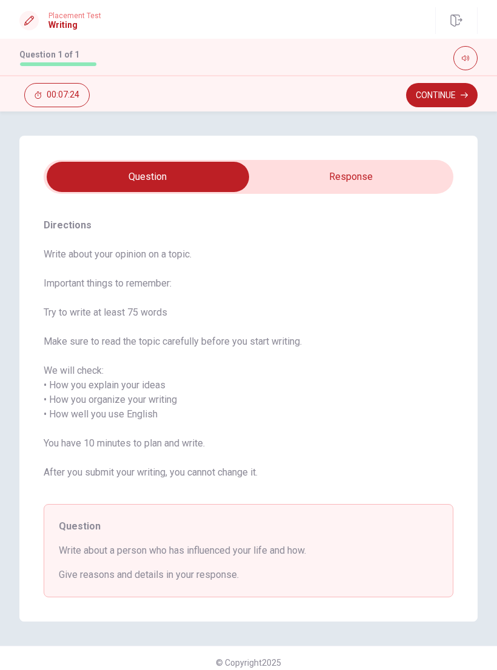
click at [345, 185] on input "checkbox" at bounding box center [148, 177] width 614 height 30
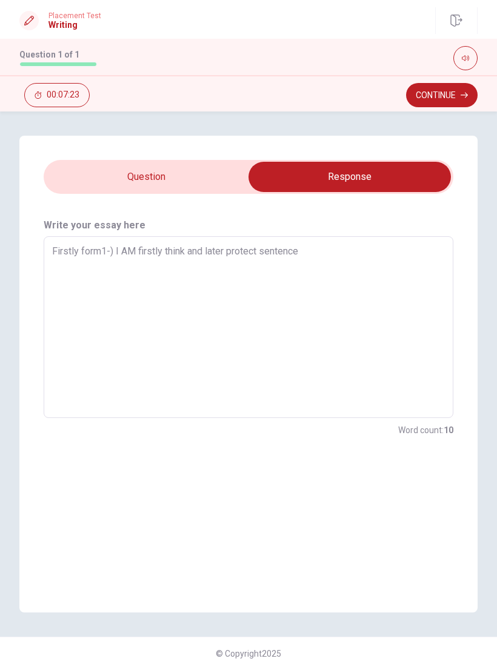
click at [357, 247] on textarea "Firstly form1-) I AM firstly think and later protect sentence" at bounding box center [248, 328] width 393 height 162
click at [104, 179] on input "checkbox" at bounding box center [349, 177] width 614 height 30
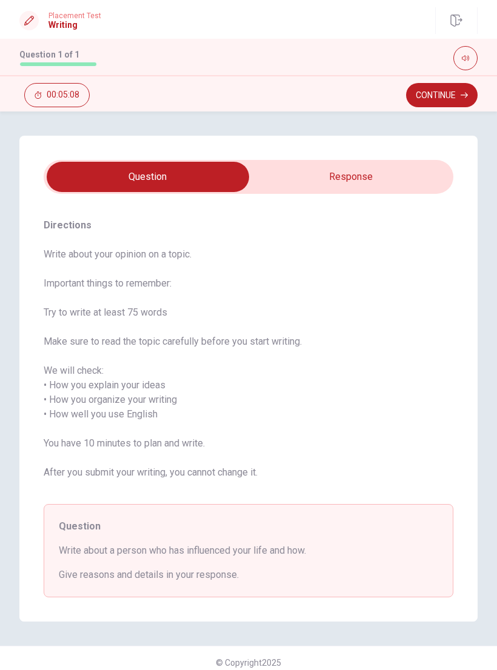
click at [294, 181] on input "checkbox" at bounding box center [148, 177] width 614 height 30
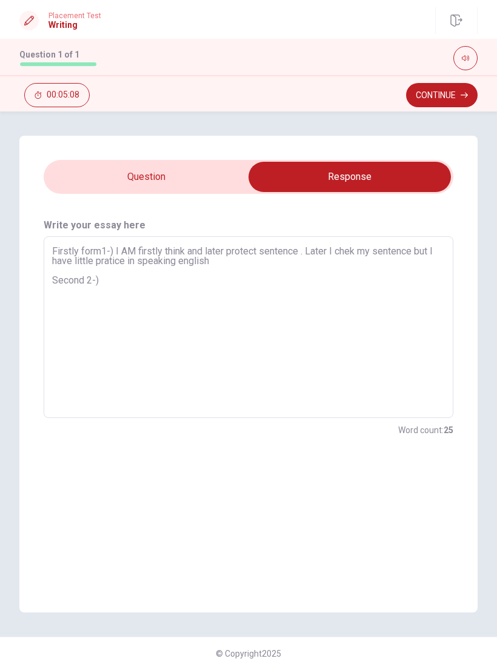
click at [293, 265] on textarea "Firstly form1-) I AM firstly think and later protect sentence . Later I chek my…" at bounding box center [248, 328] width 393 height 162
click at [127, 264] on textarea "Firstly form1-) I AM firstly think and later protect sentence . Later I chek my…" at bounding box center [248, 328] width 393 height 162
click at [120, 281] on textarea "Firstly form1-) I AM firstly think and later protect sentence . Later I chek my…" at bounding box center [248, 328] width 393 height 162
click at [377, 345] on textarea "Firstly form1-) I AM firstly think and later protect sentence . Later I chek my…" at bounding box center [248, 328] width 393 height 162
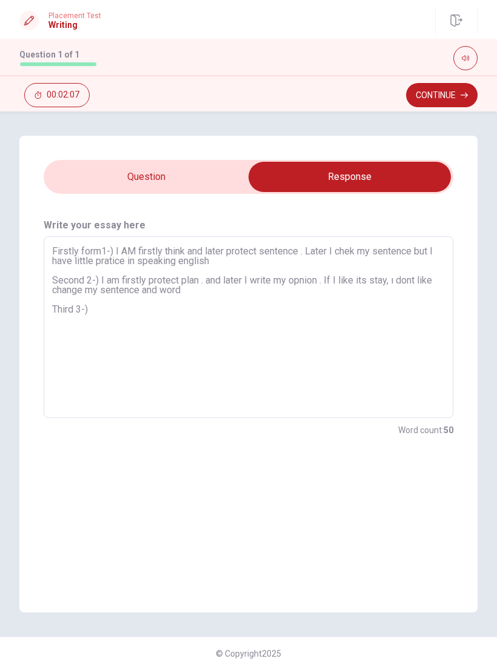
click at [177, 181] on input "checkbox" at bounding box center [349, 177] width 614 height 30
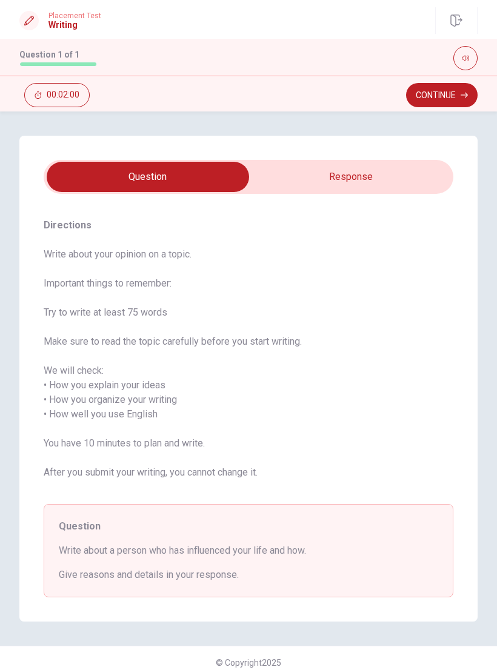
click at [312, 173] on input "checkbox" at bounding box center [148, 177] width 614 height 30
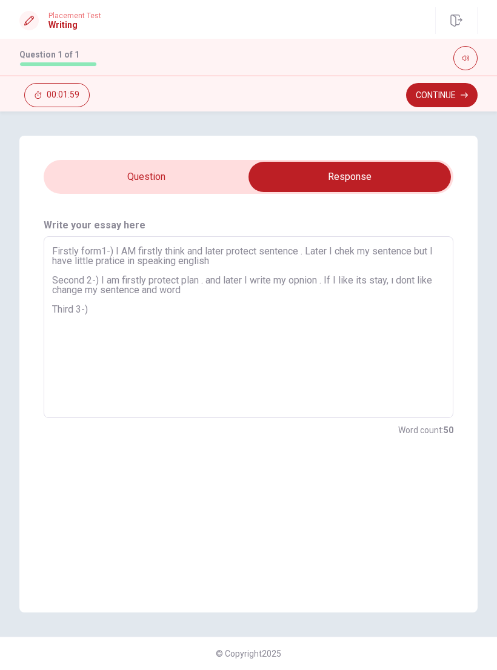
click at [266, 314] on textarea "Firstly form1-) I AM firstly think and later protect sentence . Later I chek my…" at bounding box center [248, 328] width 393 height 162
click at [130, 307] on textarea "Firstly form1-) I AM firstly think and later protect sentence . Later I chek my…" at bounding box center [248, 328] width 393 height 162
click at [132, 307] on textarea "Firstly form1-) I AM firstly think and later protect sentence . Later I chek my…" at bounding box center [248, 328] width 393 height 162
